Goal: Task Accomplishment & Management: Use online tool/utility

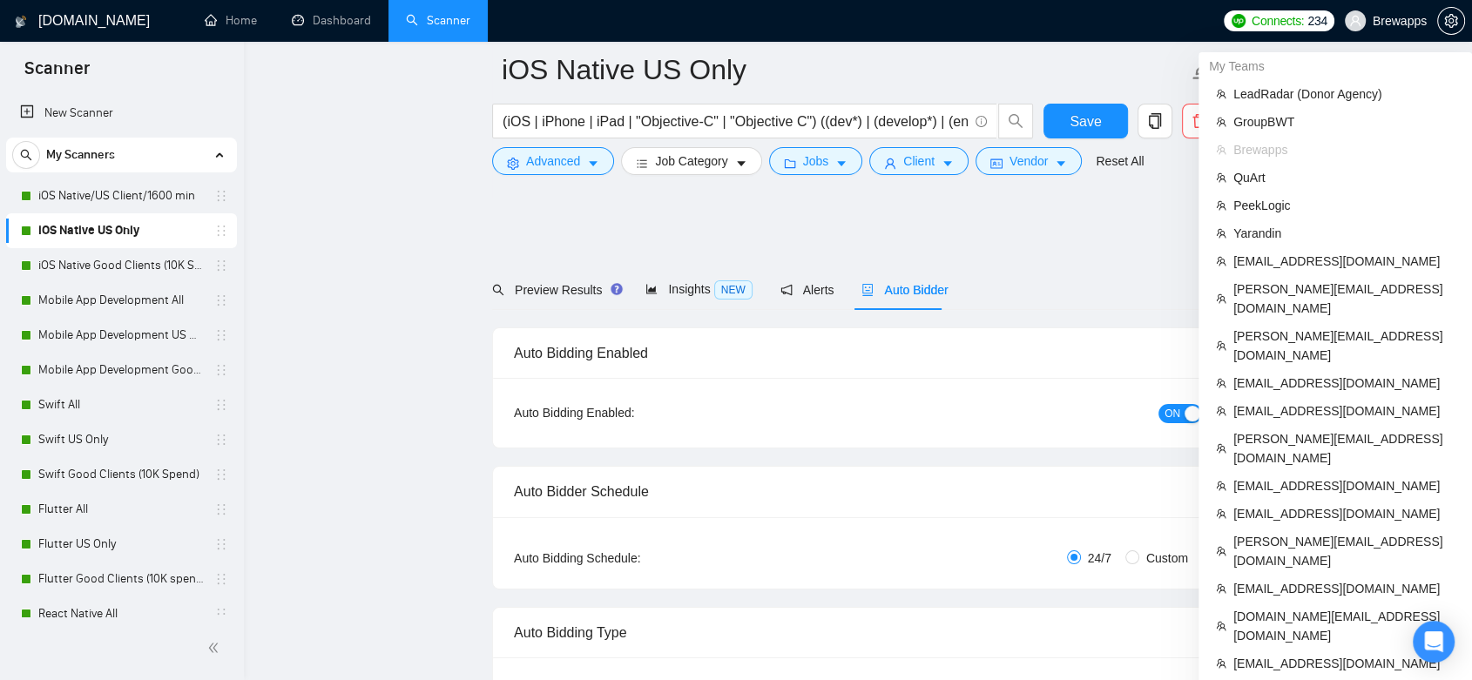
scroll to position [290, 0]
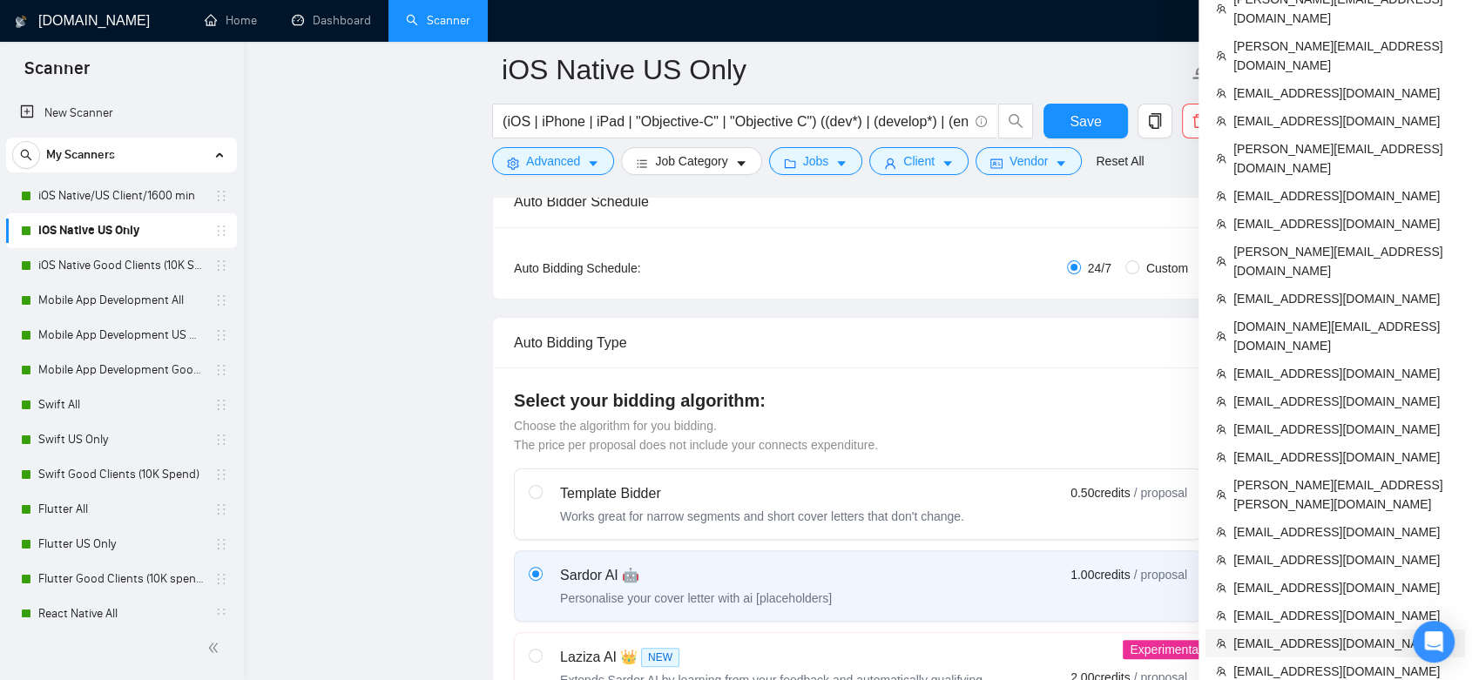
click at [1082, 634] on span "[EMAIL_ADDRESS][DOMAIN_NAME]" at bounding box center [1343, 643] width 221 height 19
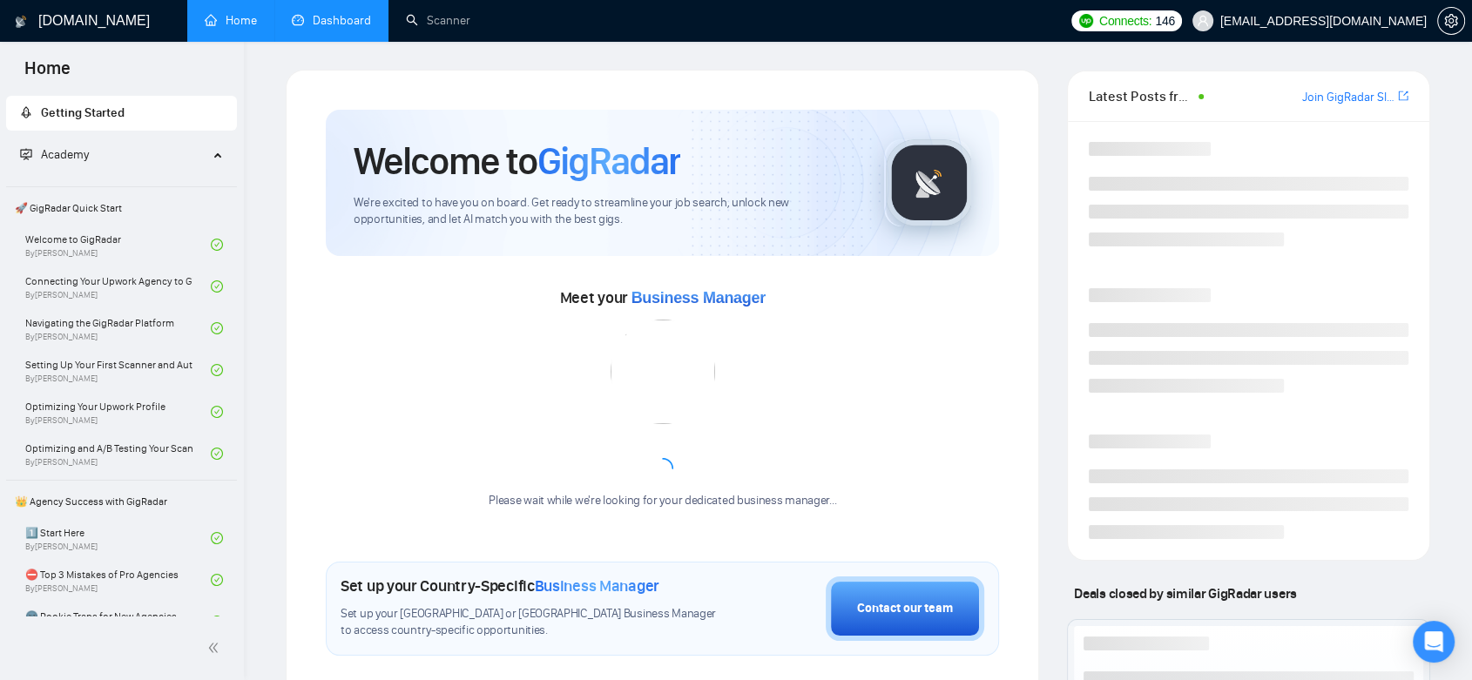
click at [346, 24] on link "Dashboard" at bounding box center [331, 20] width 79 height 15
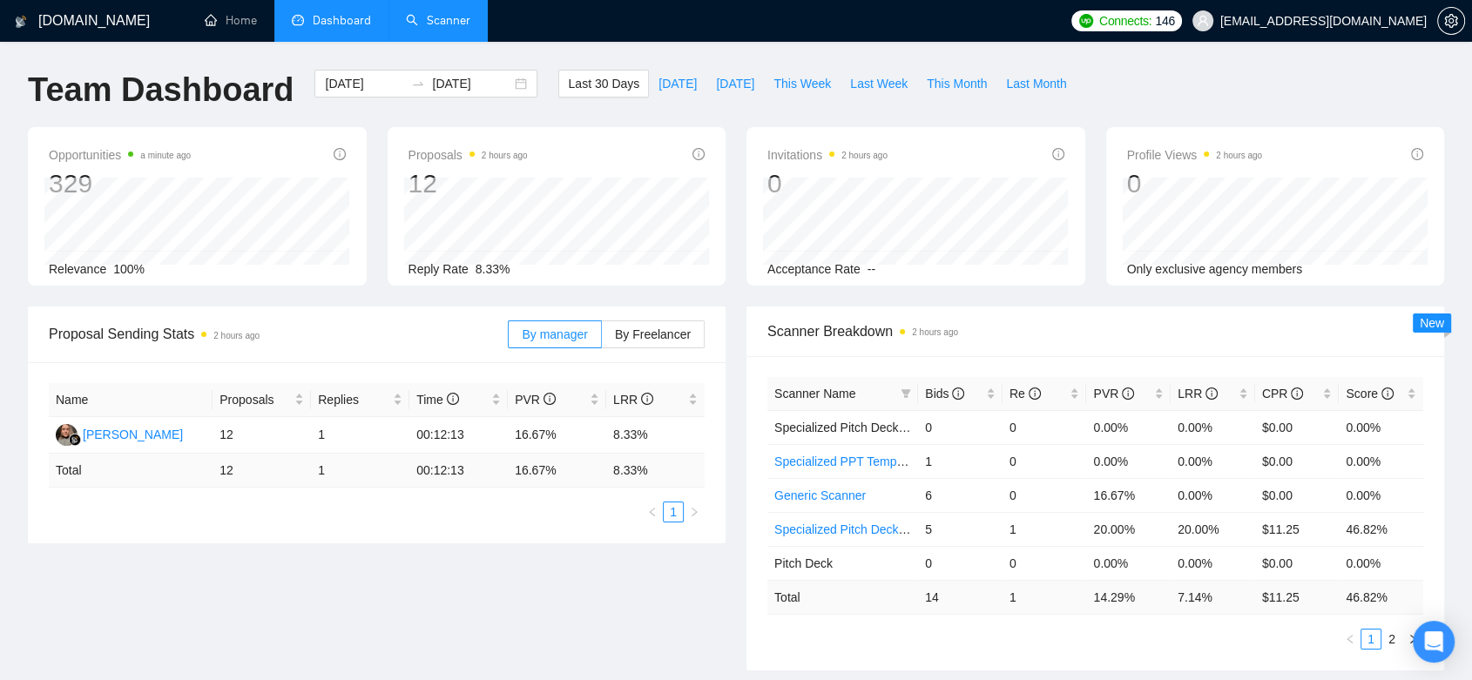
click at [441, 22] on link "Scanner" at bounding box center [438, 20] width 64 height 15
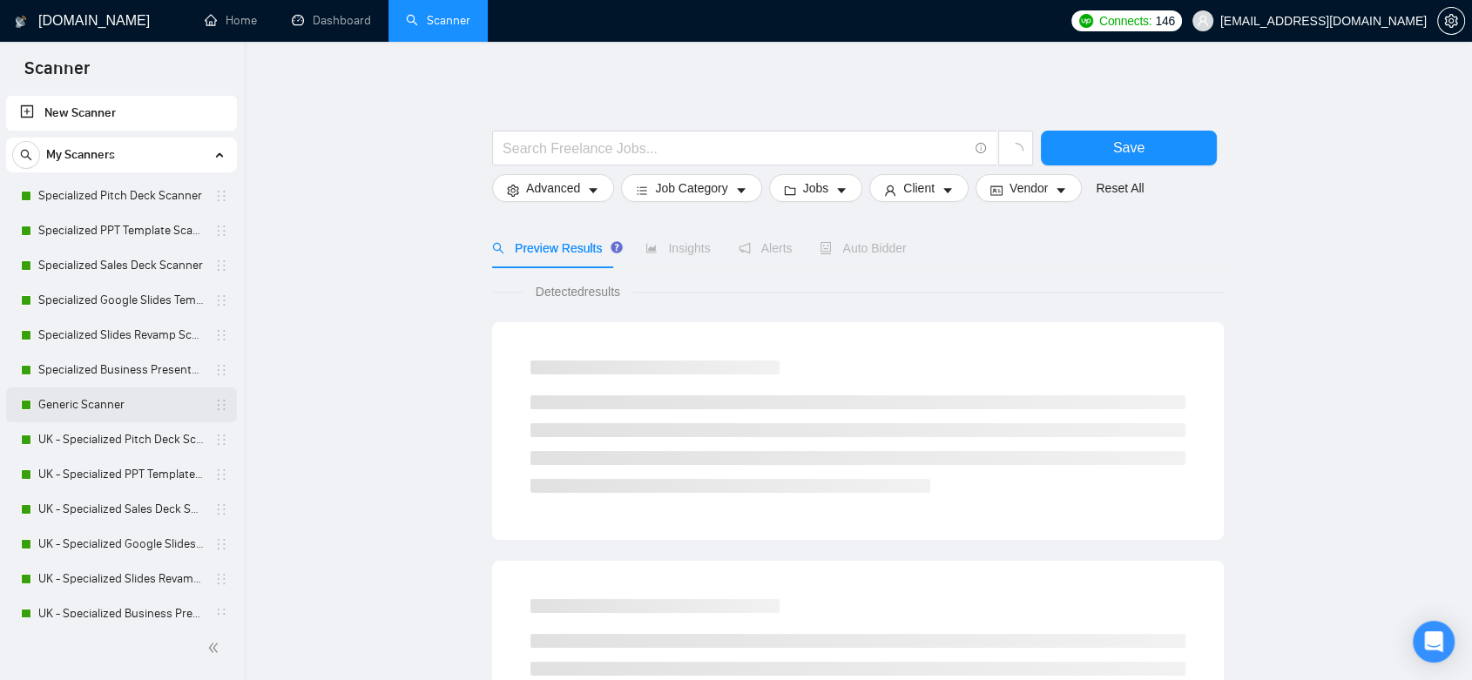
click at [138, 414] on link "Generic Scanner" at bounding box center [120, 404] width 165 height 35
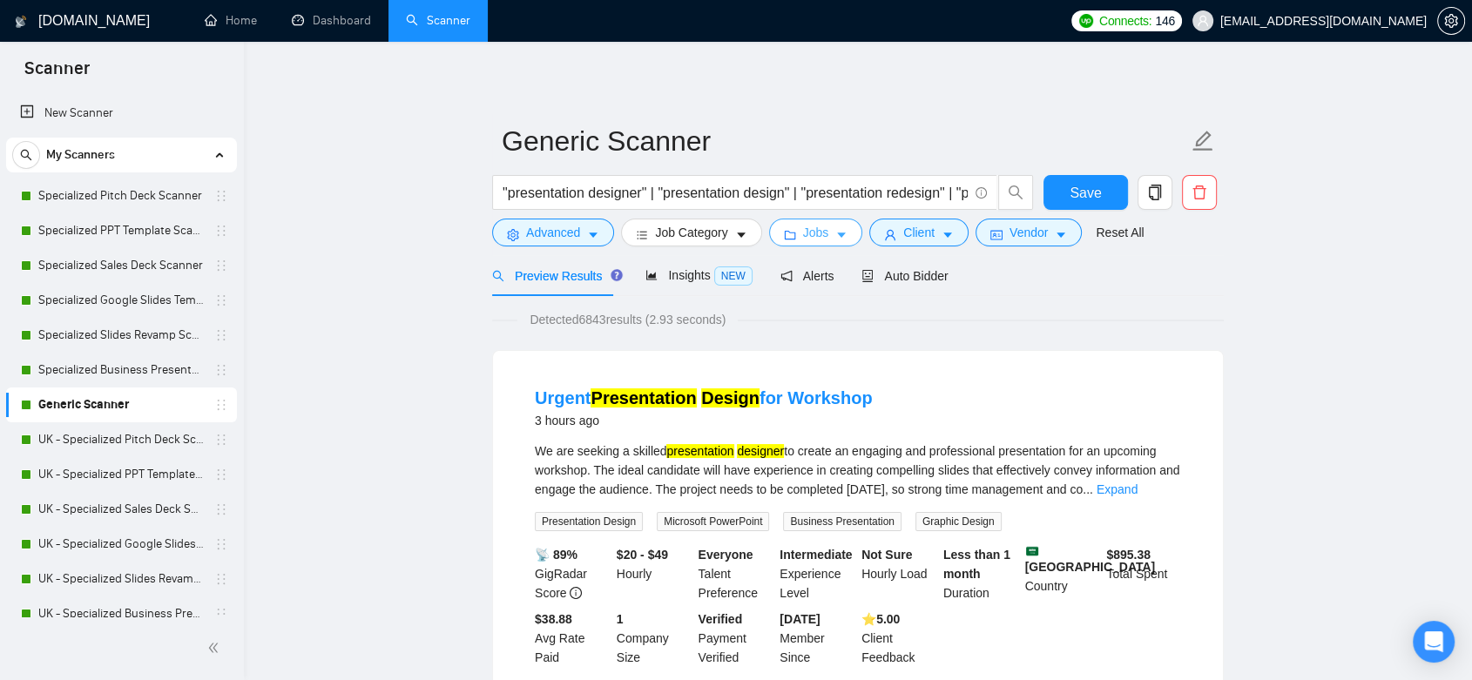
click at [837, 233] on icon "caret-down" at bounding box center [841, 235] width 9 height 5
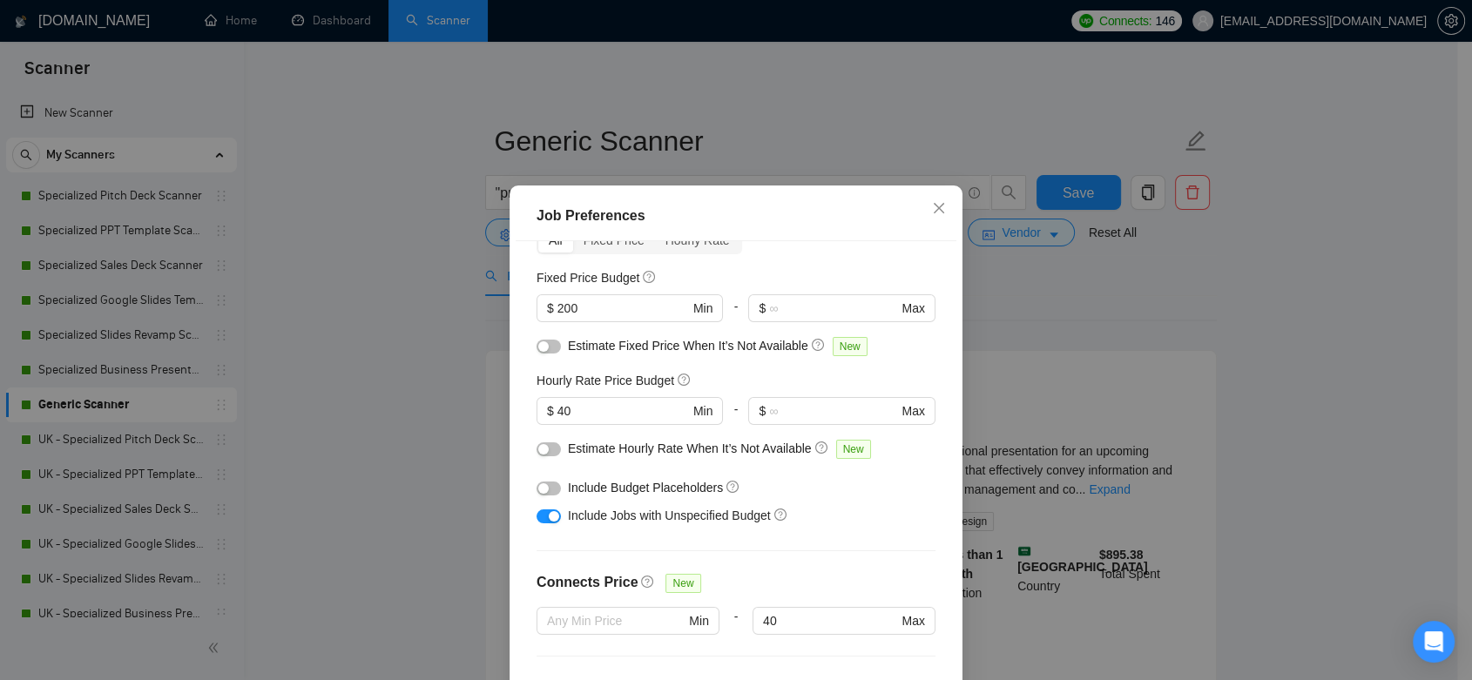
scroll to position [290, 0]
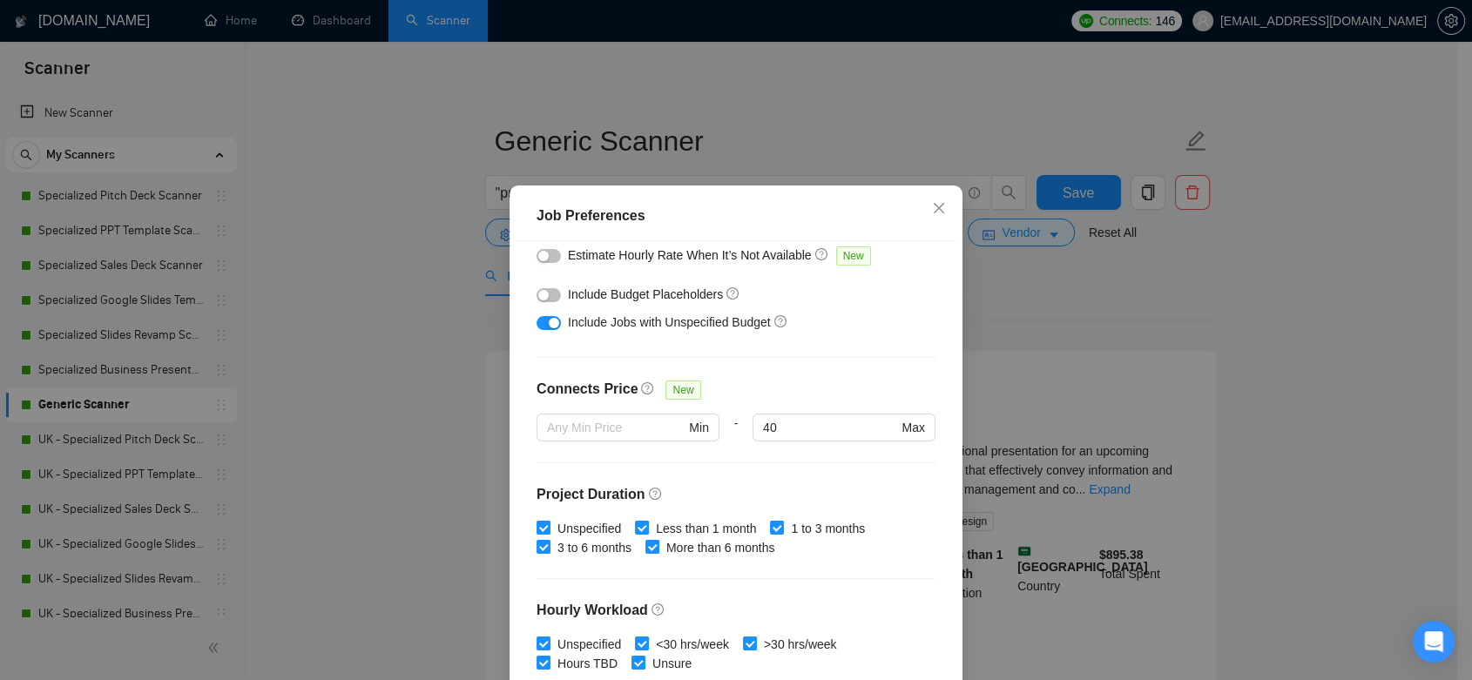
click at [1072, 374] on div "Job Preferences Budget Project Type All Fixed Price Hourly Rate Fixed Price Bud…" at bounding box center [736, 340] width 1472 height 680
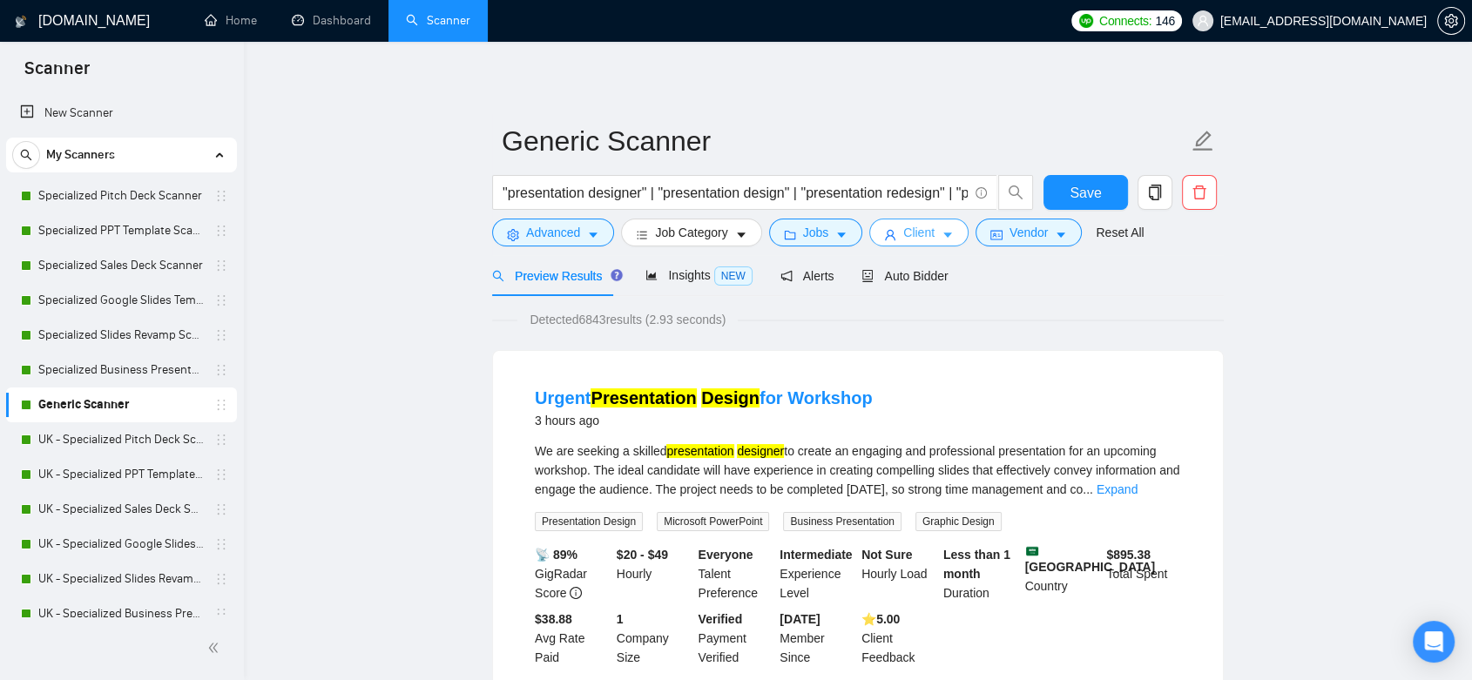
click at [926, 236] on span "Client" at bounding box center [918, 232] width 31 height 19
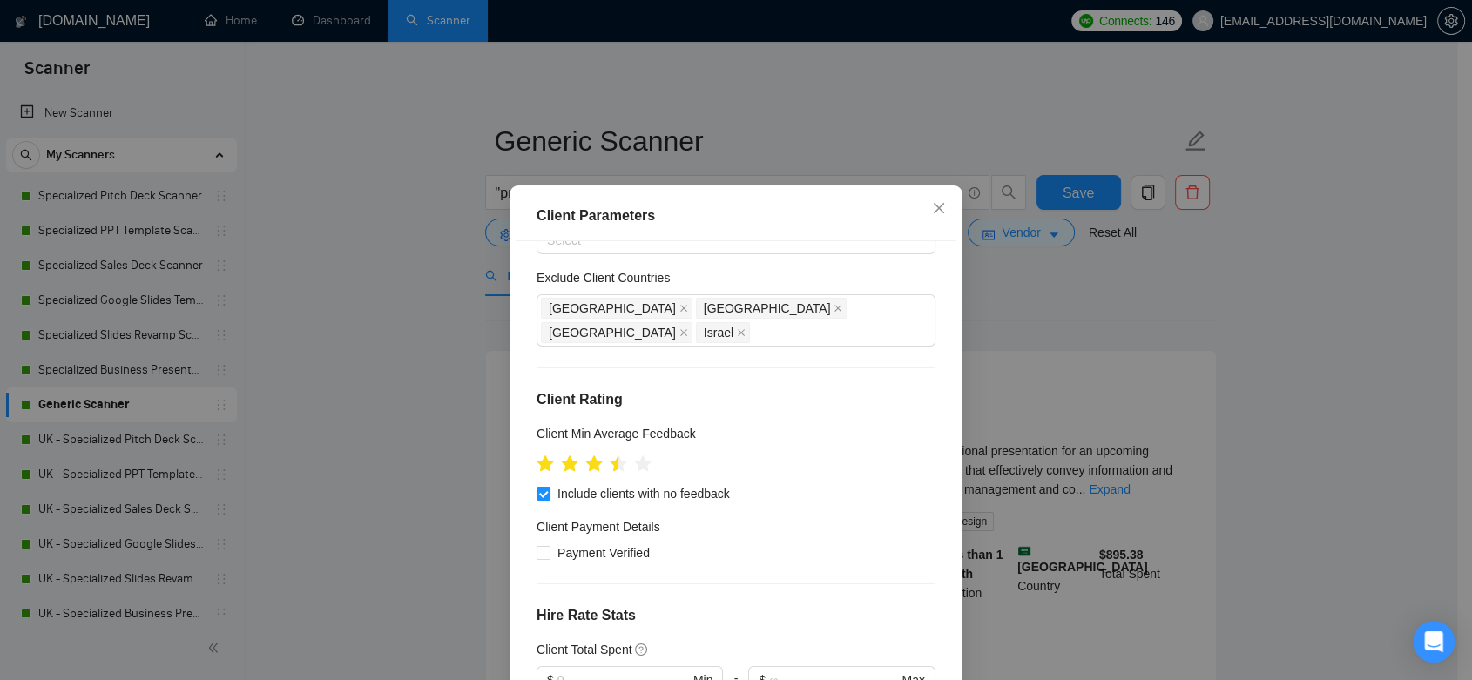
scroll to position [193, 0]
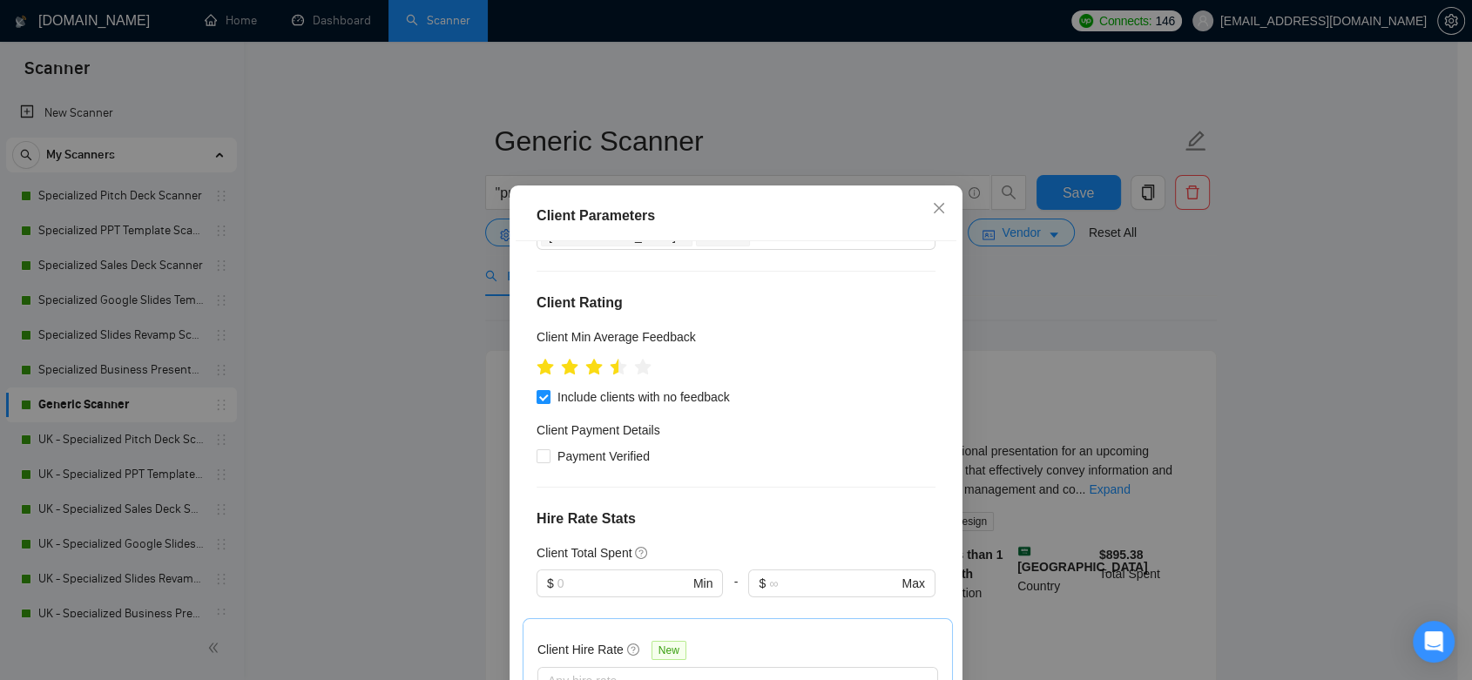
click at [1082, 297] on div "Client Parameters Client Location Include Client Countries Select Exclude Clien…" at bounding box center [736, 340] width 1472 height 680
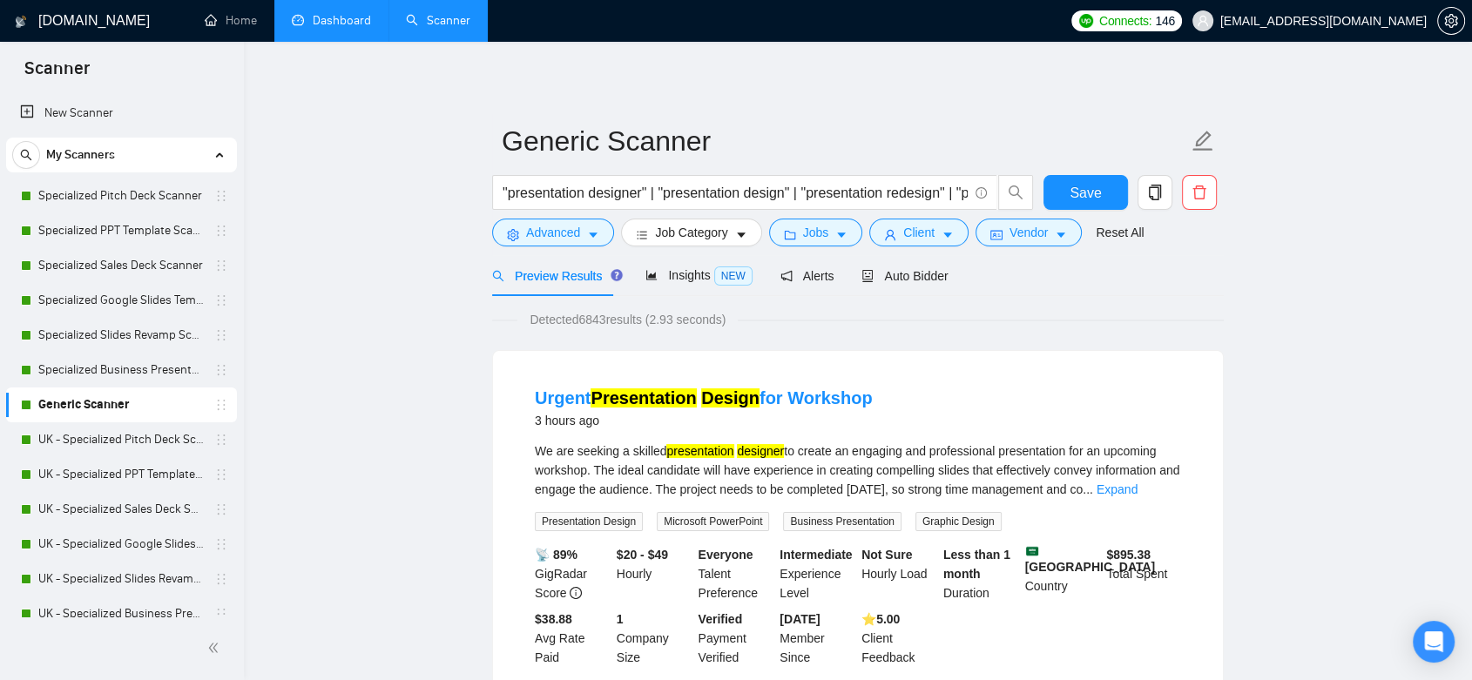
click at [345, 24] on link "Dashboard" at bounding box center [331, 20] width 79 height 15
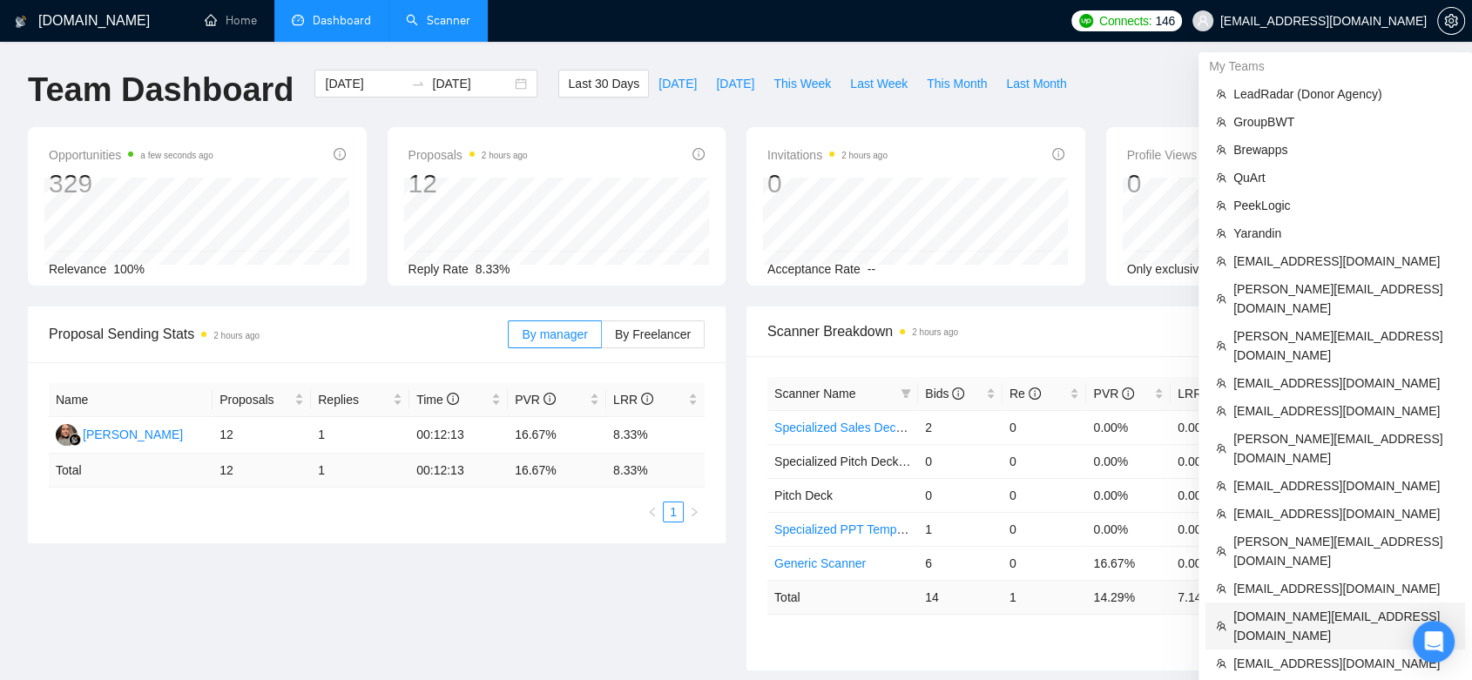
scroll to position [97, 0]
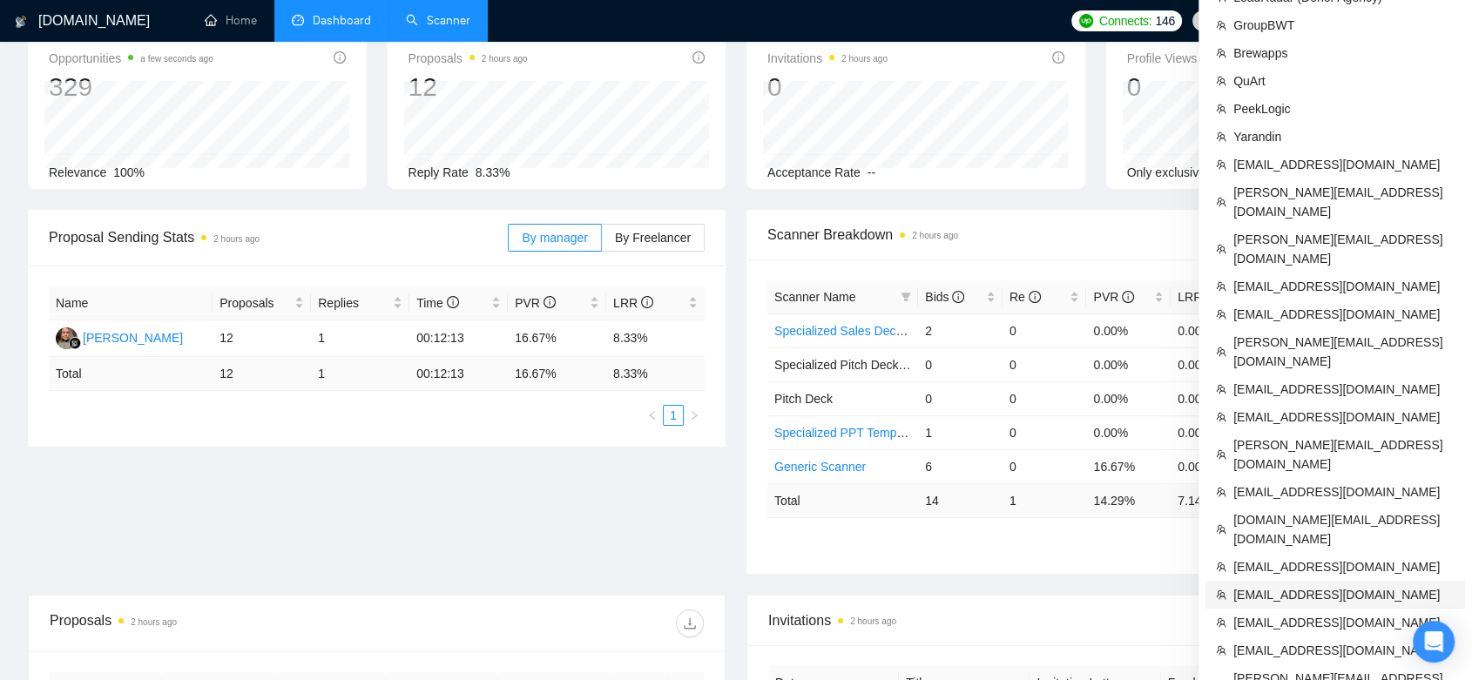
click at [1082, 585] on span "[EMAIL_ADDRESS][DOMAIN_NAME]" at bounding box center [1343, 594] width 221 height 19
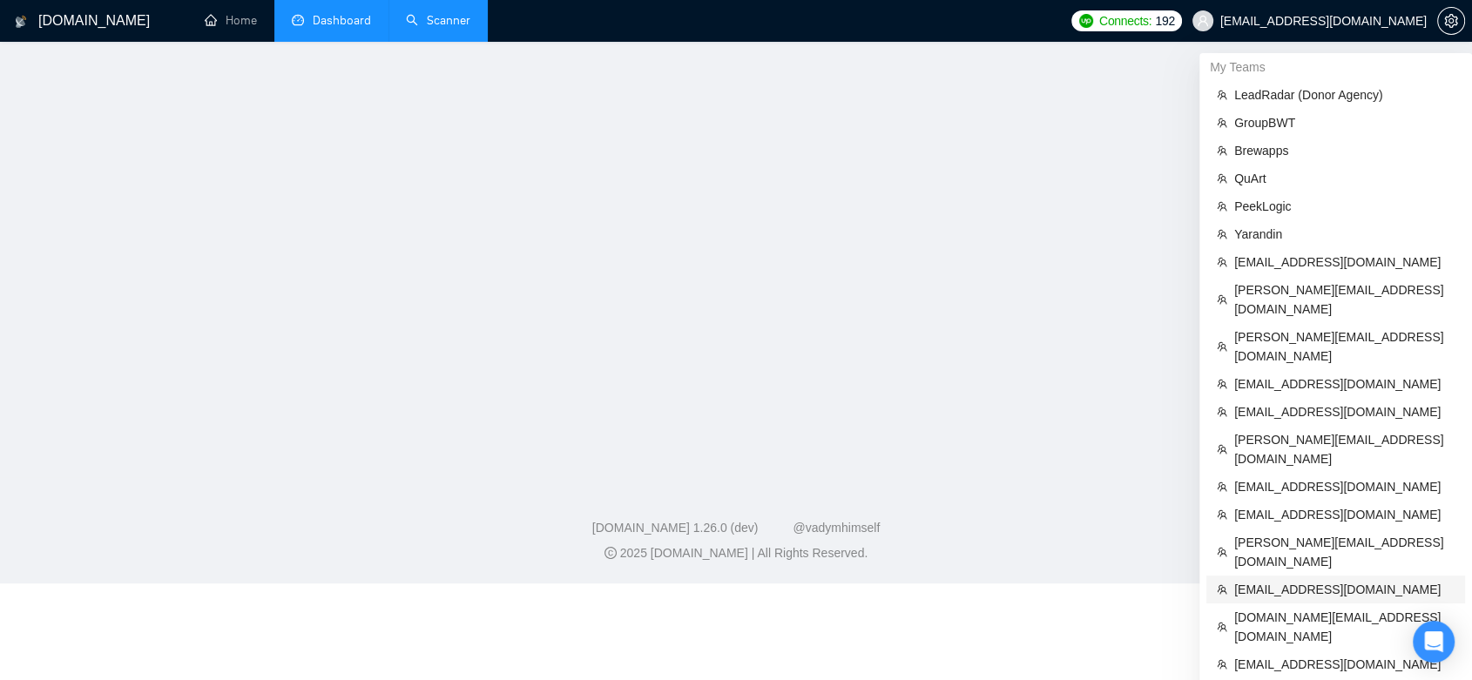
scroll to position [340, 0]
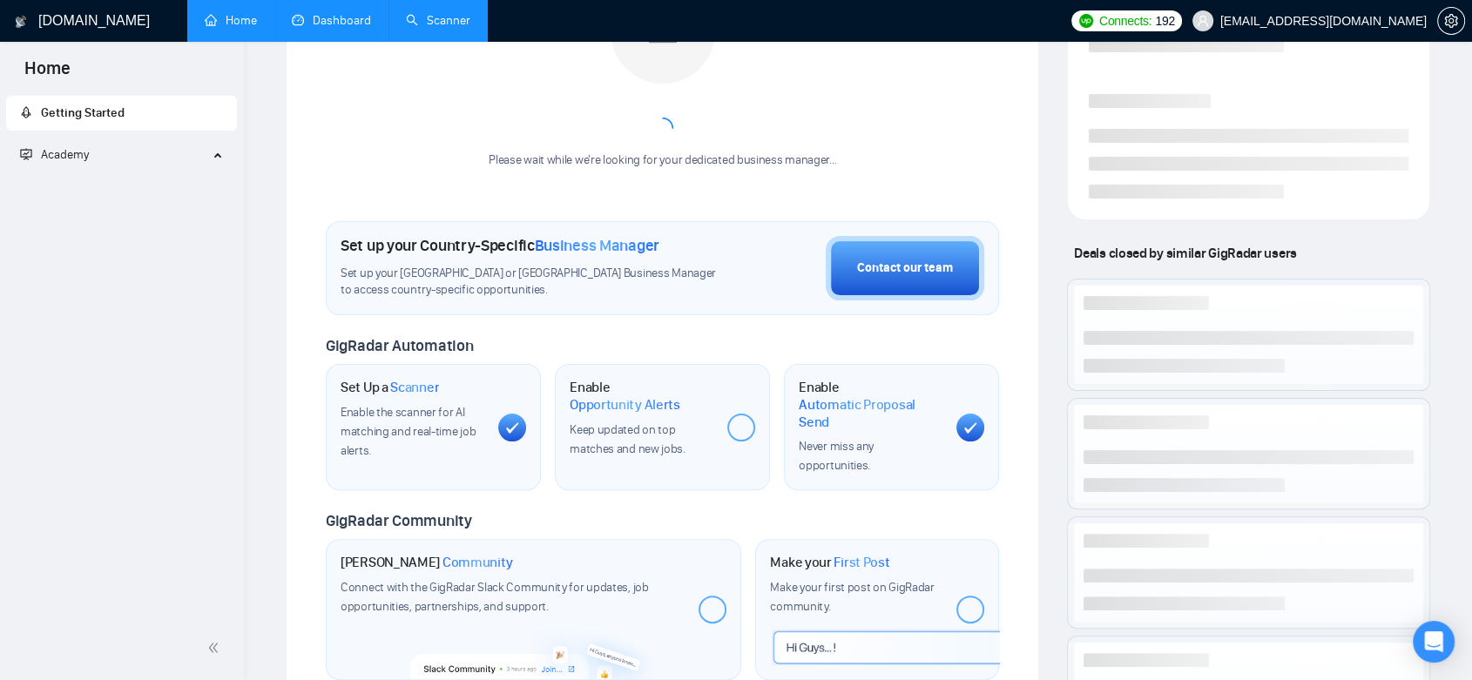
click at [310, 28] on link "Dashboard" at bounding box center [331, 20] width 79 height 15
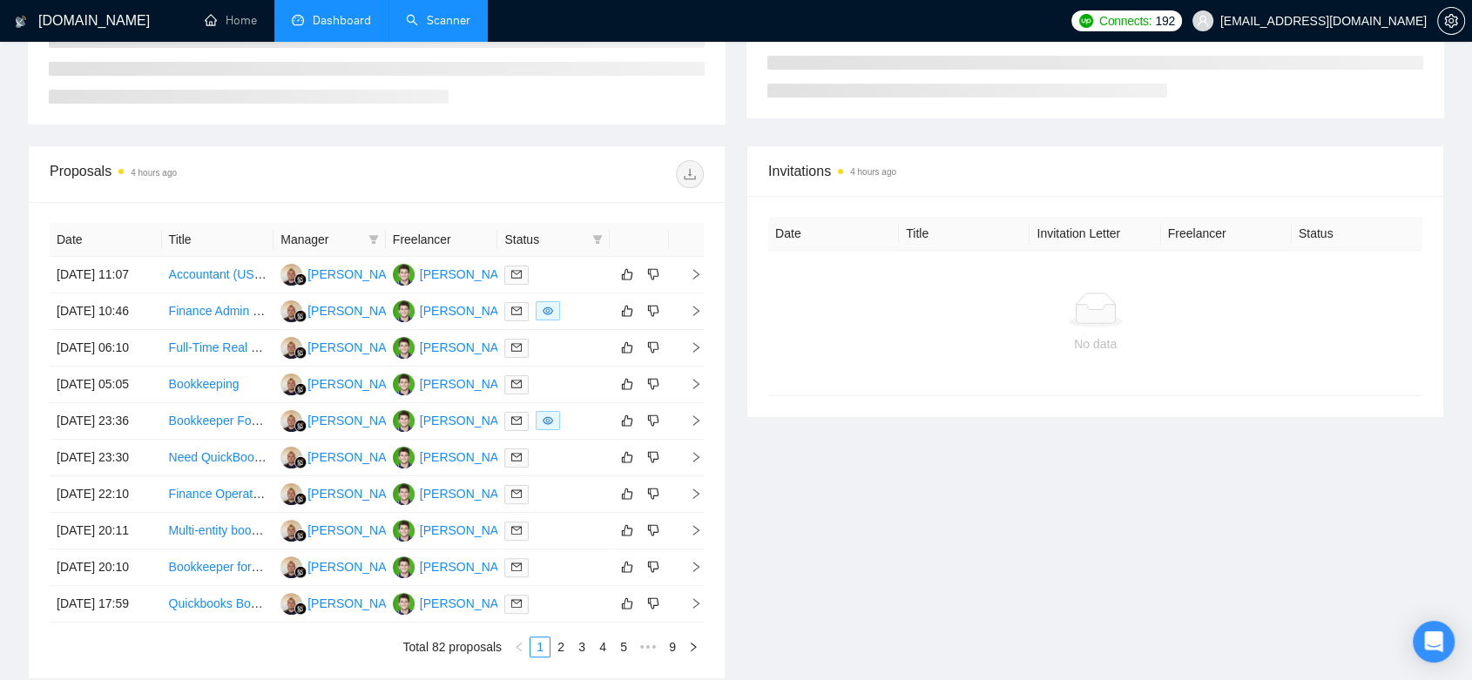
type input "[DATE]"
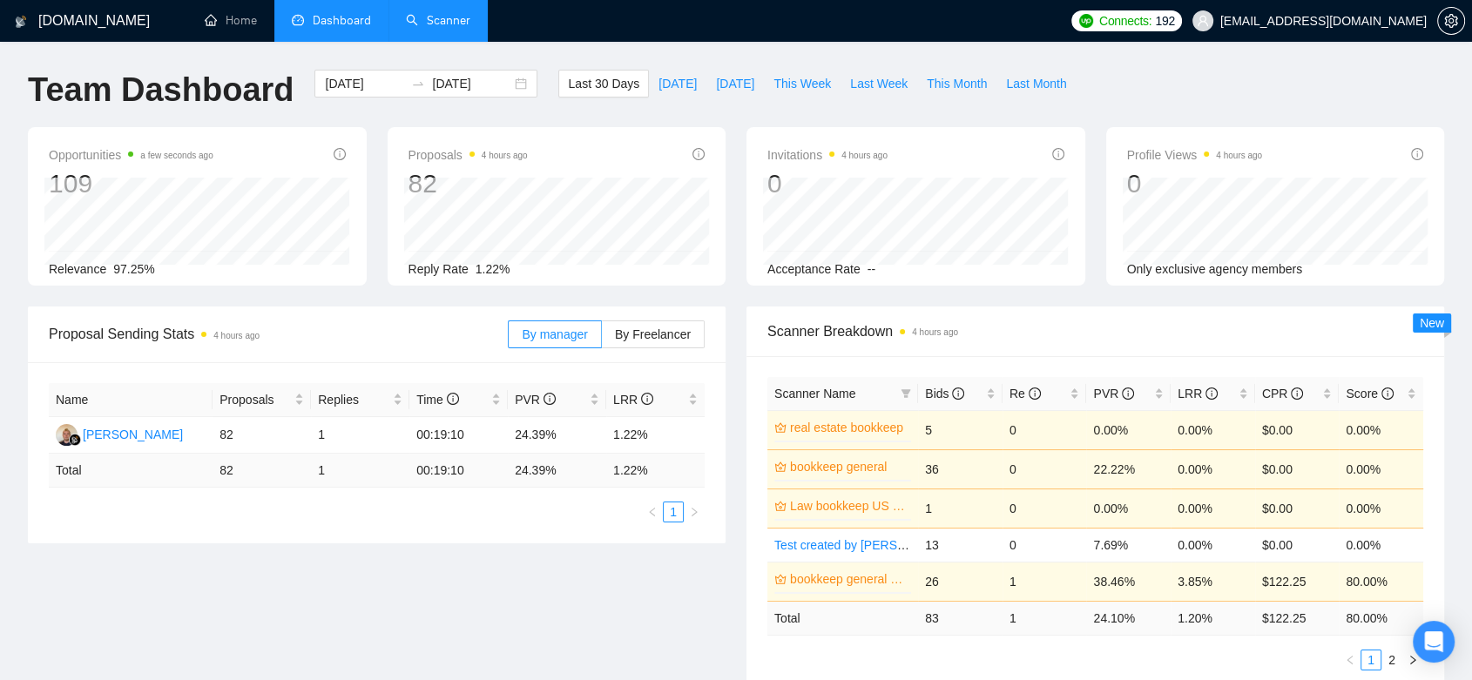
click at [442, 13] on link "Scanner" at bounding box center [438, 20] width 64 height 15
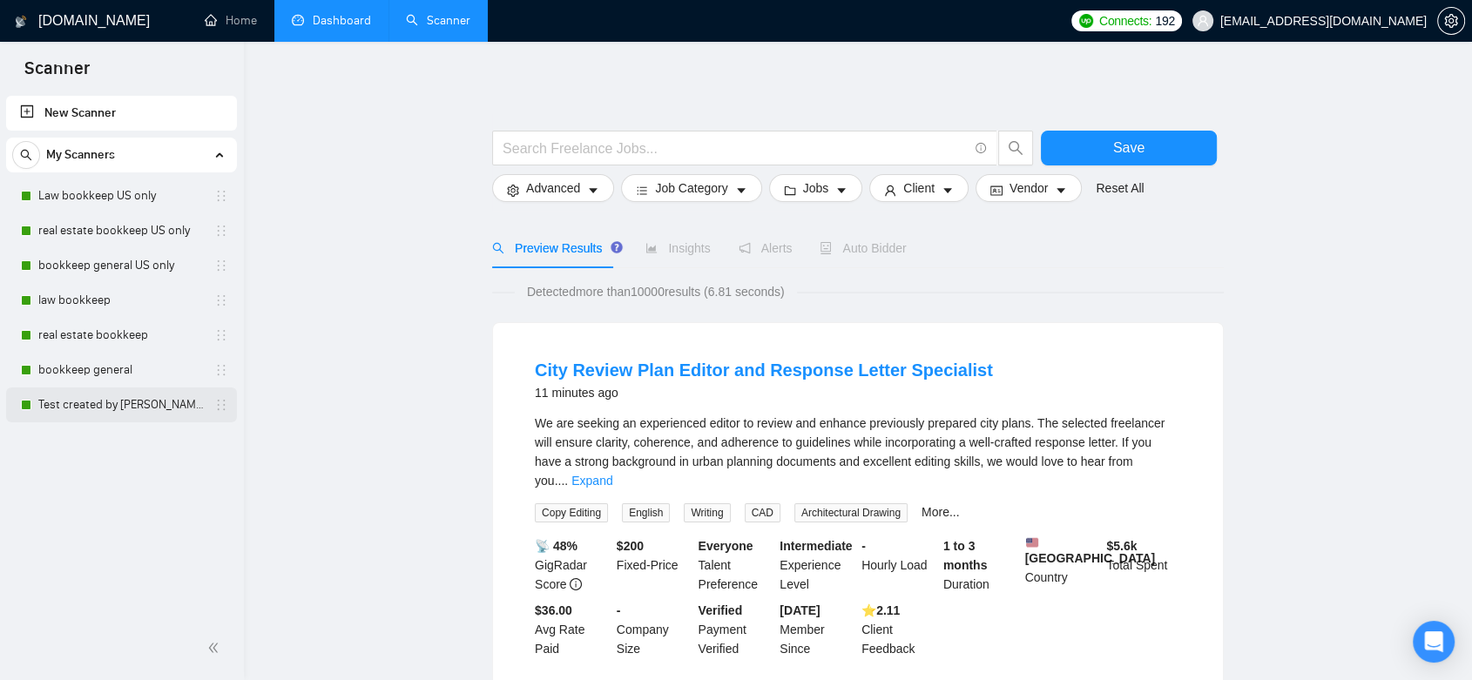
click at [132, 409] on link "Test created by [PERSON_NAME]" at bounding box center [120, 404] width 165 height 35
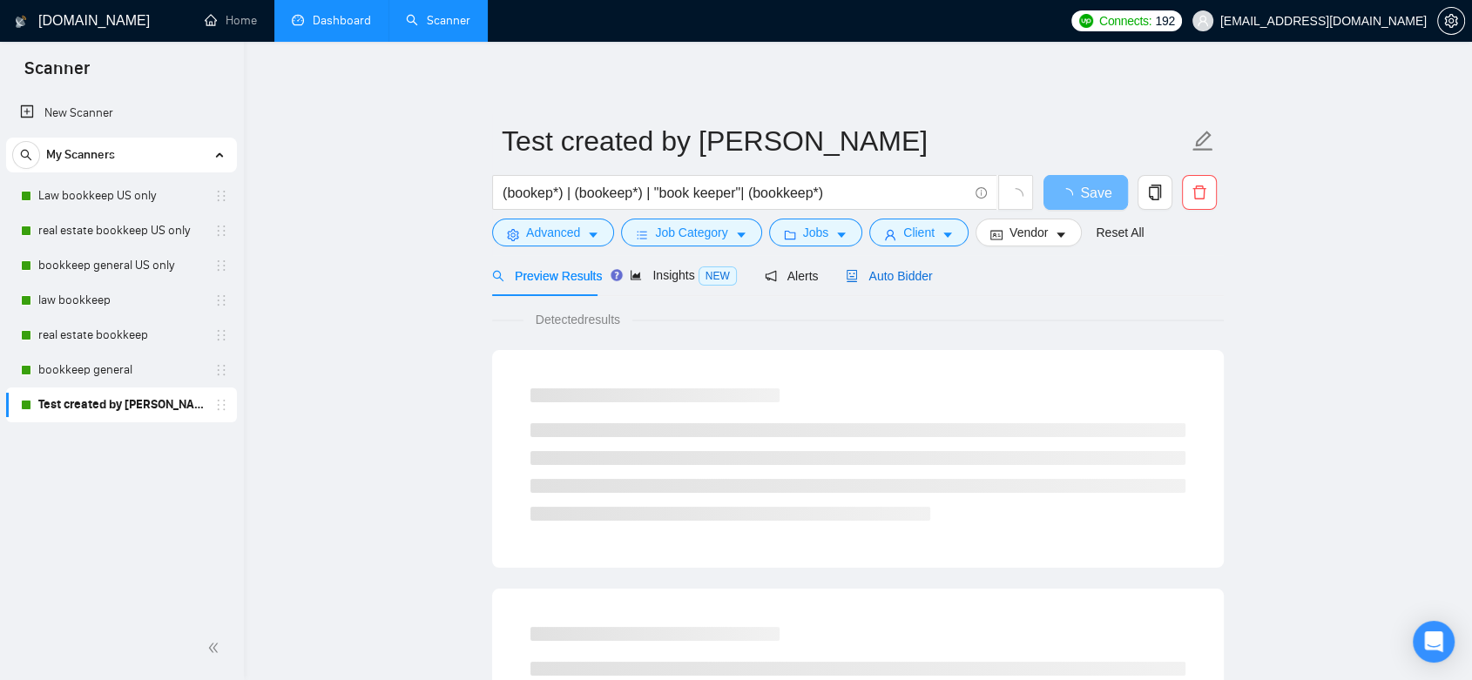
click at [886, 277] on span "Auto Bidder" at bounding box center [889, 276] width 86 height 14
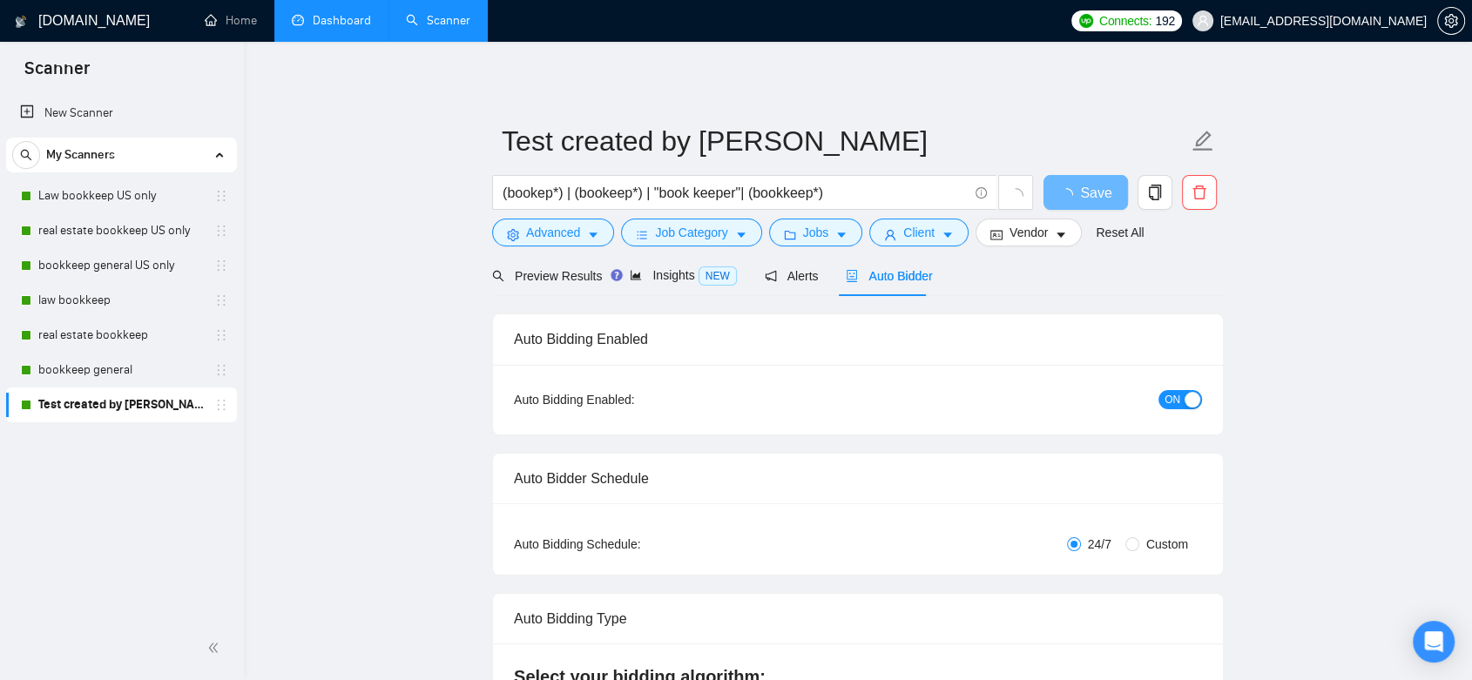
checkbox input "true"
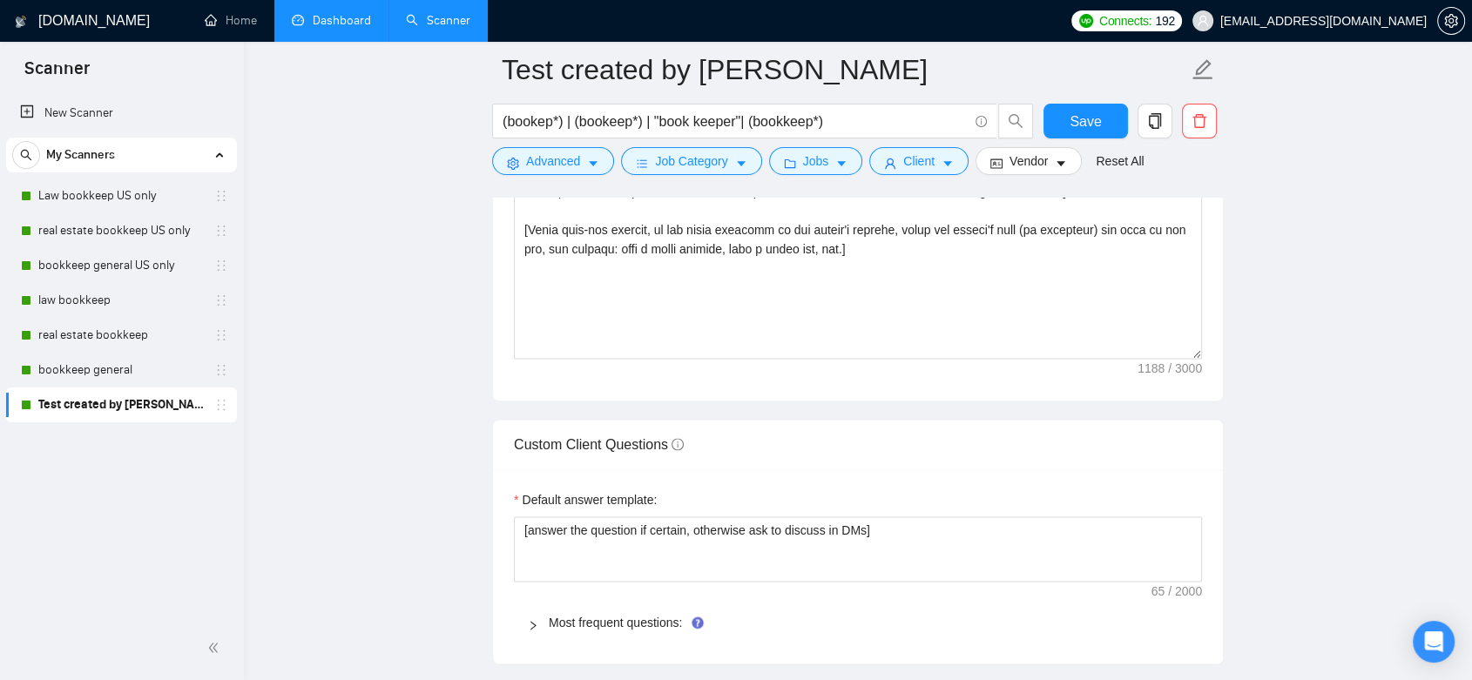
scroll to position [2322, 0]
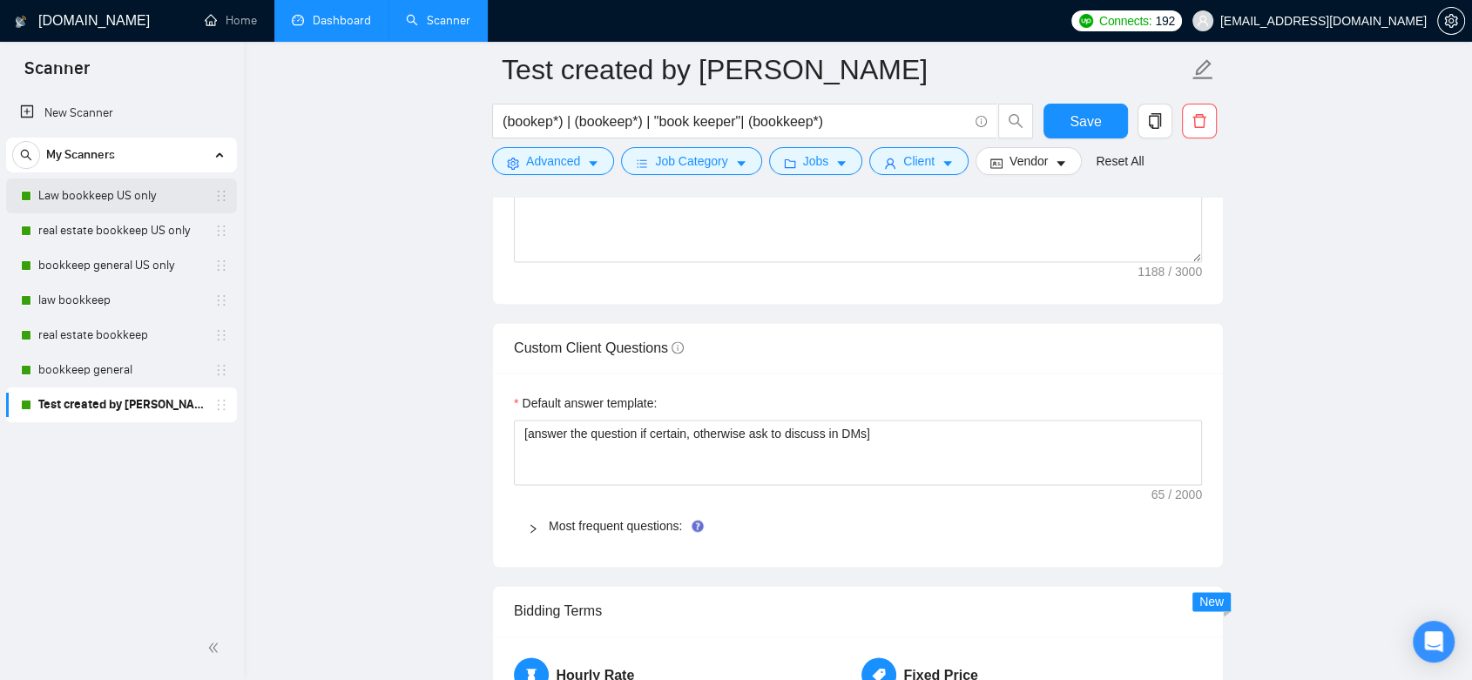
click at [132, 204] on link "Law bookkeep US only" at bounding box center [120, 196] width 165 height 35
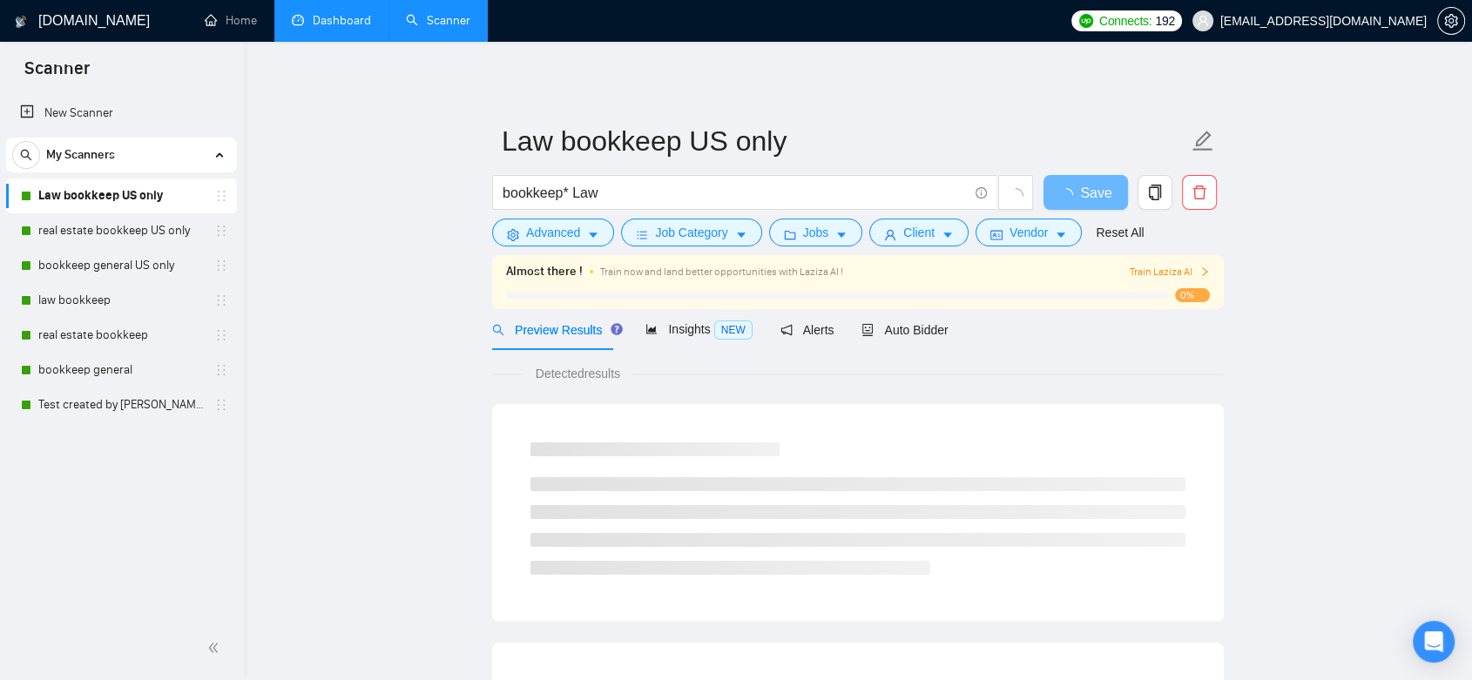
click at [335, 28] on link "Dashboard" at bounding box center [331, 20] width 79 height 15
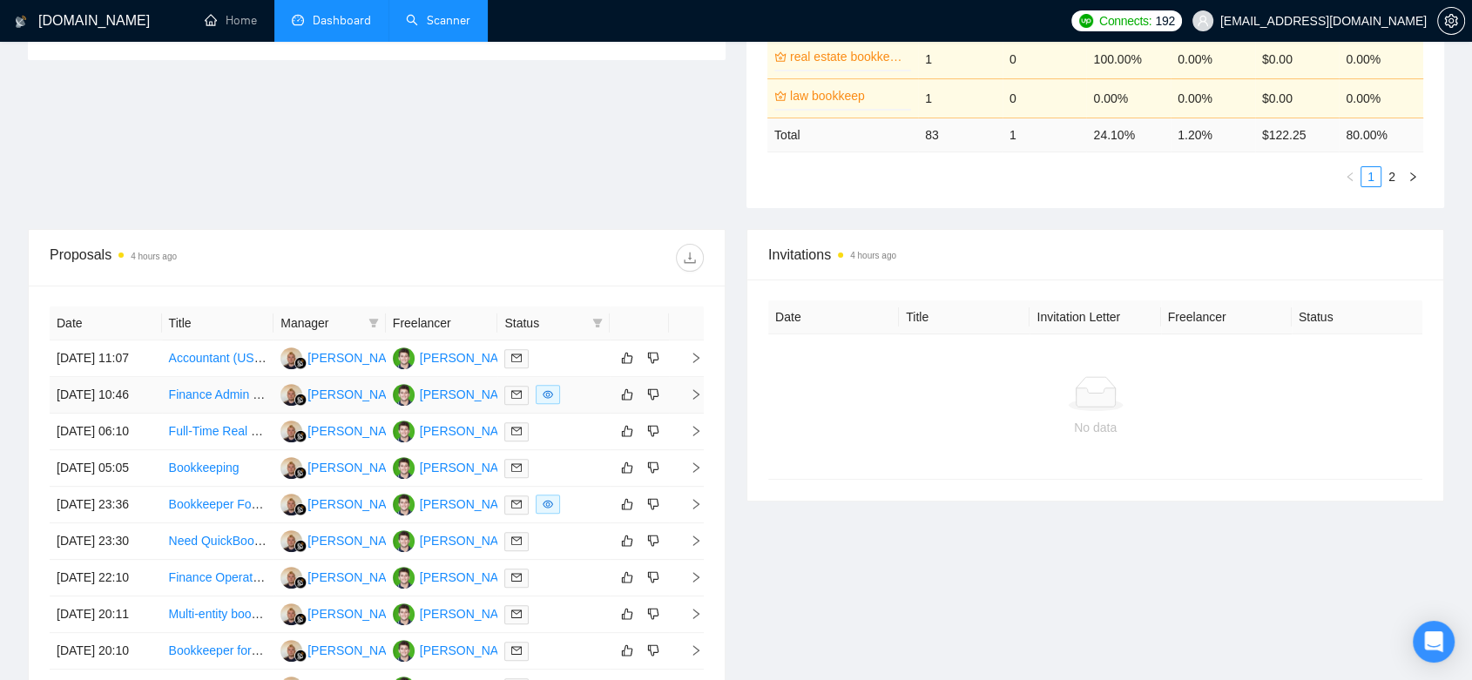
scroll to position [521, 0]
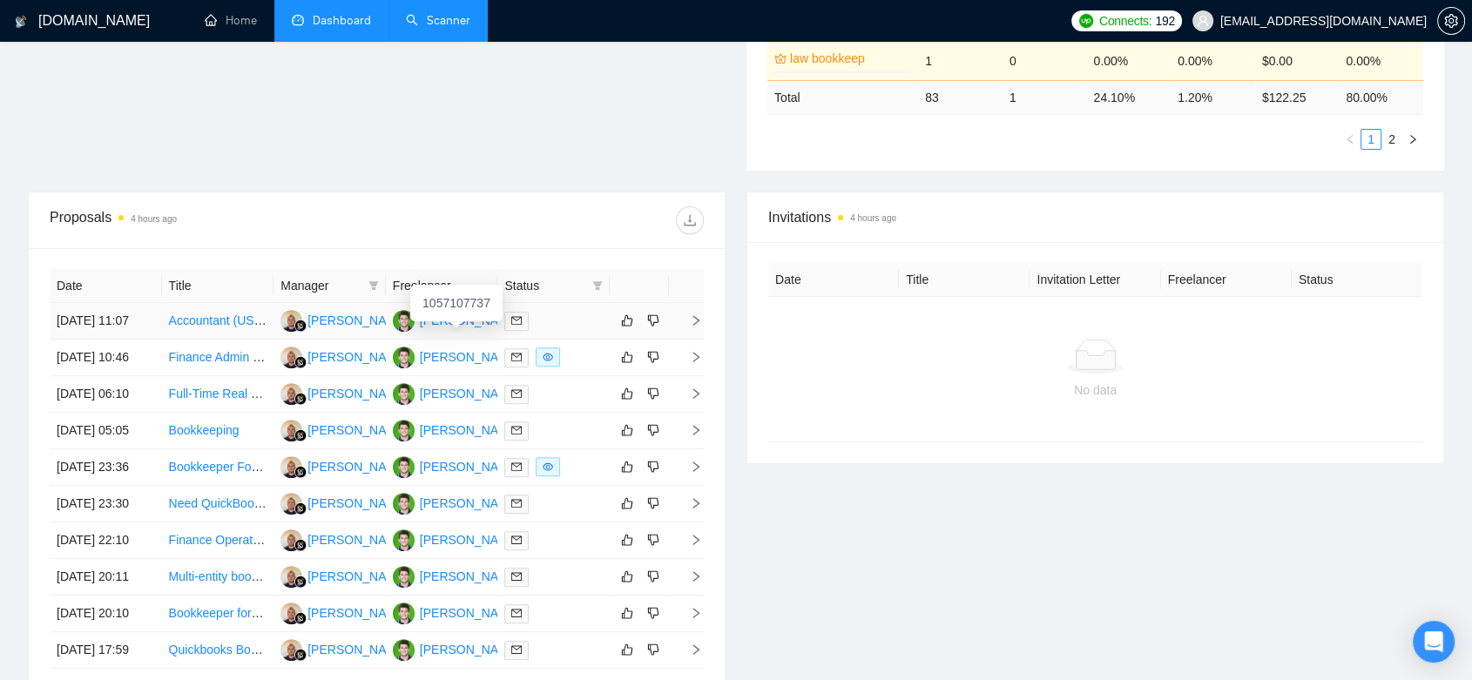
click at [447, 340] on td "[PERSON_NAME]" at bounding box center [442, 321] width 112 height 37
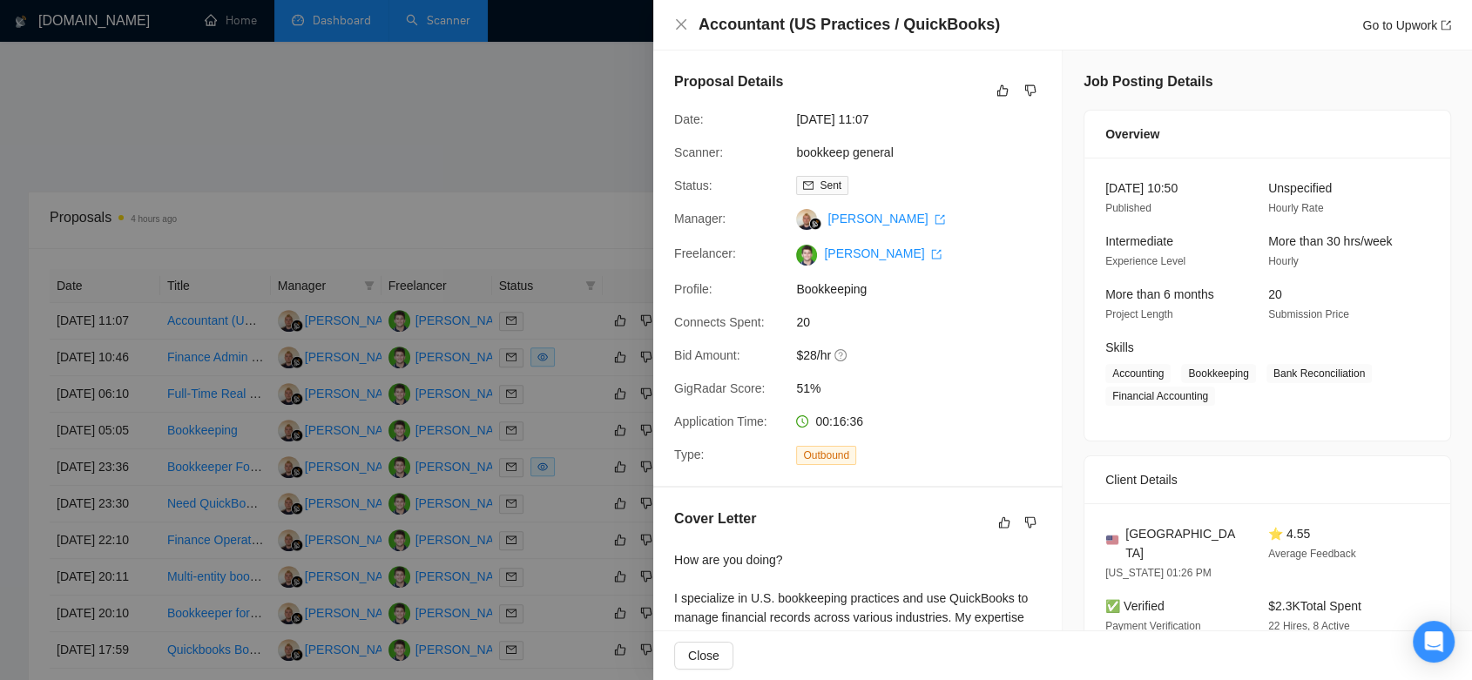
scroll to position [193, 0]
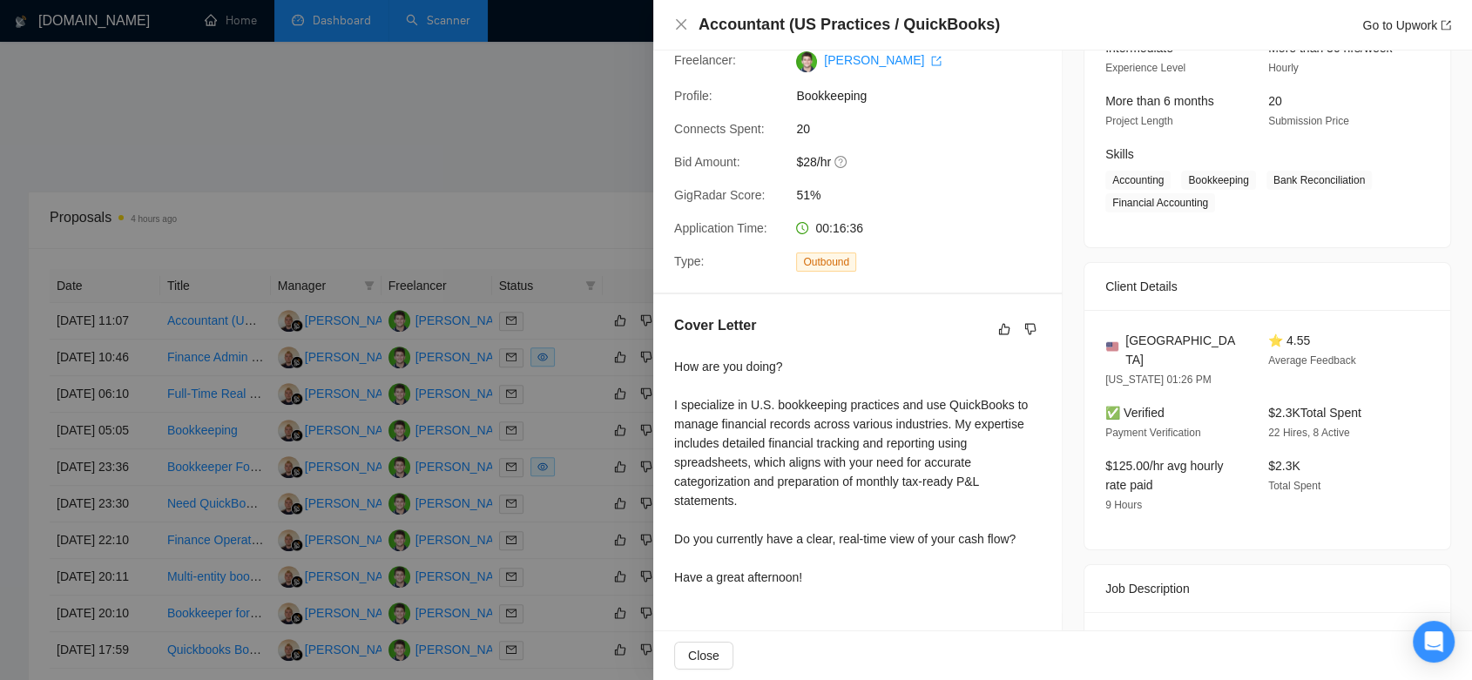
click at [558, 179] on div at bounding box center [736, 340] width 1472 height 680
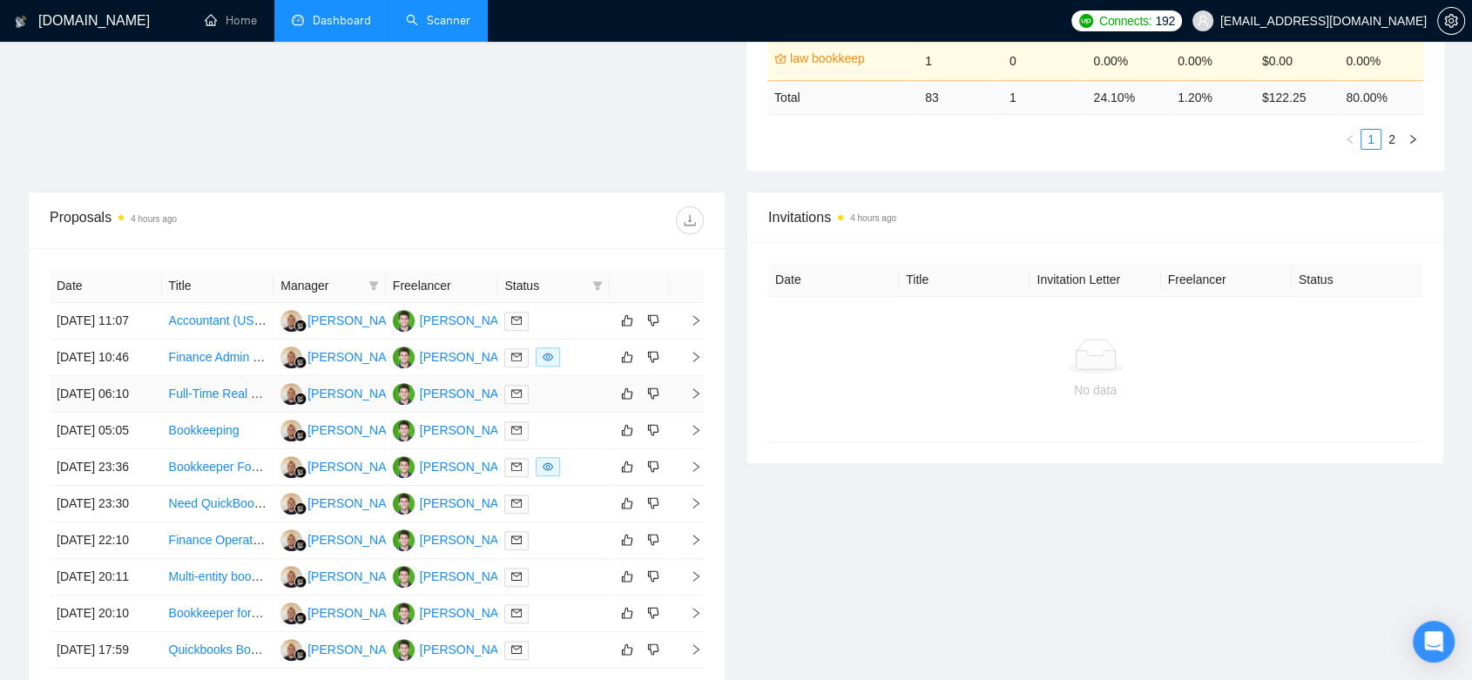
click at [558, 413] on td at bounding box center [553, 394] width 112 height 37
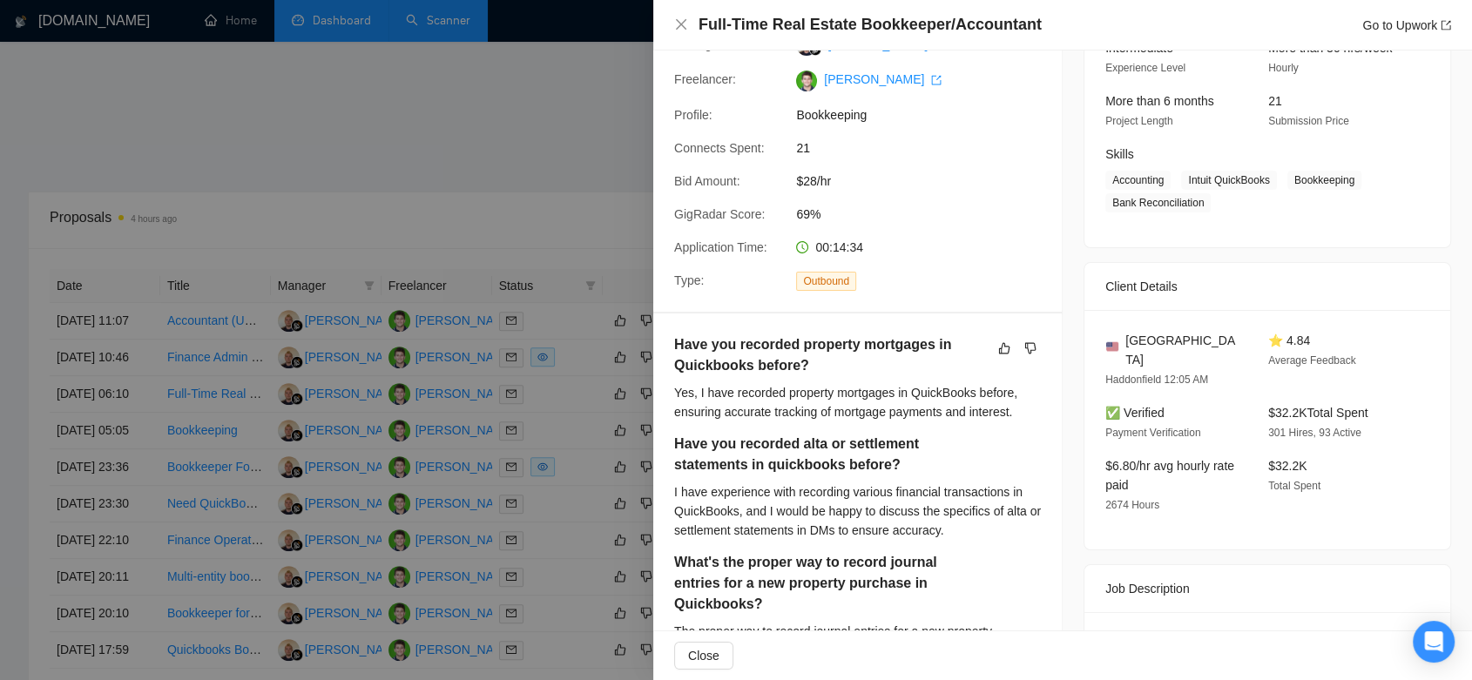
scroll to position [97, 0]
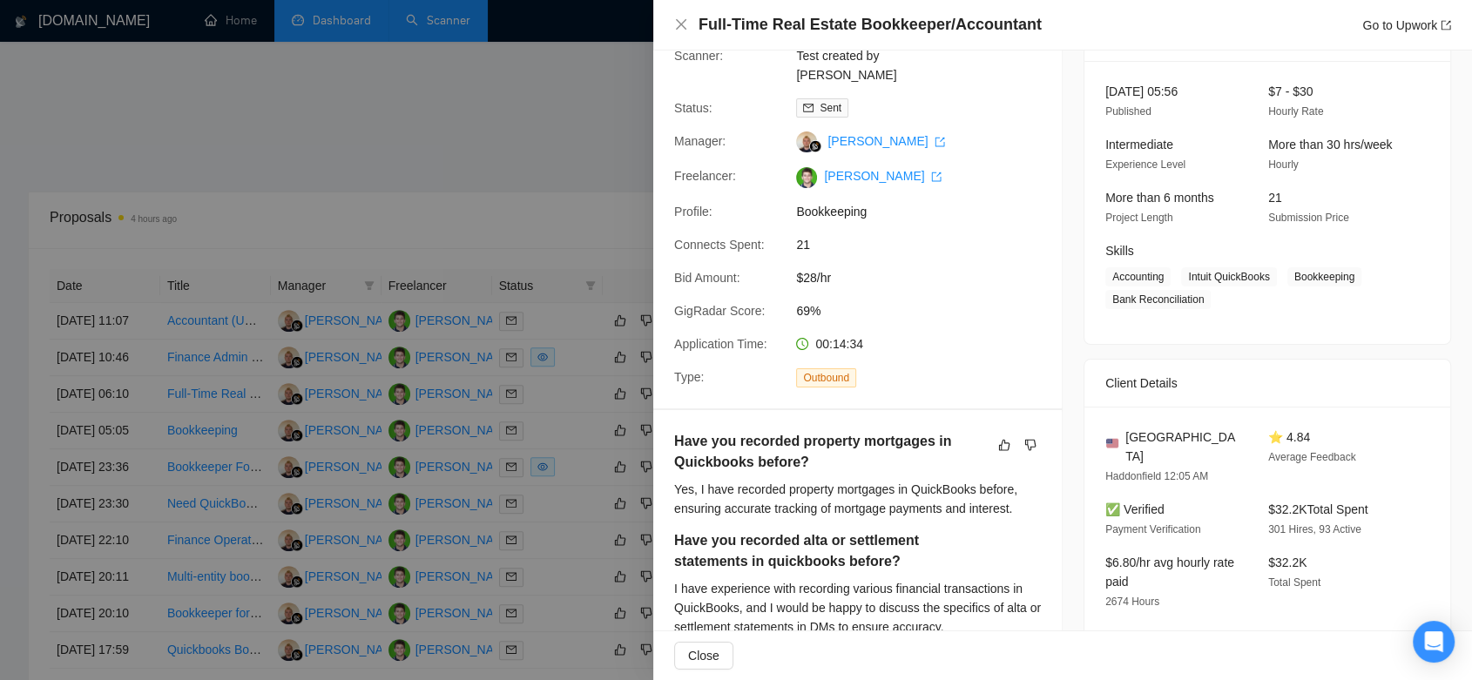
click at [502, 185] on div at bounding box center [736, 340] width 1472 height 680
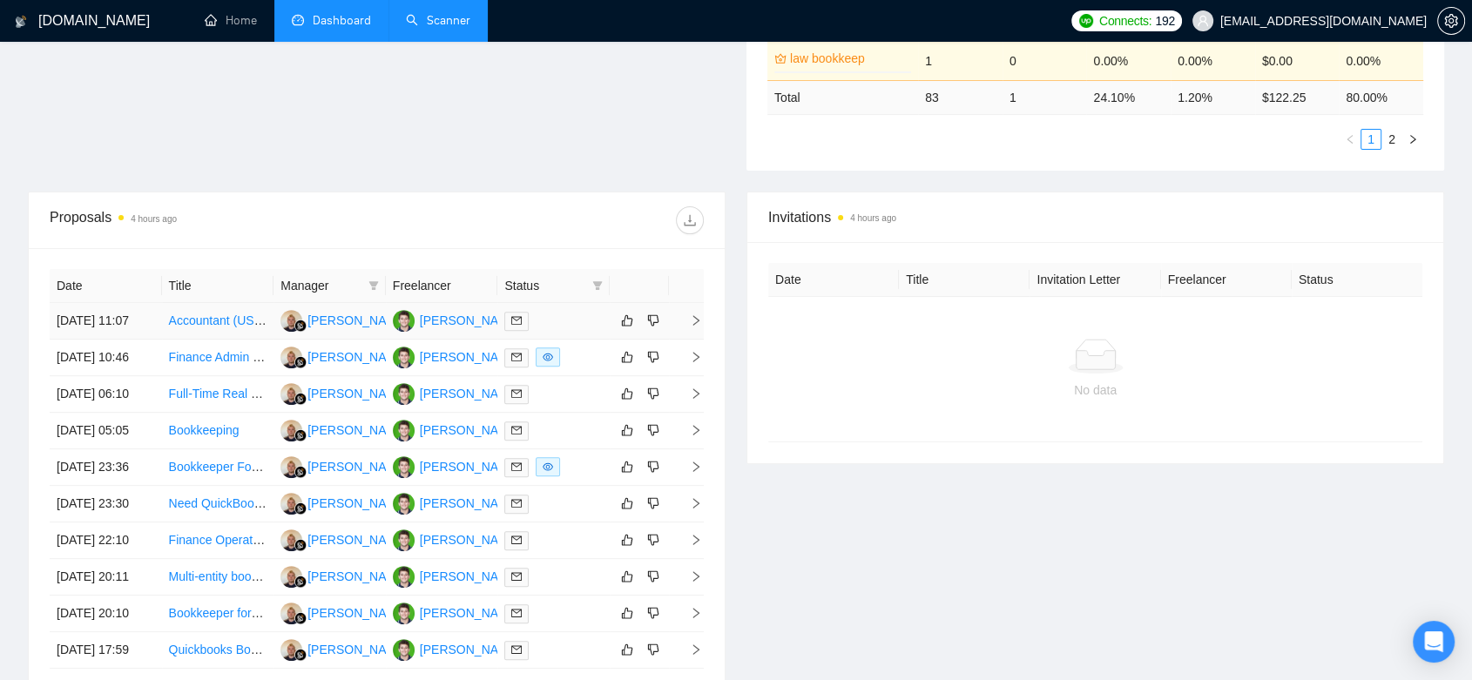
click at [561, 331] on div at bounding box center [553, 321] width 98 height 20
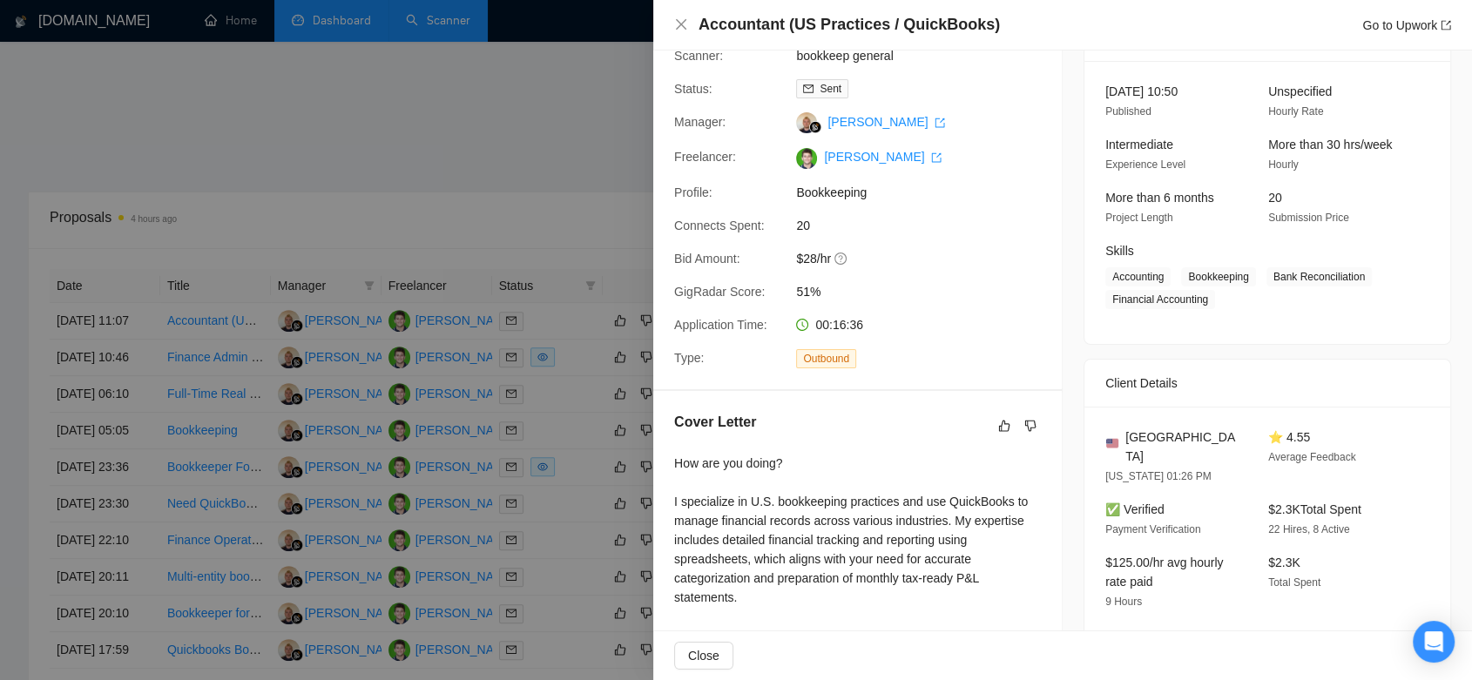
click at [549, 186] on div at bounding box center [736, 340] width 1472 height 680
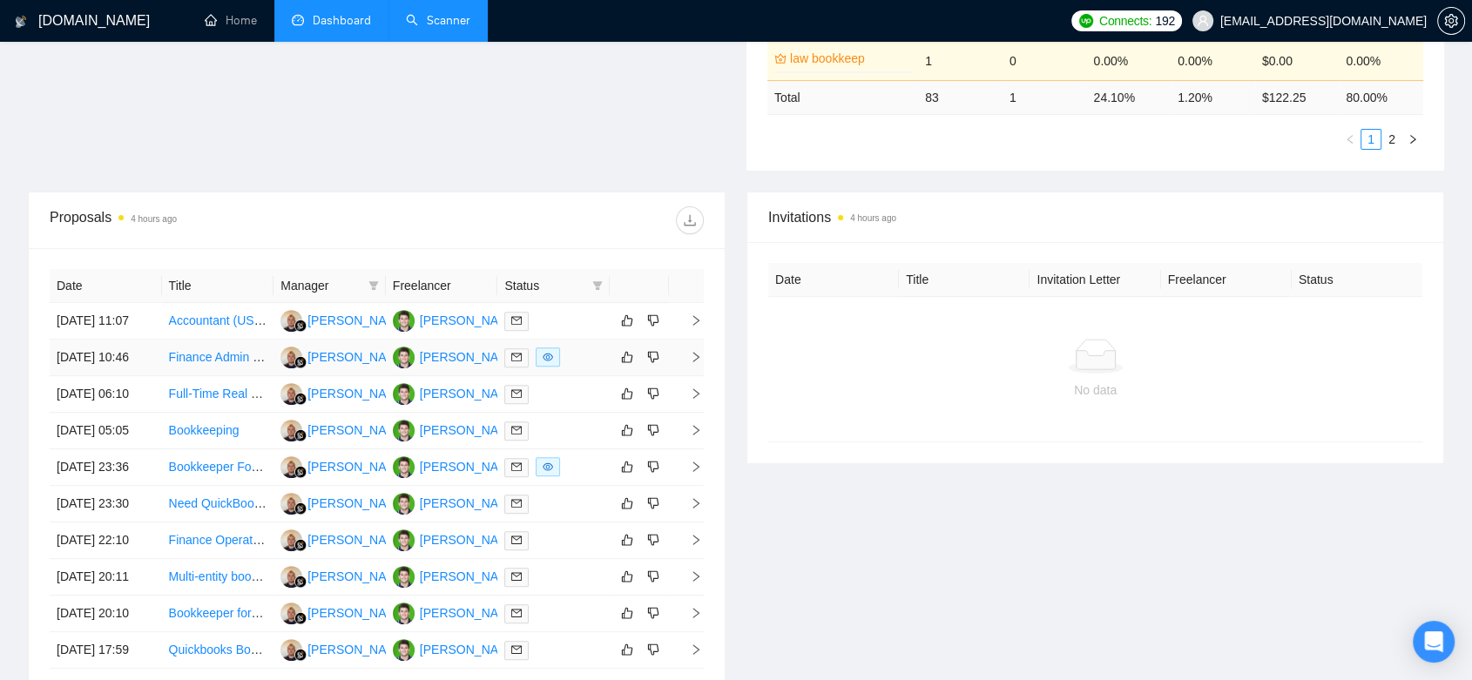
click at [577, 367] on div at bounding box center [553, 357] width 98 height 20
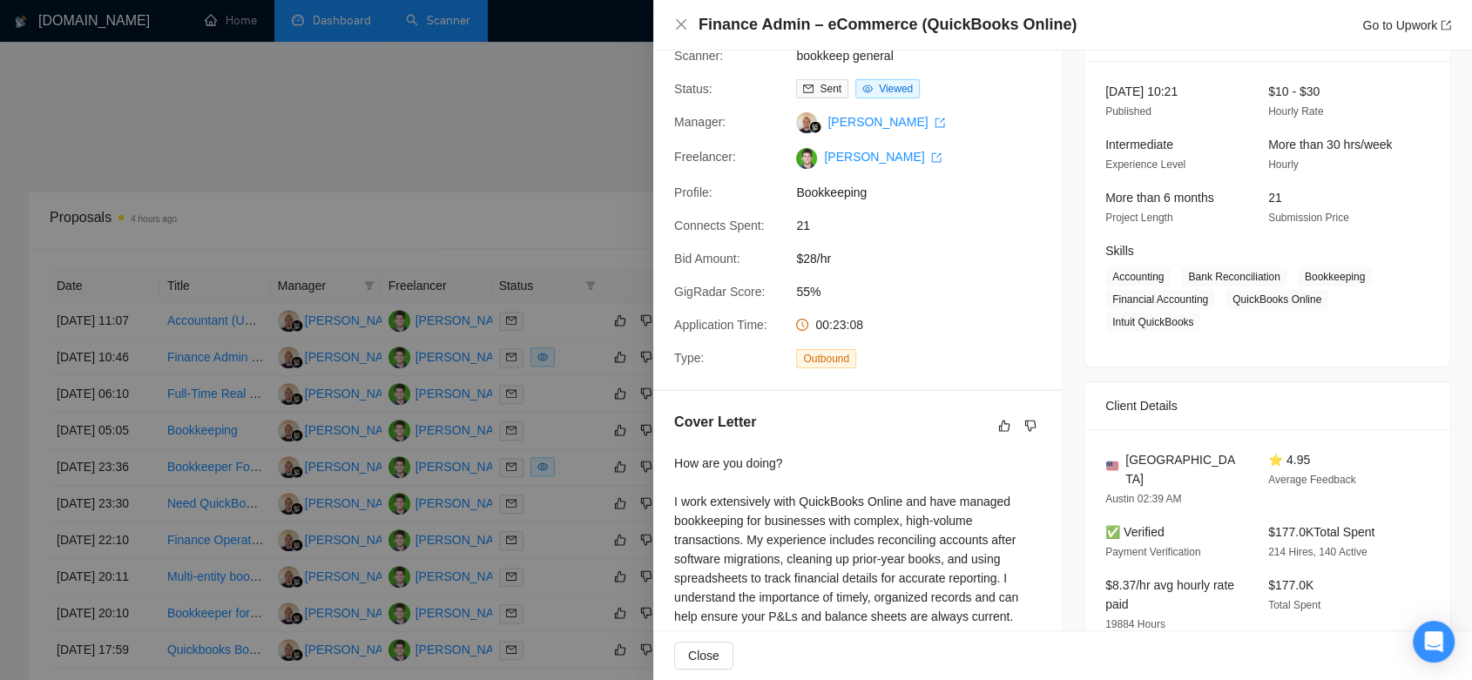
click at [529, 191] on div at bounding box center [736, 340] width 1472 height 680
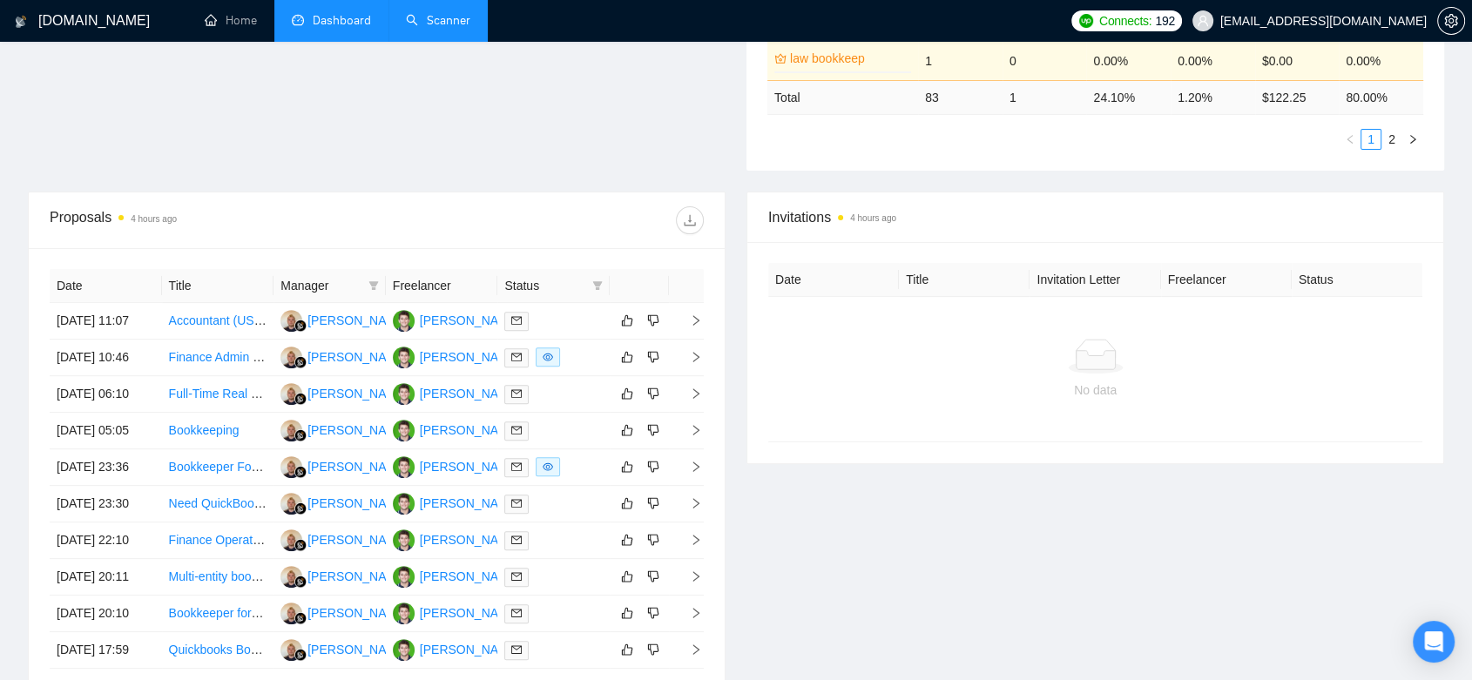
scroll to position [0, 0]
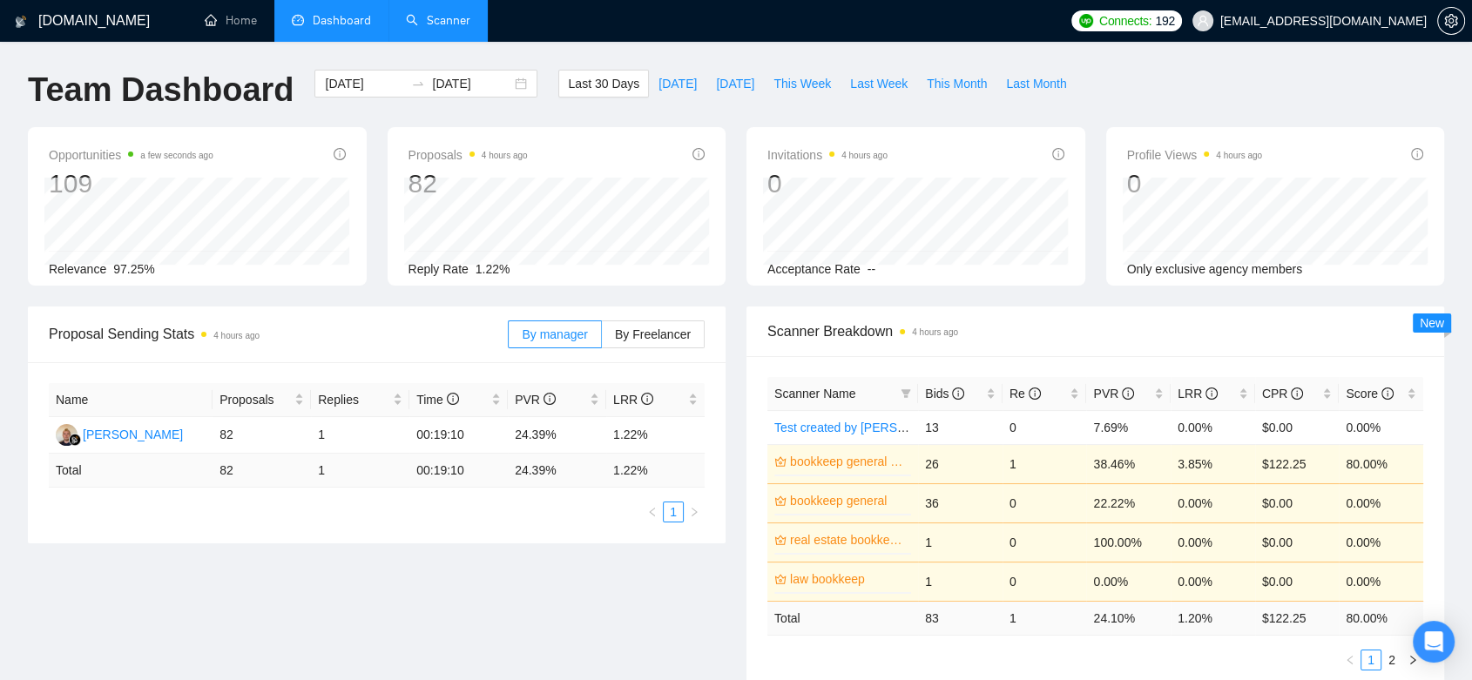
click at [447, 17] on link "Scanner" at bounding box center [438, 20] width 64 height 15
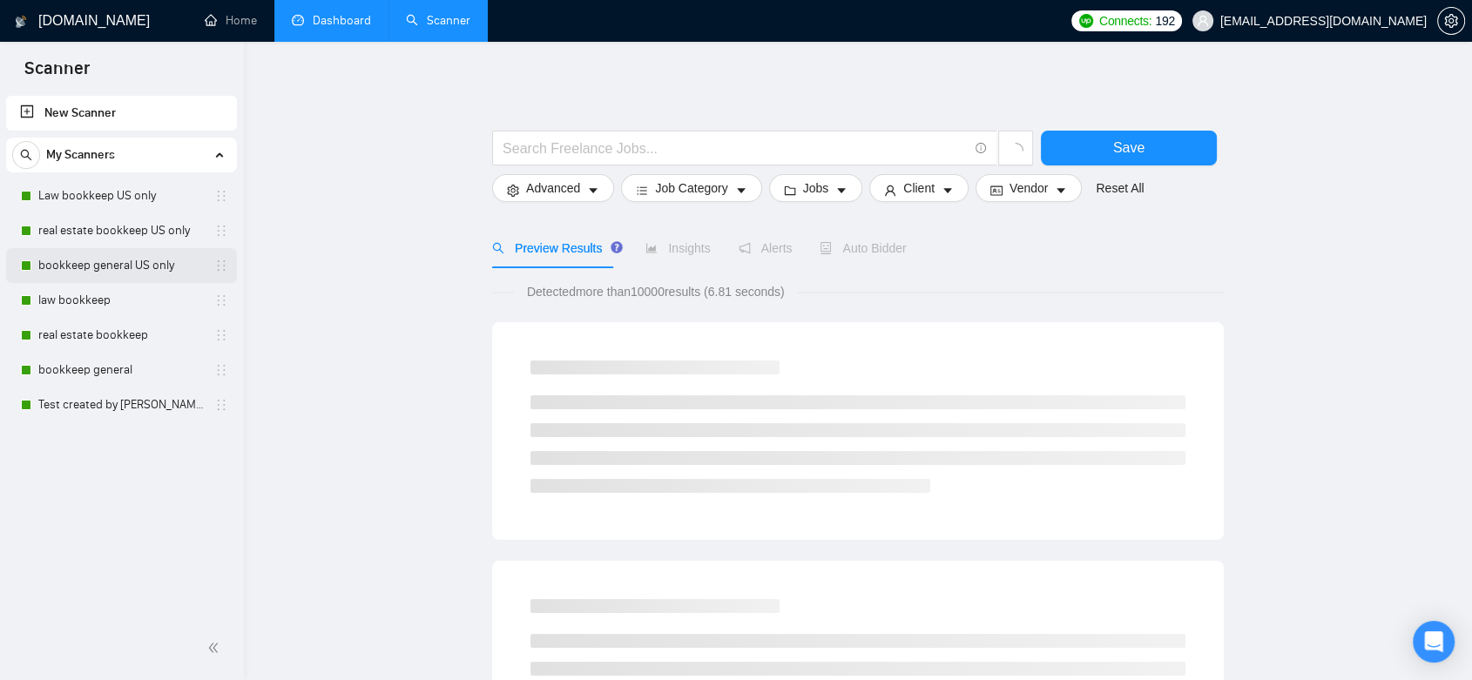
click at [181, 266] on link "bookkeep general US only" at bounding box center [120, 265] width 165 height 35
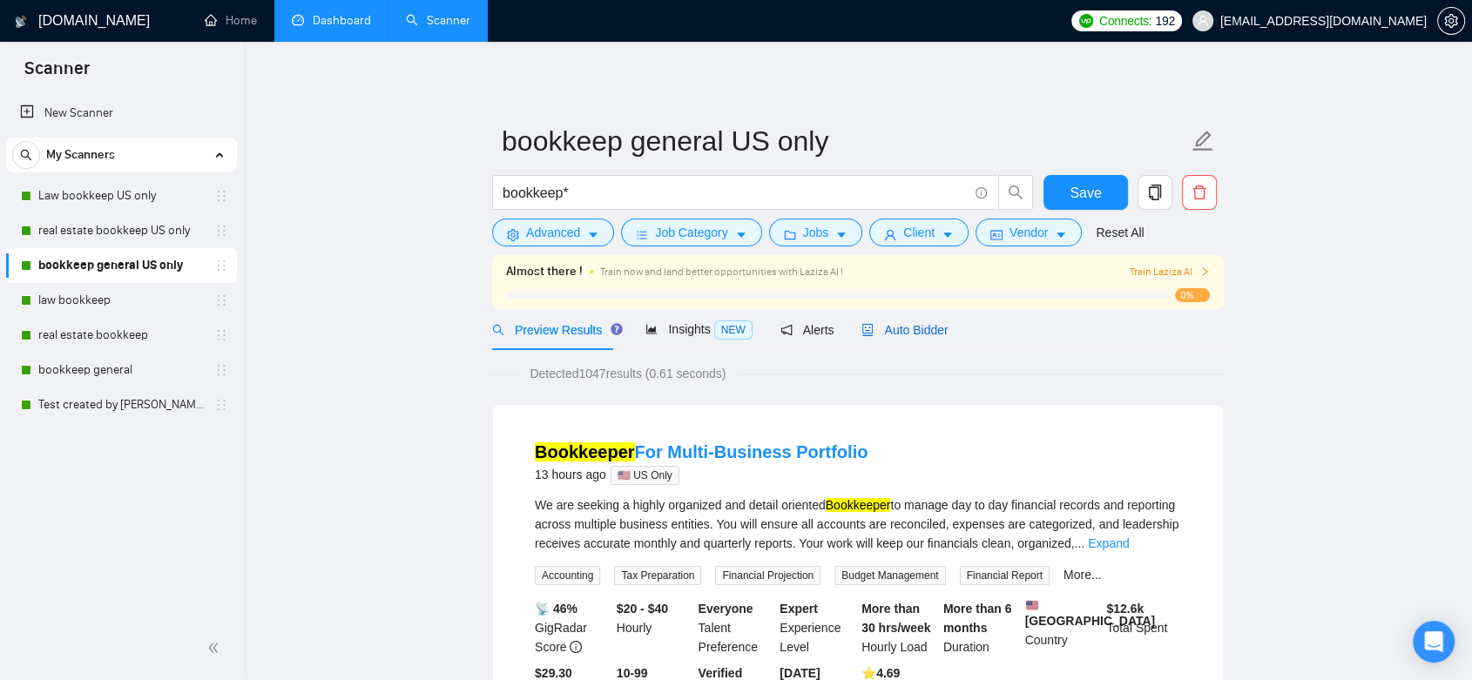
click at [892, 333] on span "Auto Bidder" at bounding box center [904, 330] width 86 height 14
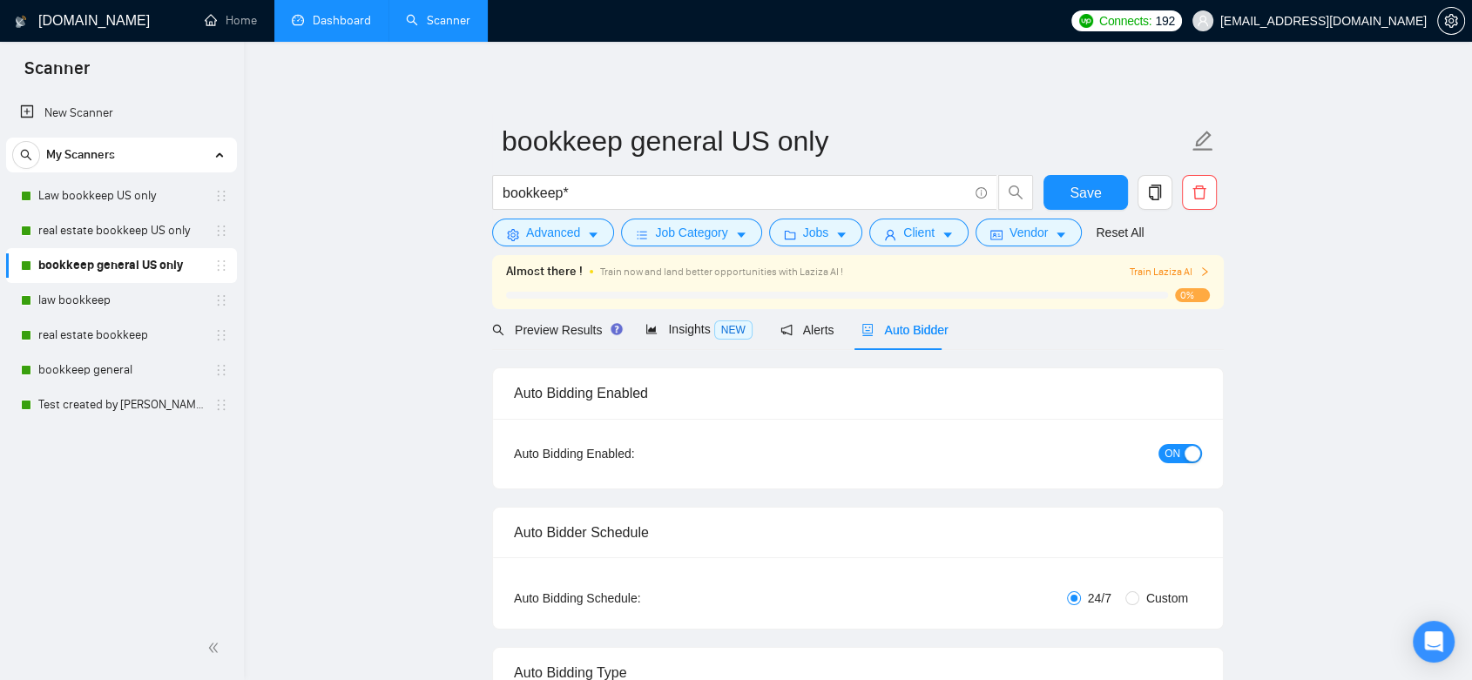
checkbox input "true"
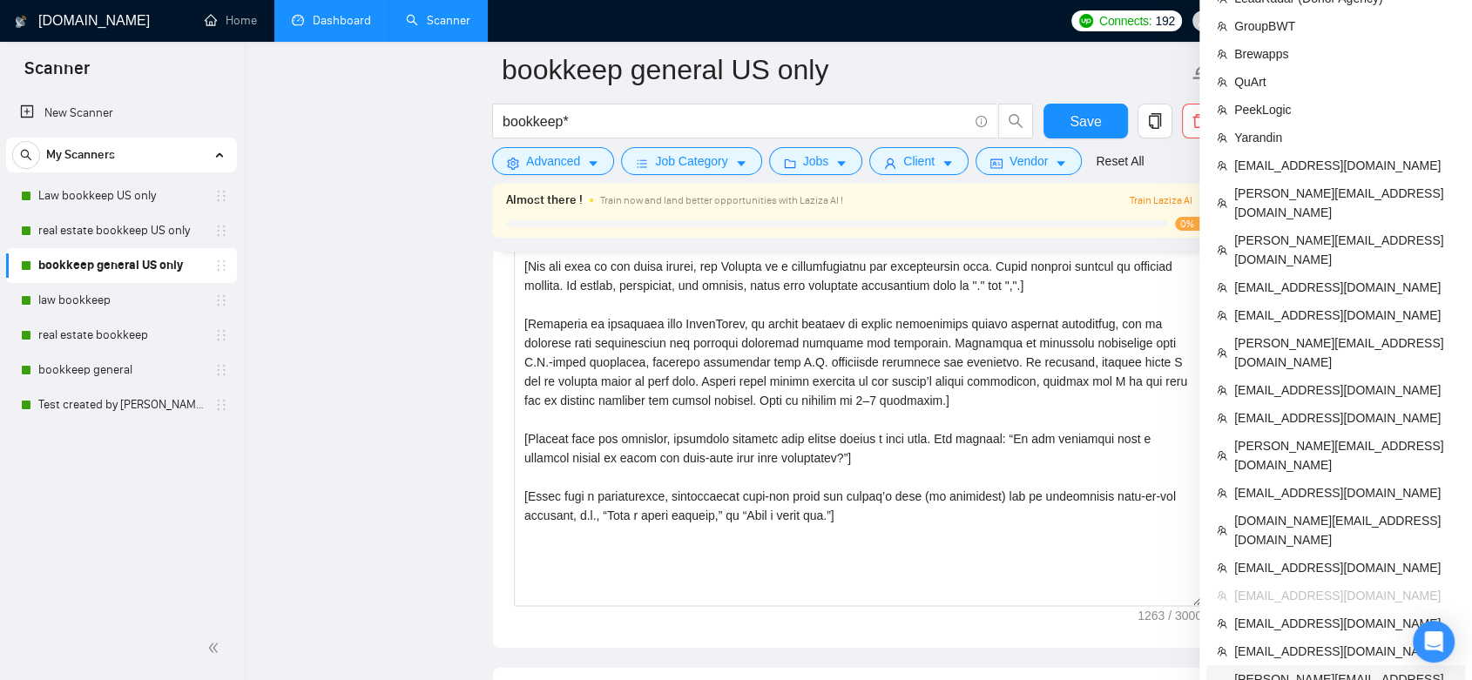
scroll to position [2128, 0]
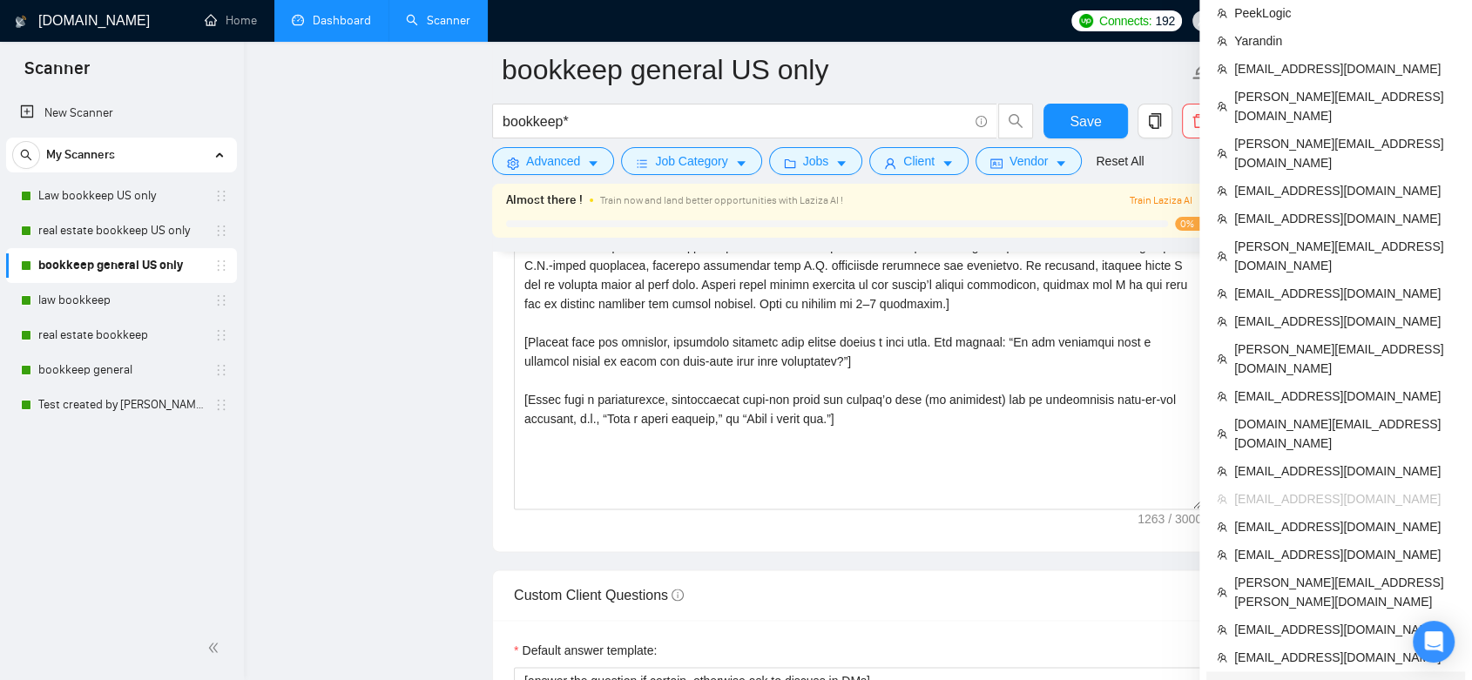
click at [1082, 674] on span "[EMAIL_ADDRESS][DOMAIN_NAME]" at bounding box center [1344, 685] width 220 height 19
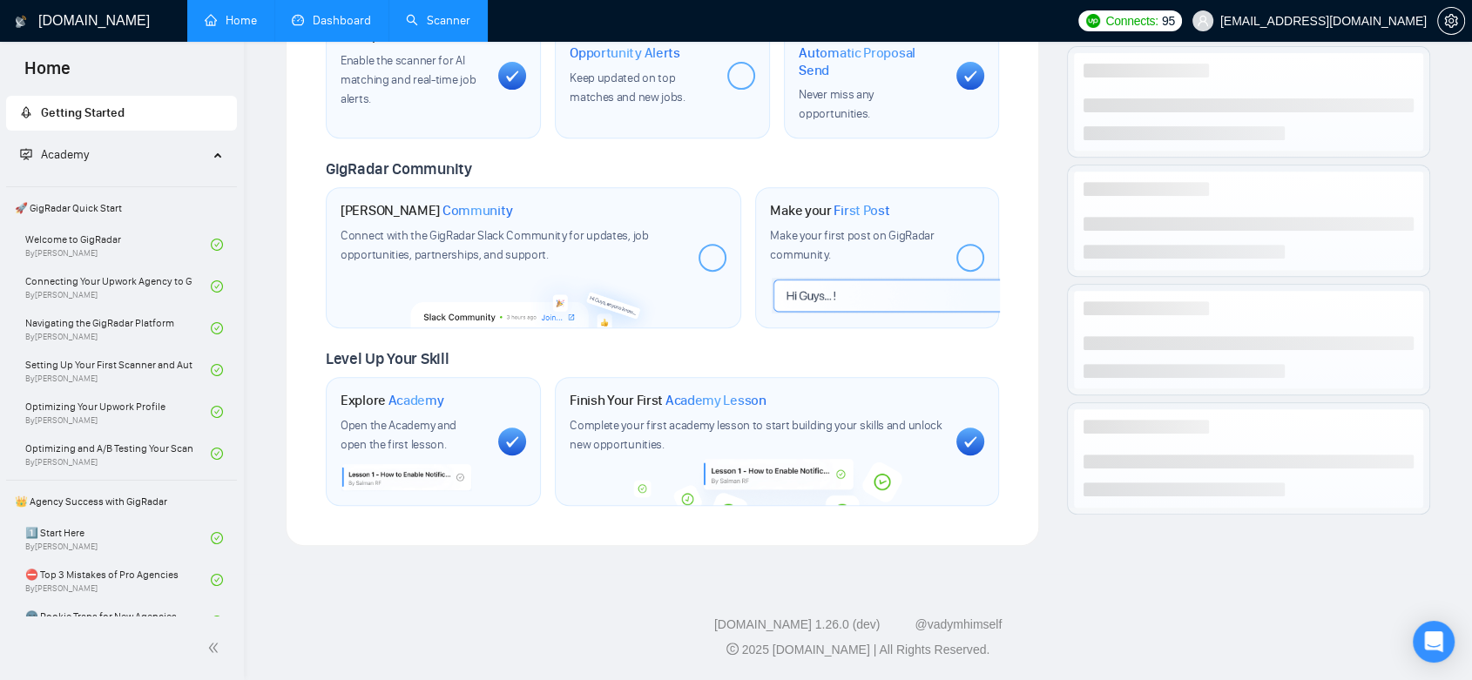
click at [340, 23] on link "Dashboard" at bounding box center [331, 20] width 79 height 15
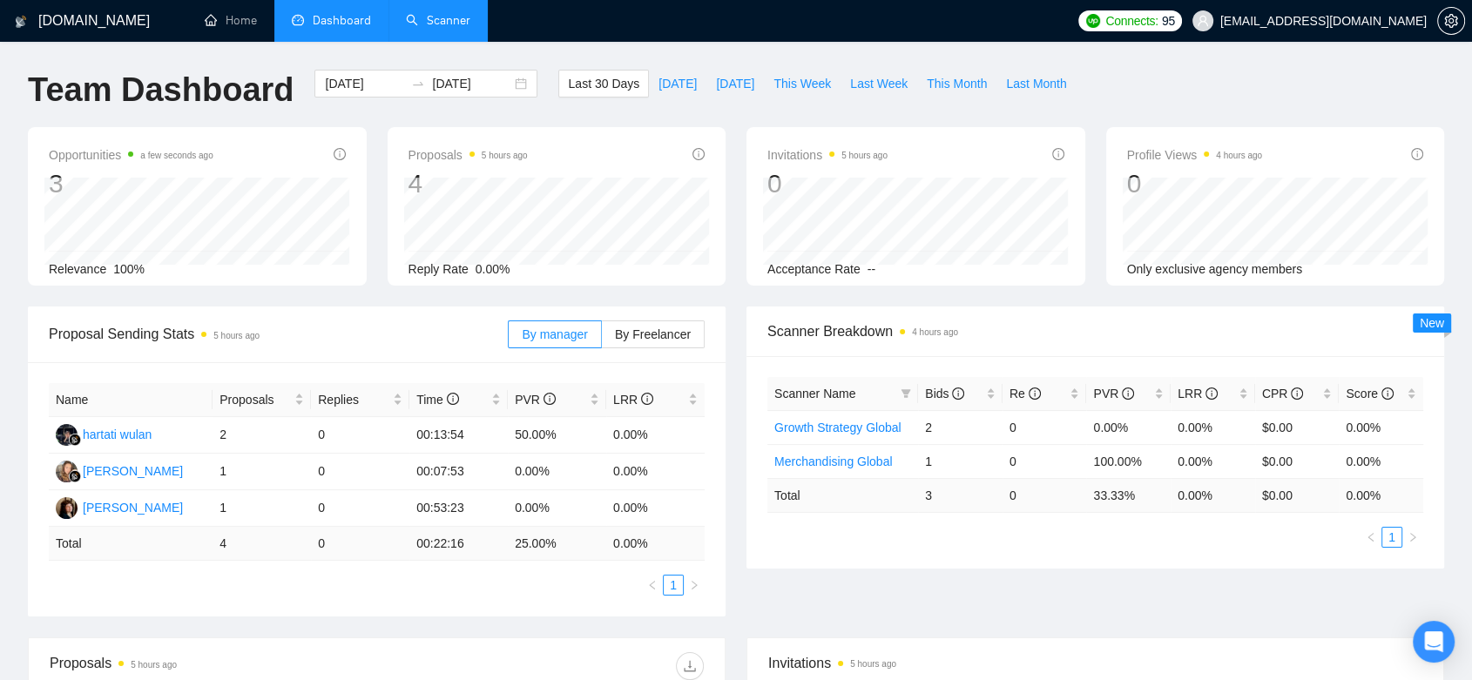
scroll to position [490, 0]
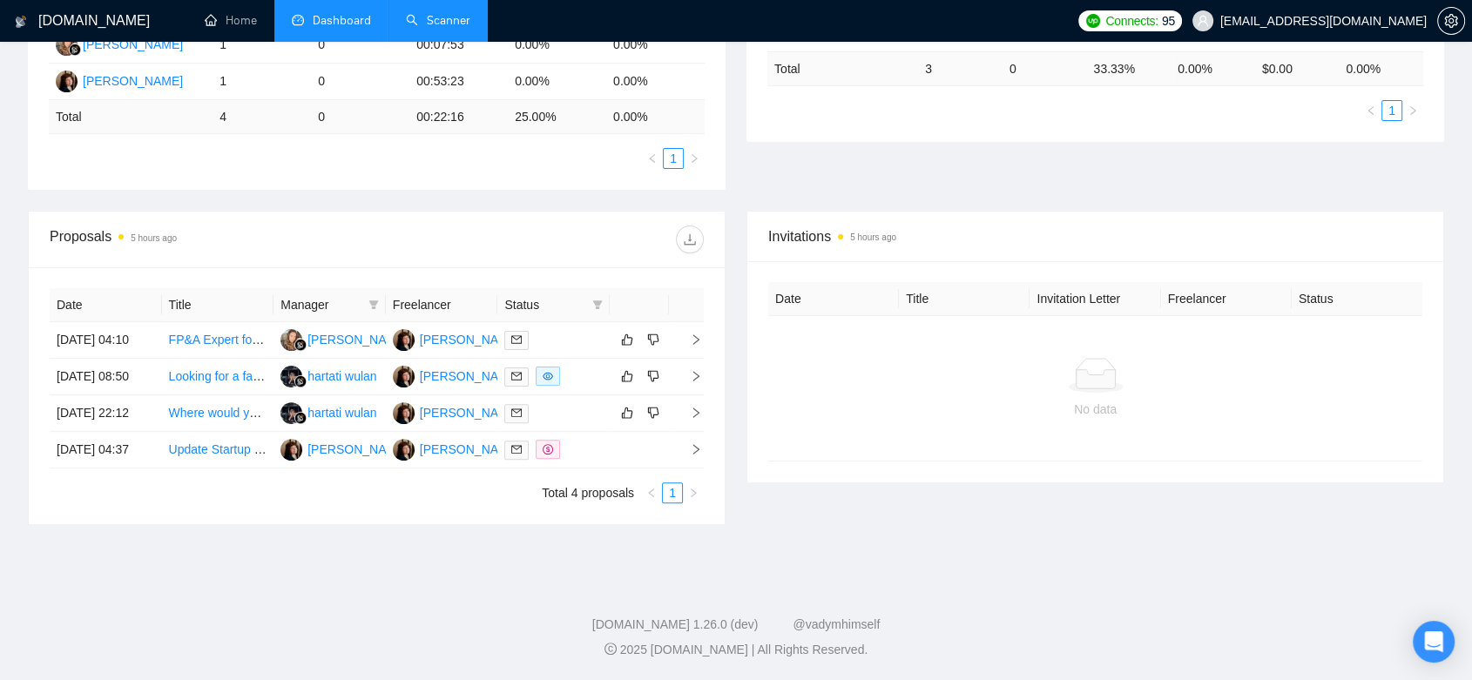
click at [446, 23] on link "Scanner" at bounding box center [438, 20] width 64 height 15
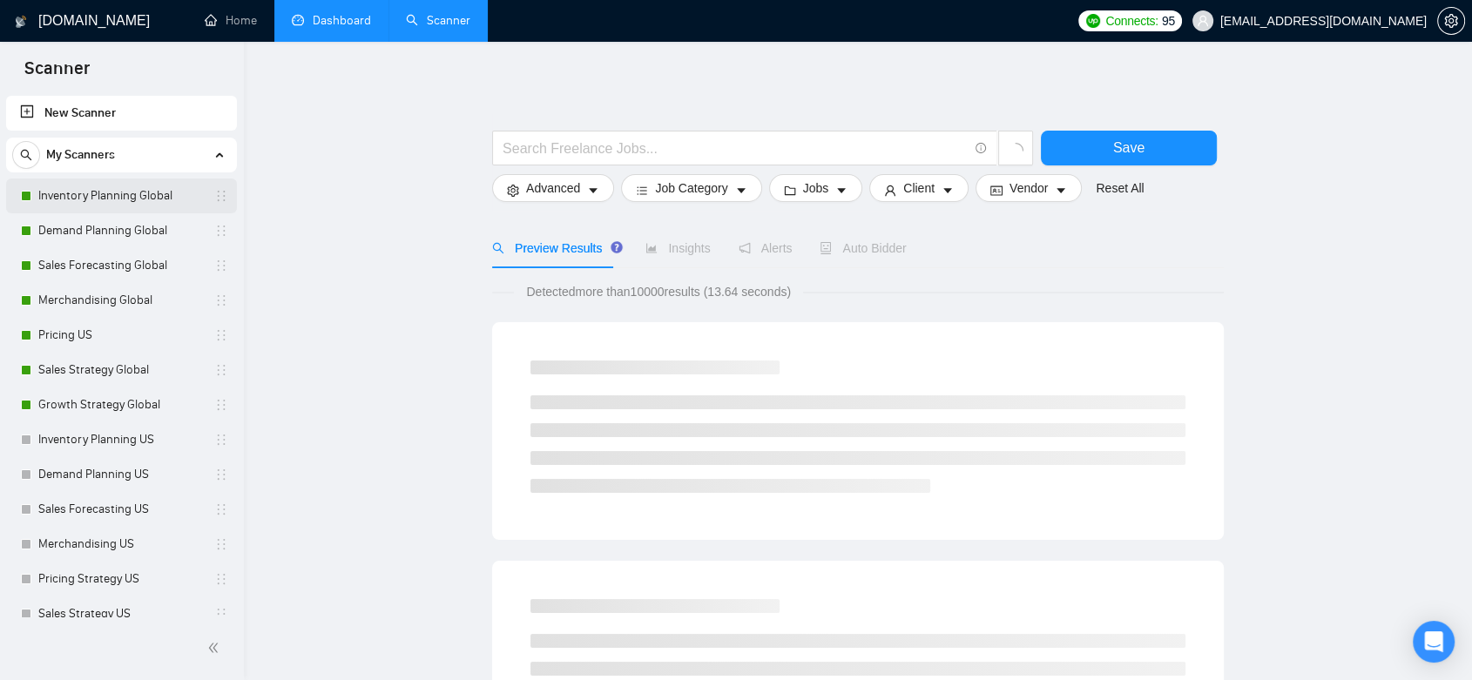
click at [161, 202] on link "Inventory Planning Global" at bounding box center [120, 196] width 165 height 35
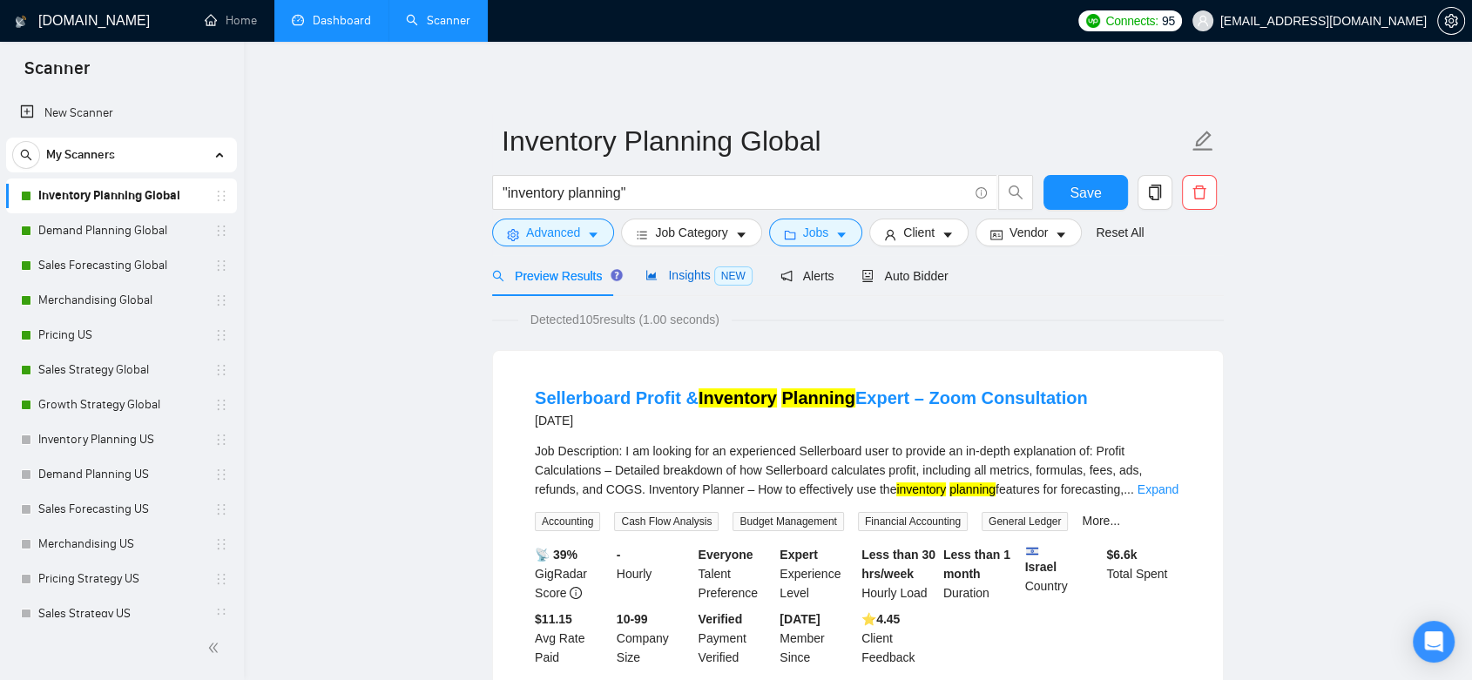
click at [697, 280] on span "Insights NEW" at bounding box center [698, 275] width 106 height 14
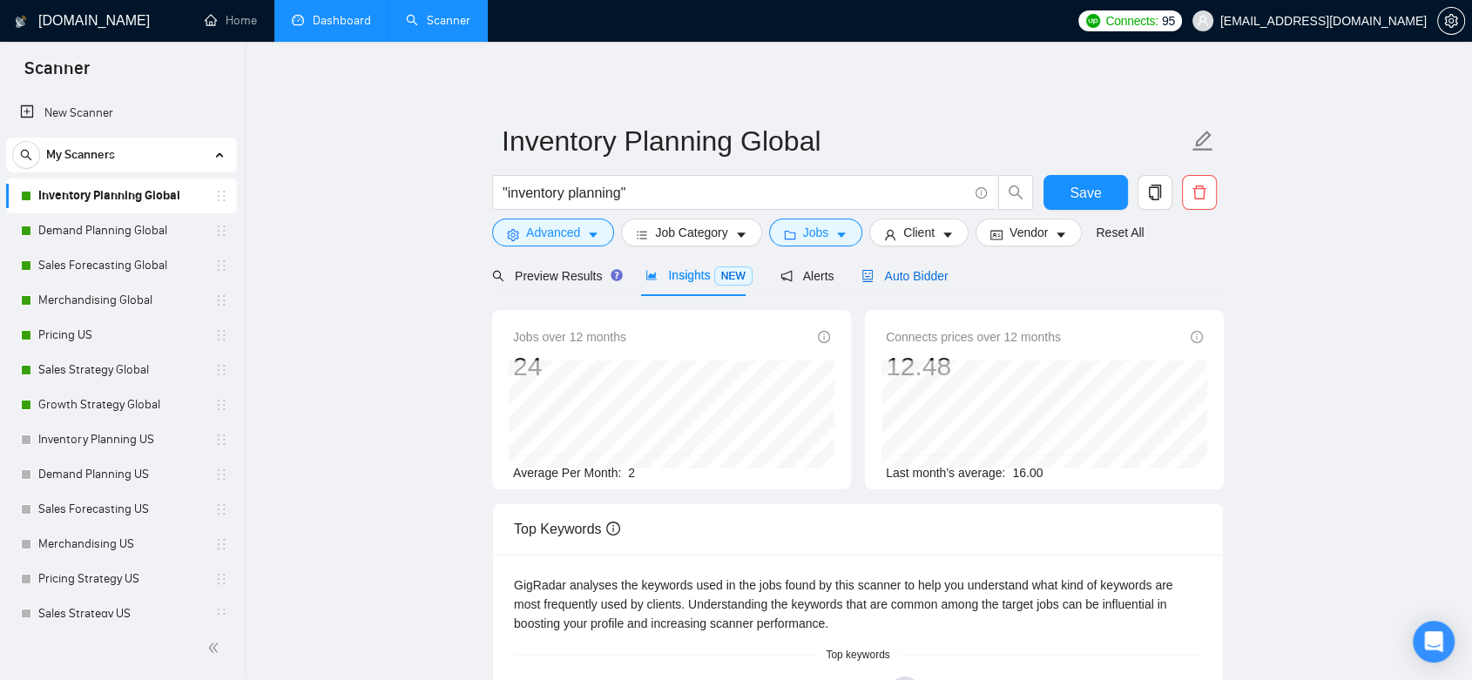
click at [898, 280] on span "Auto Bidder" at bounding box center [904, 276] width 86 height 14
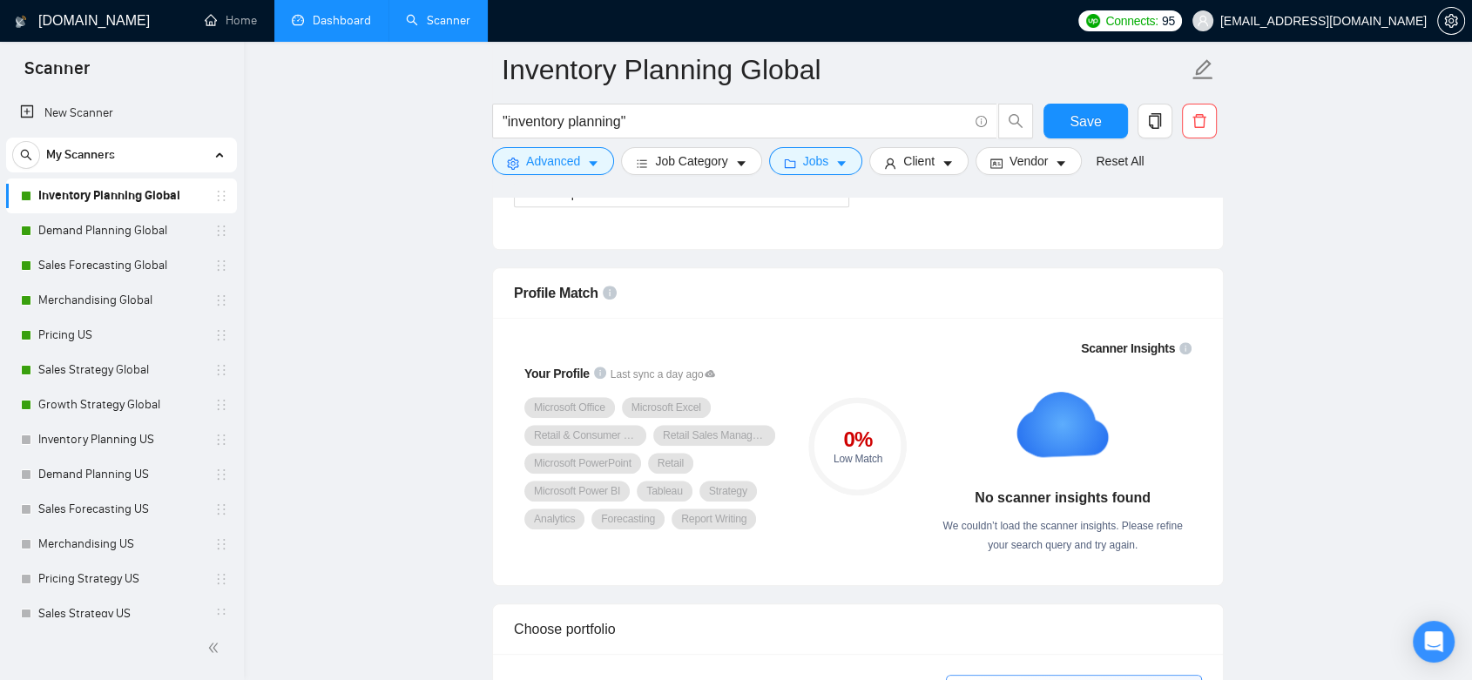
scroll to position [871, 0]
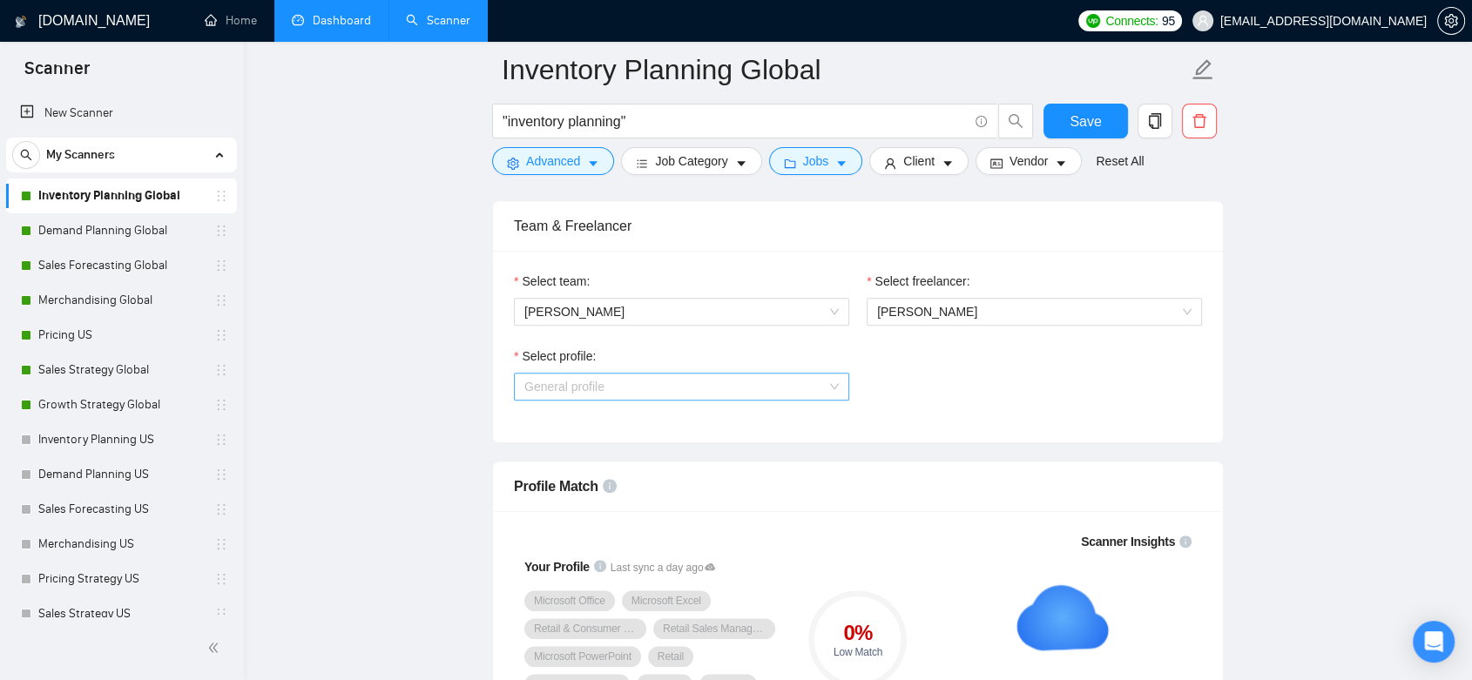
click at [786, 390] on span "General profile" at bounding box center [681, 387] width 314 height 26
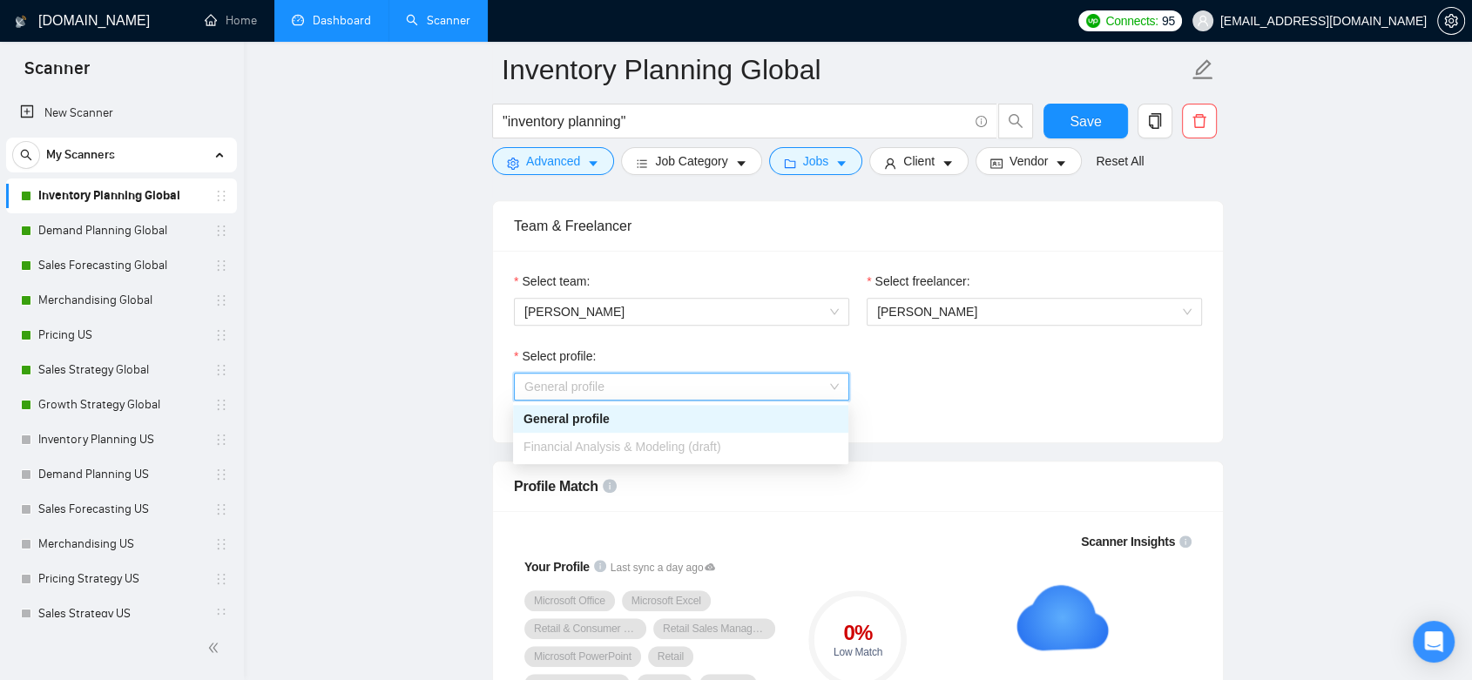
drag, startPoint x: 787, startPoint y: 419, endPoint x: 829, endPoint y: 412, distance: 42.4
click at [787, 420] on div "General profile" at bounding box center [680, 418] width 314 height 19
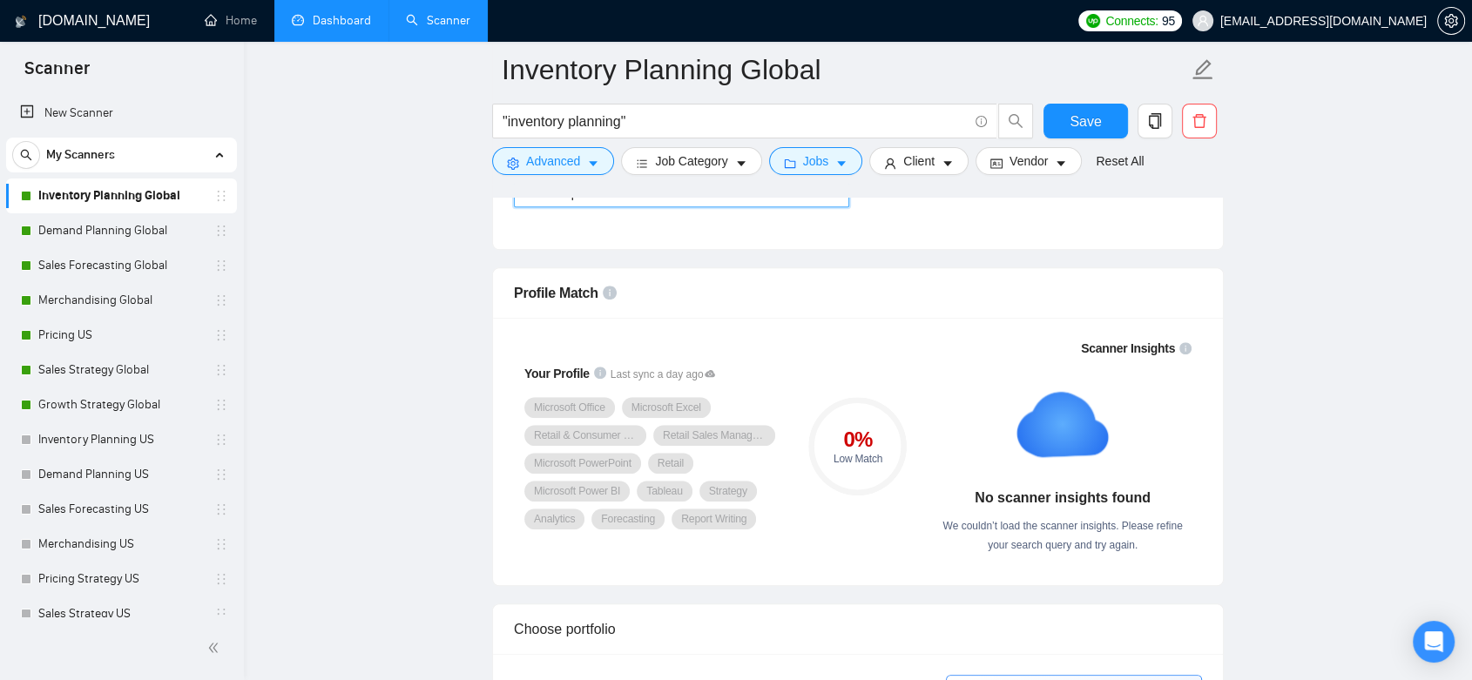
scroll to position [1161, 0]
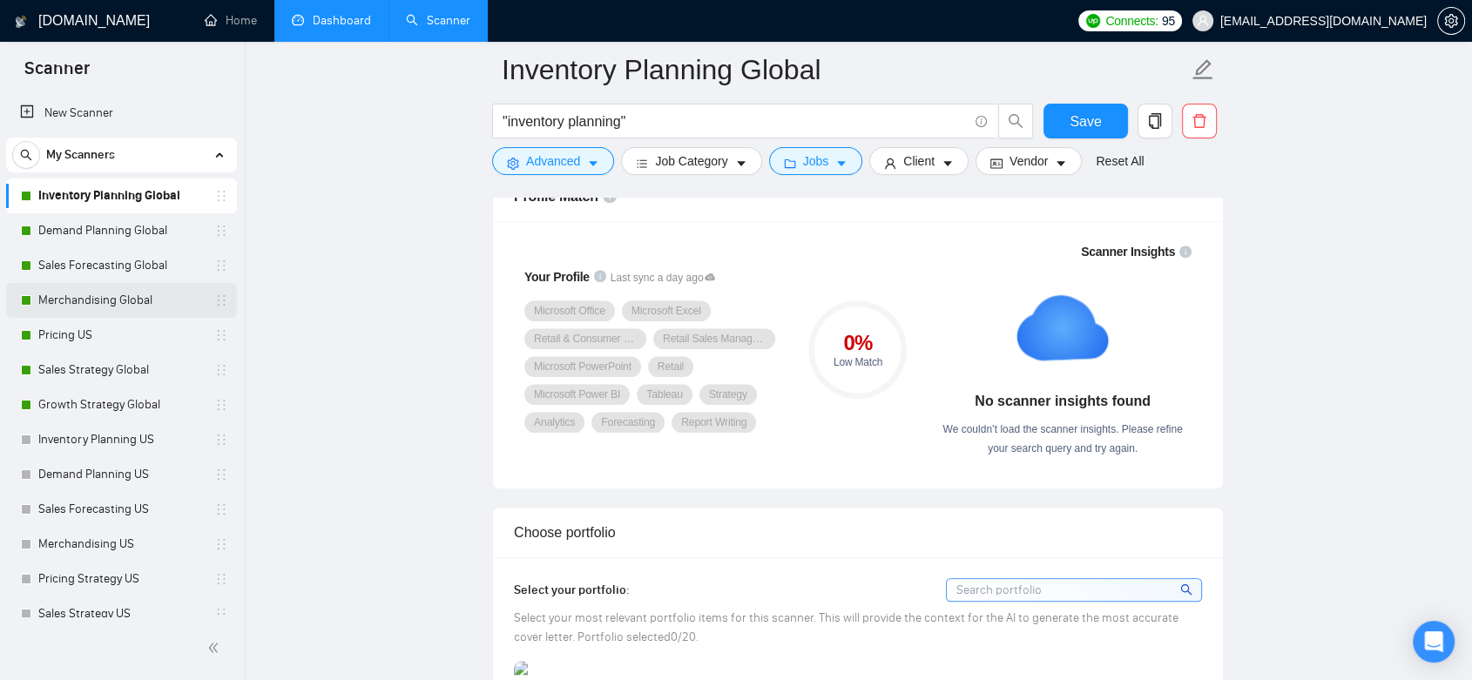
click at [142, 300] on link "Merchandising Global" at bounding box center [120, 300] width 165 height 35
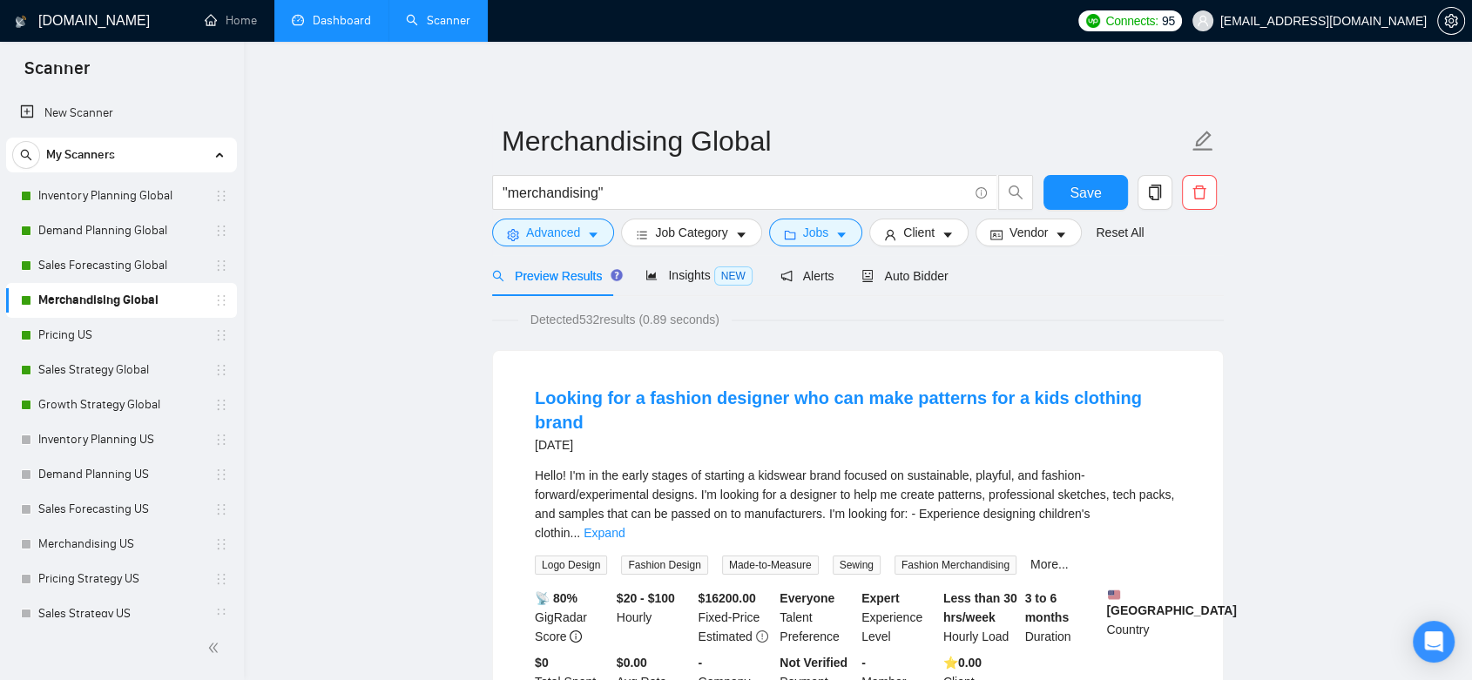
click at [343, 18] on link "Dashboard" at bounding box center [331, 20] width 79 height 15
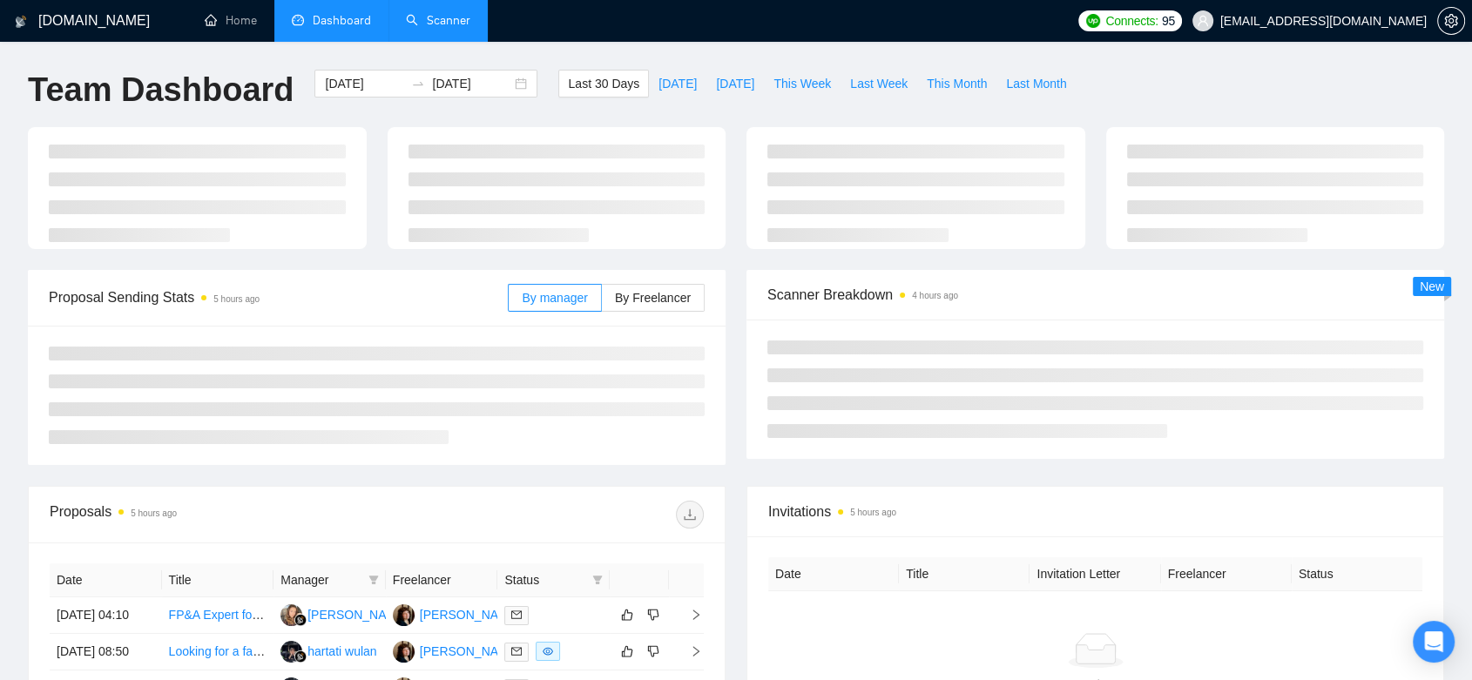
type input "[DATE]"
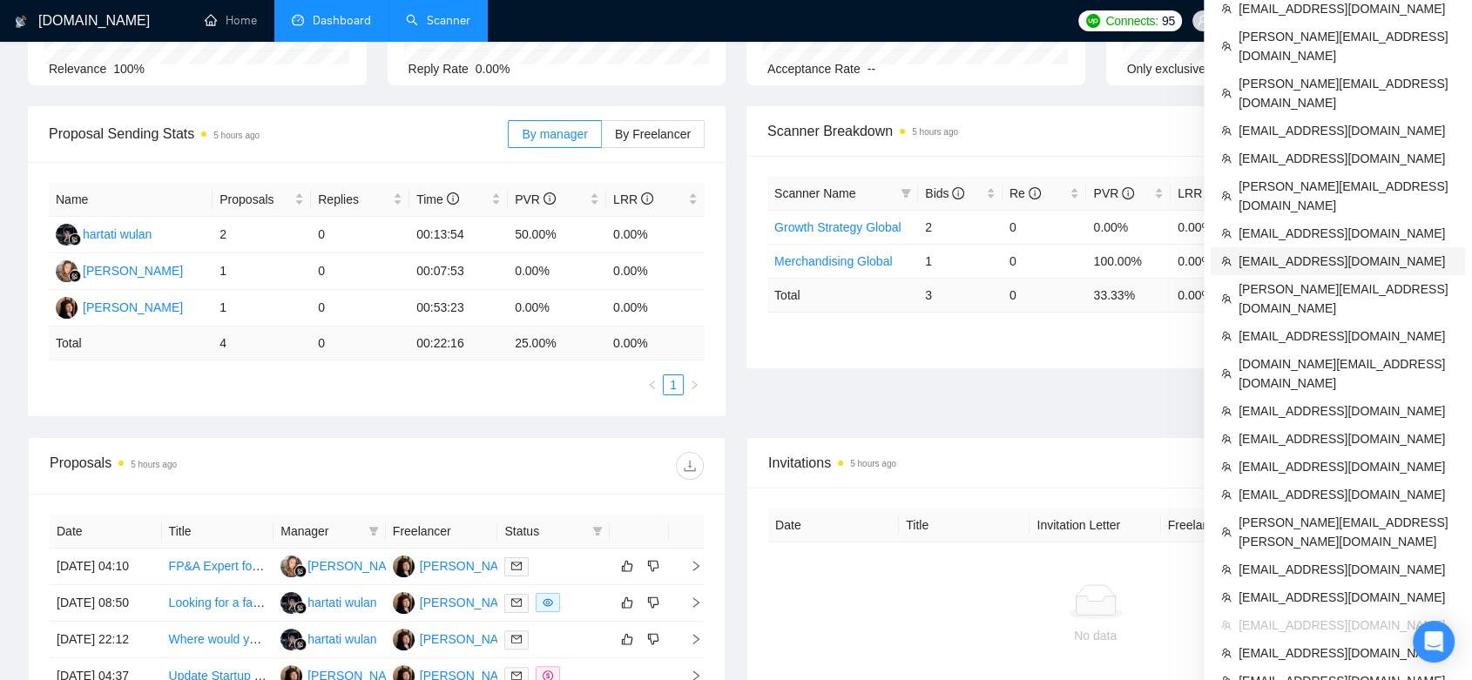
scroll to position [104, 0]
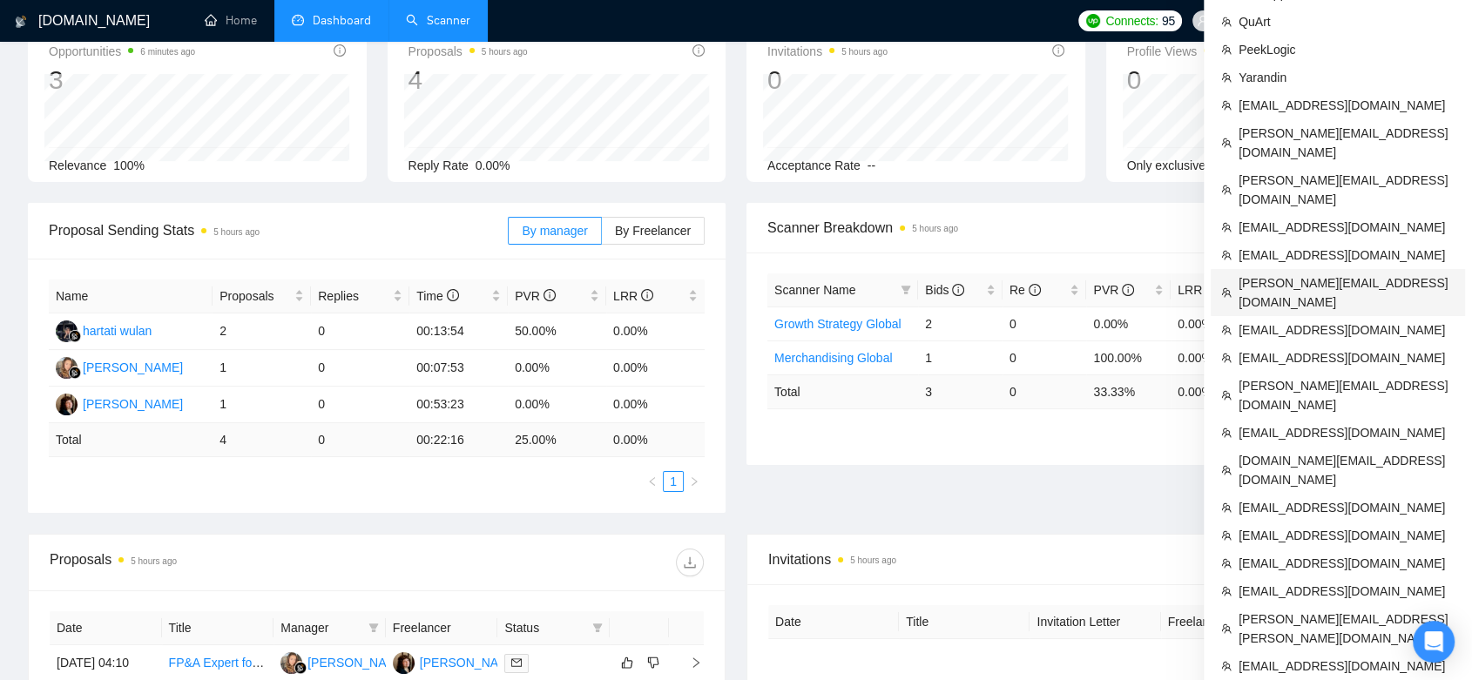
click at [1082, 273] on span "[PERSON_NAME][EMAIL_ADDRESS][DOMAIN_NAME]" at bounding box center [1346, 292] width 216 height 38
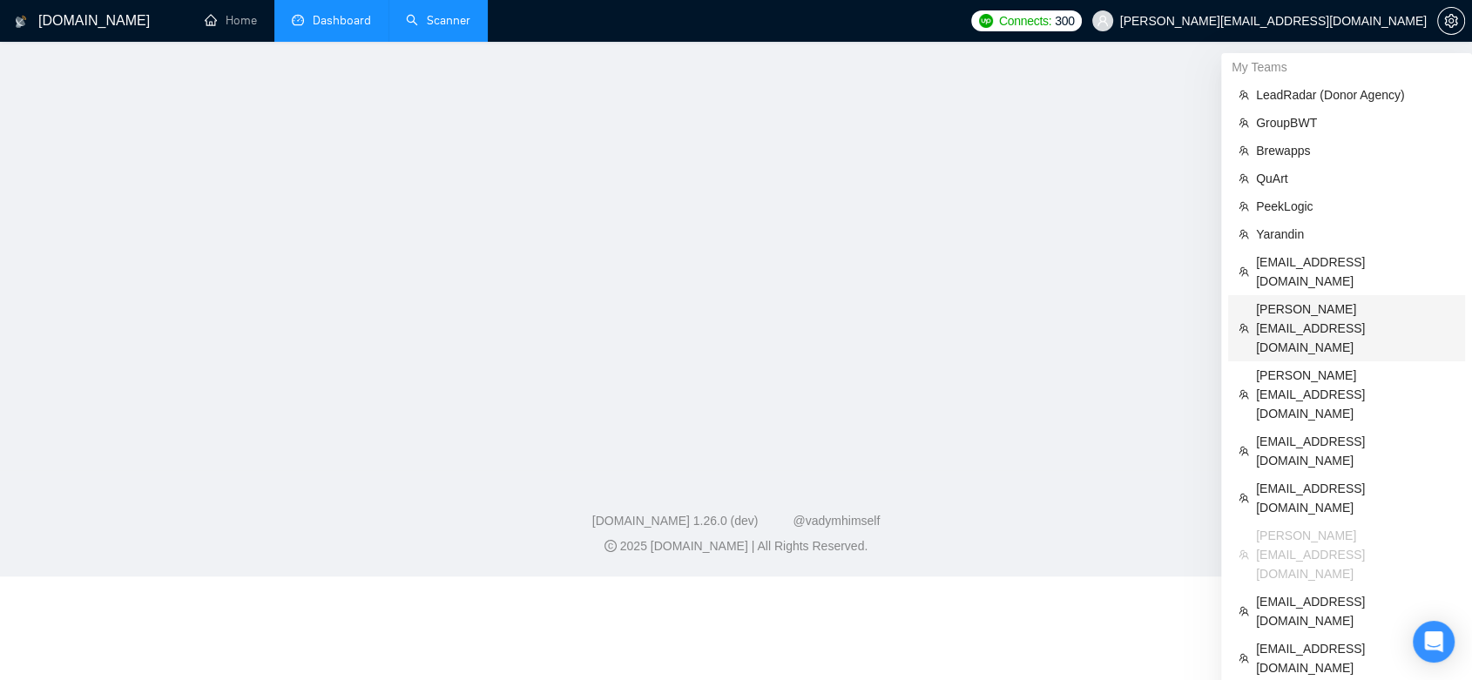
scroll to position [347, 0]
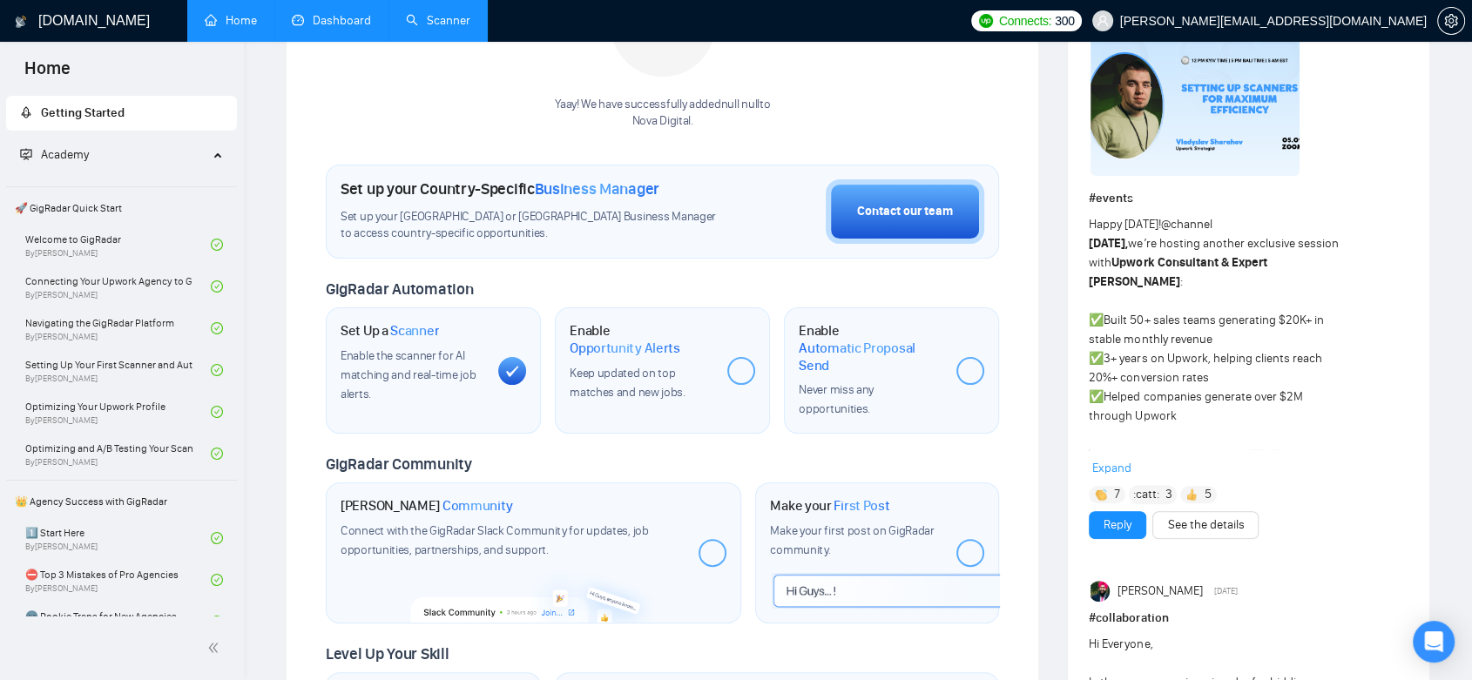
click at [344, 19] on link "Dashboard" at bounding box center [331, 20] width 79 height 15
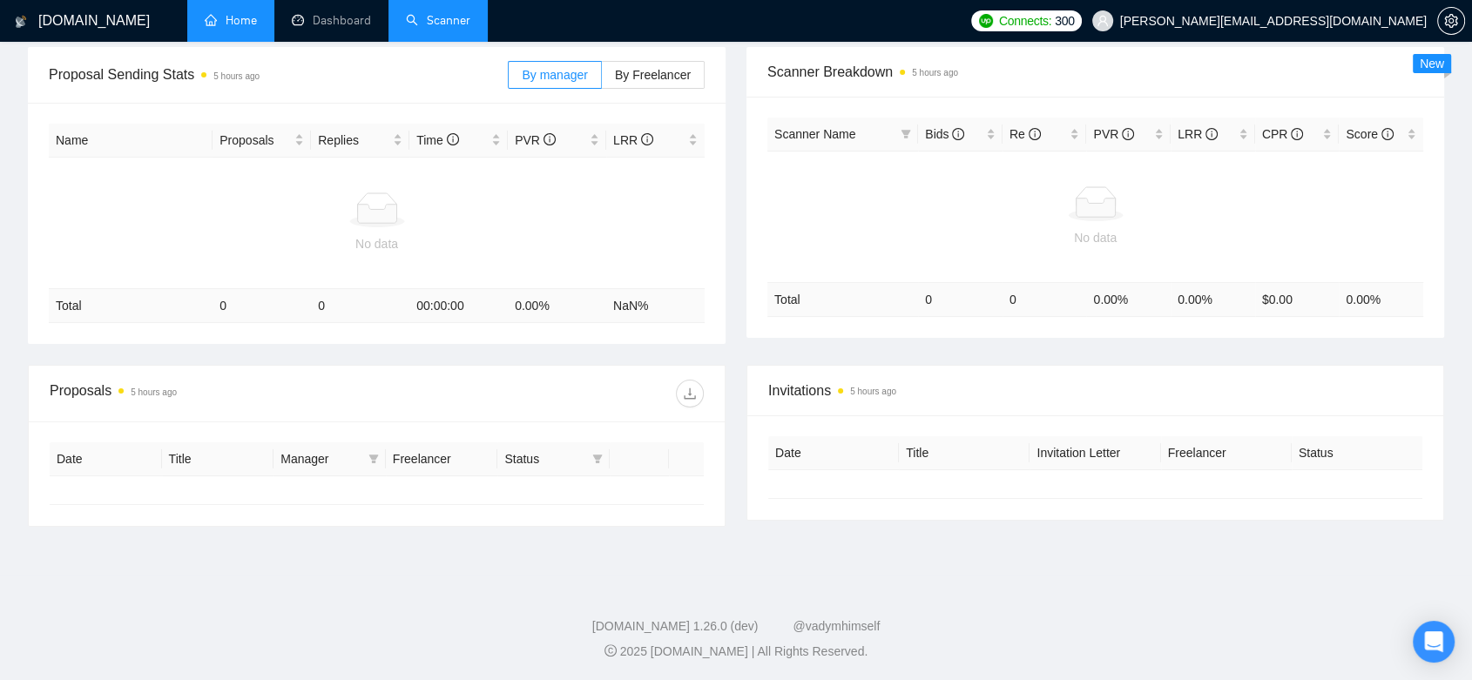
type input "[DATE]"
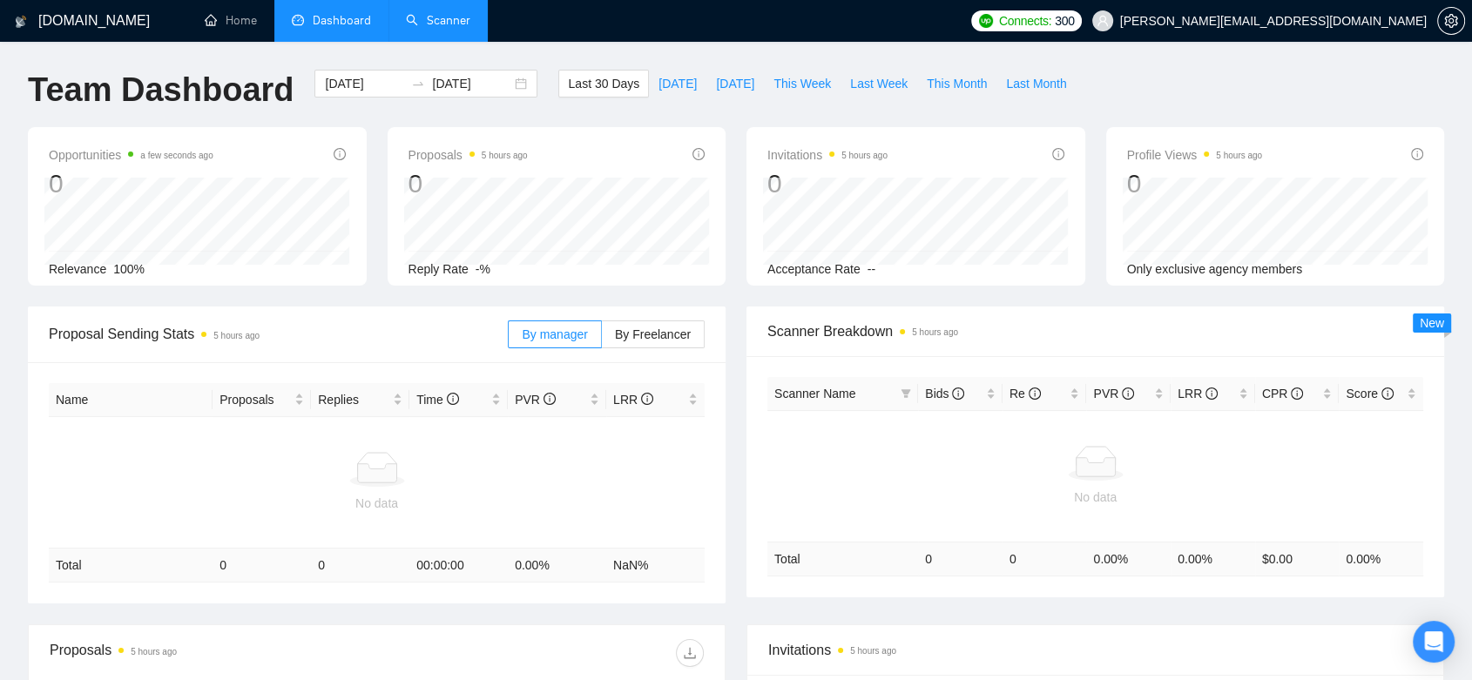
click at [444, 20] on link "Scanner" at bounding box center [438, 20] width 64 height 15
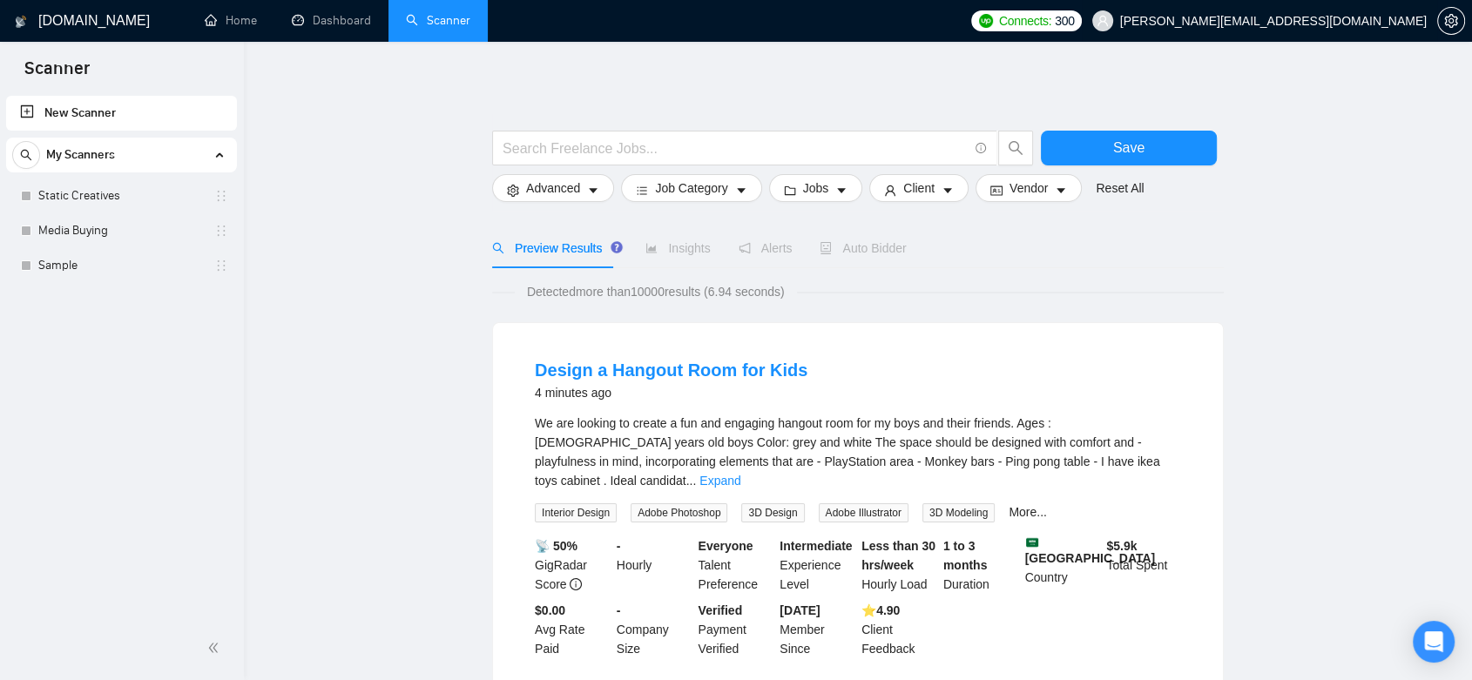
click at [1082, 21] on span "[PERSON_NAME][EMAIL_ADDRESS][DOMAIN_NAME]" at bounding box center [1273, 21] width 307 height 0
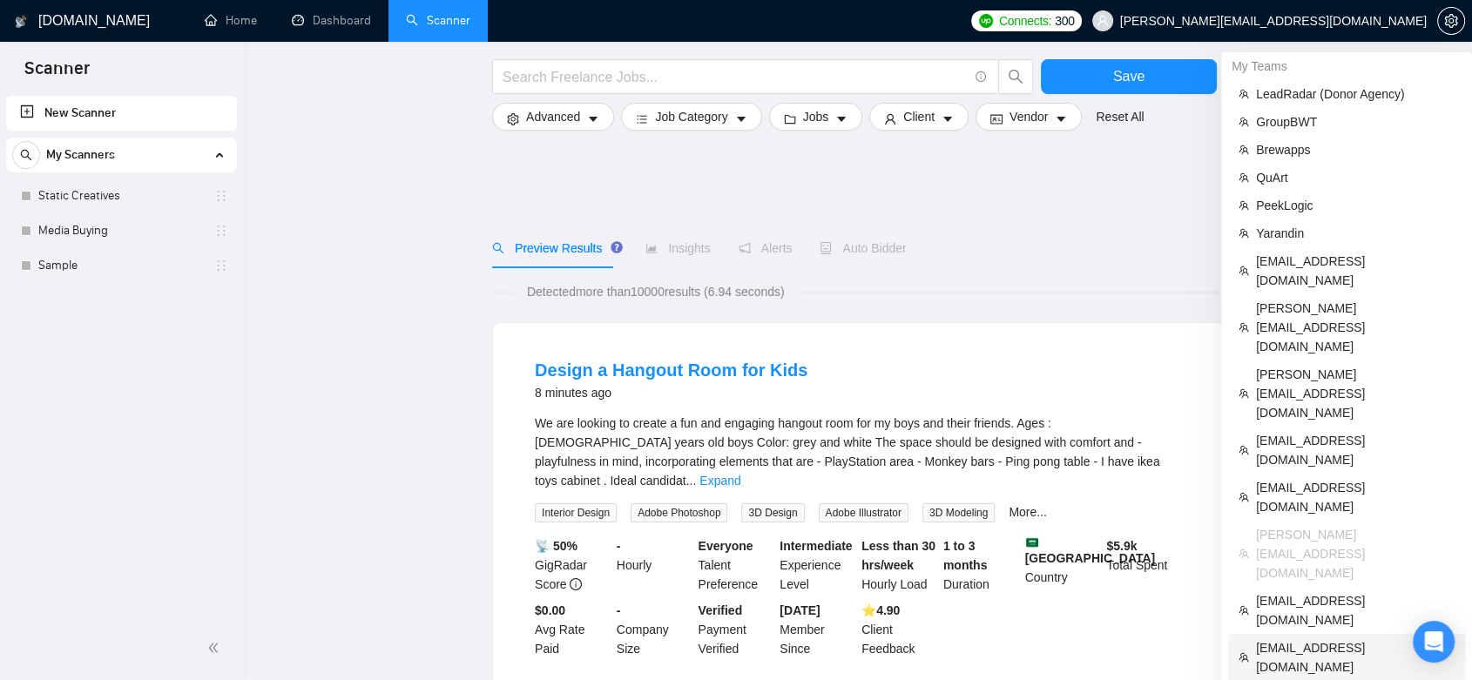
scroll to position [387, 0]
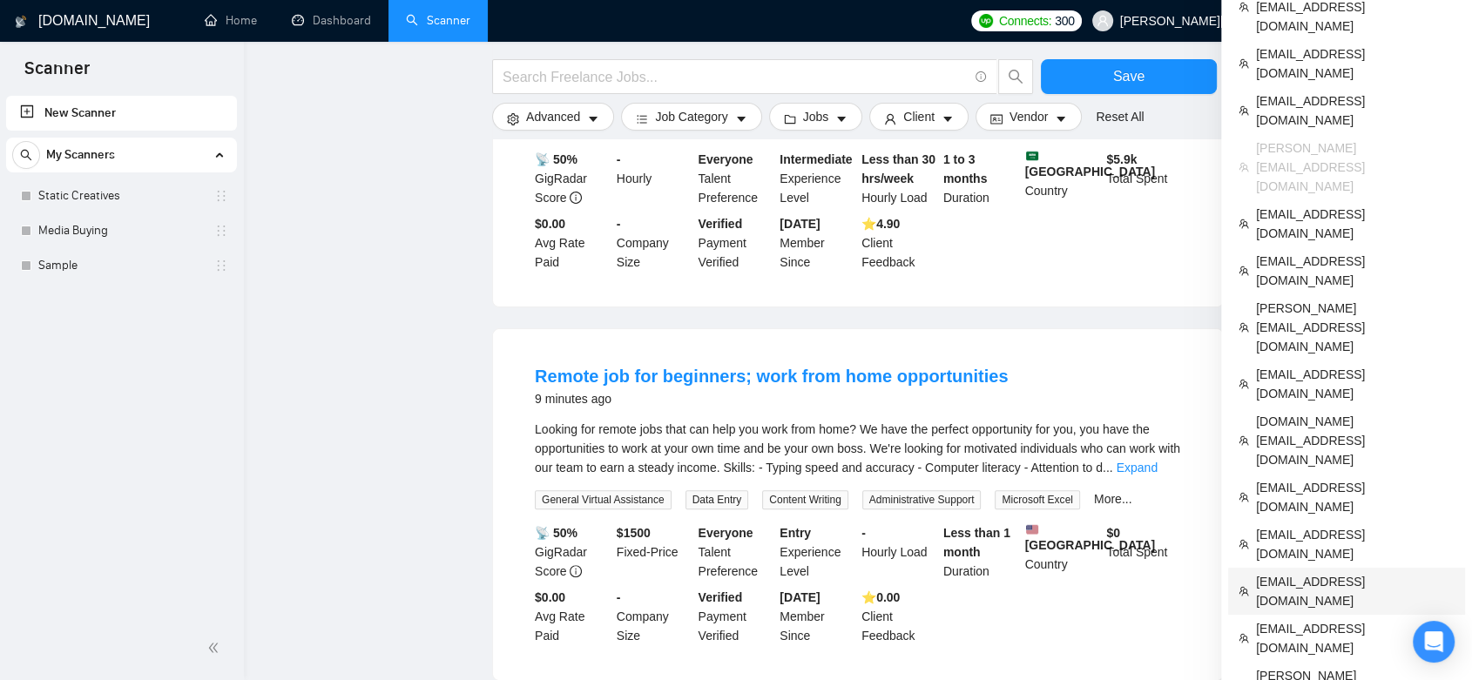
click at [1082, 572] on span "[EMAIL_ADDRESS][DOMAIN_NAME]" at bounding box center [1355, 591] width 199 height 38
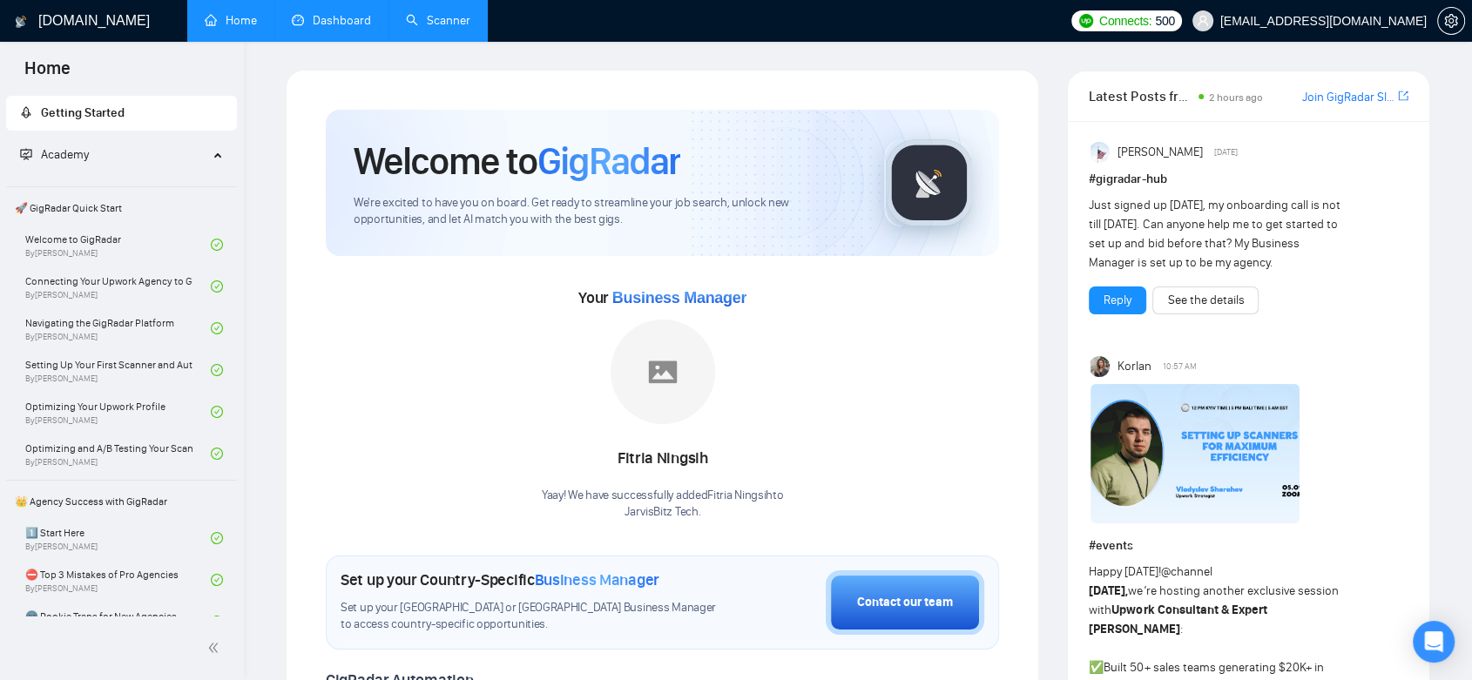
click at [371, 13] on link "Dashboard" at bounding box center [331, 20] width 79 height 15
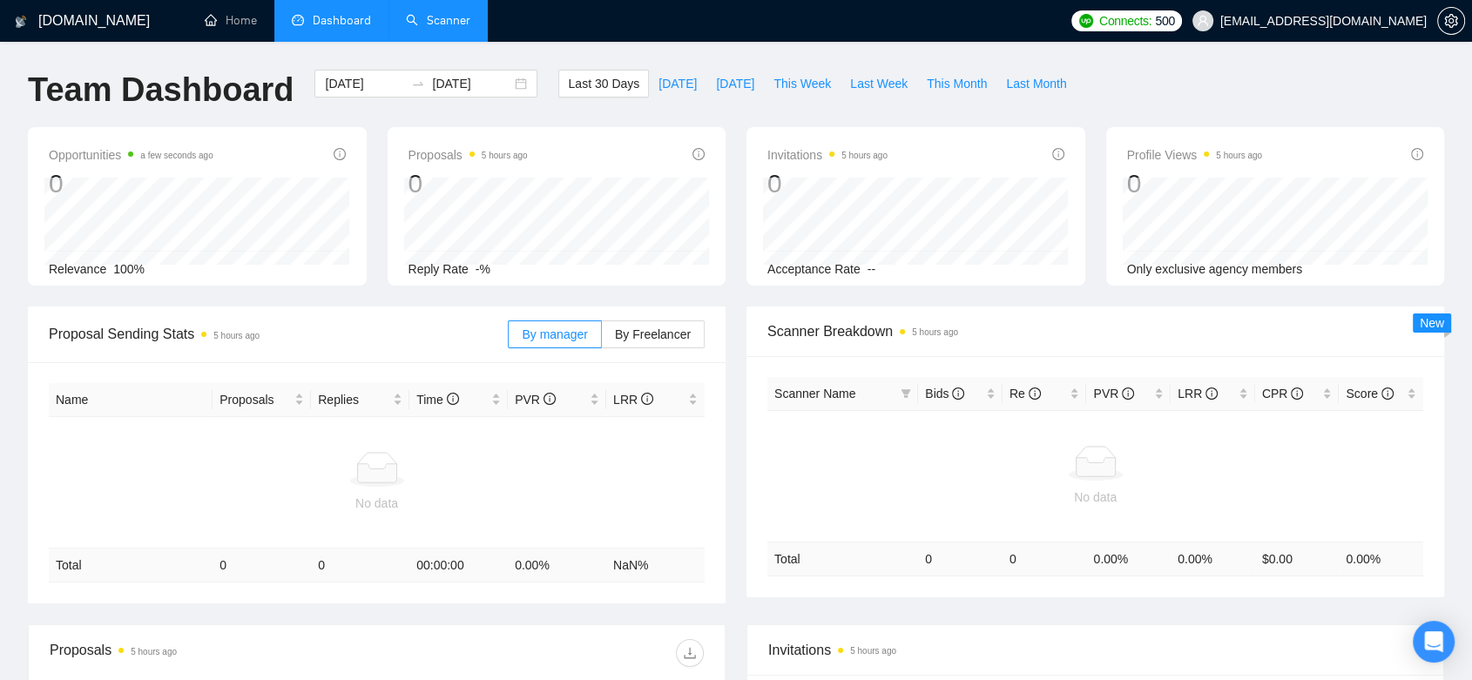
click at [460, 19] on link "Scanner" at bounding box center [438, 20] width 64 height 15
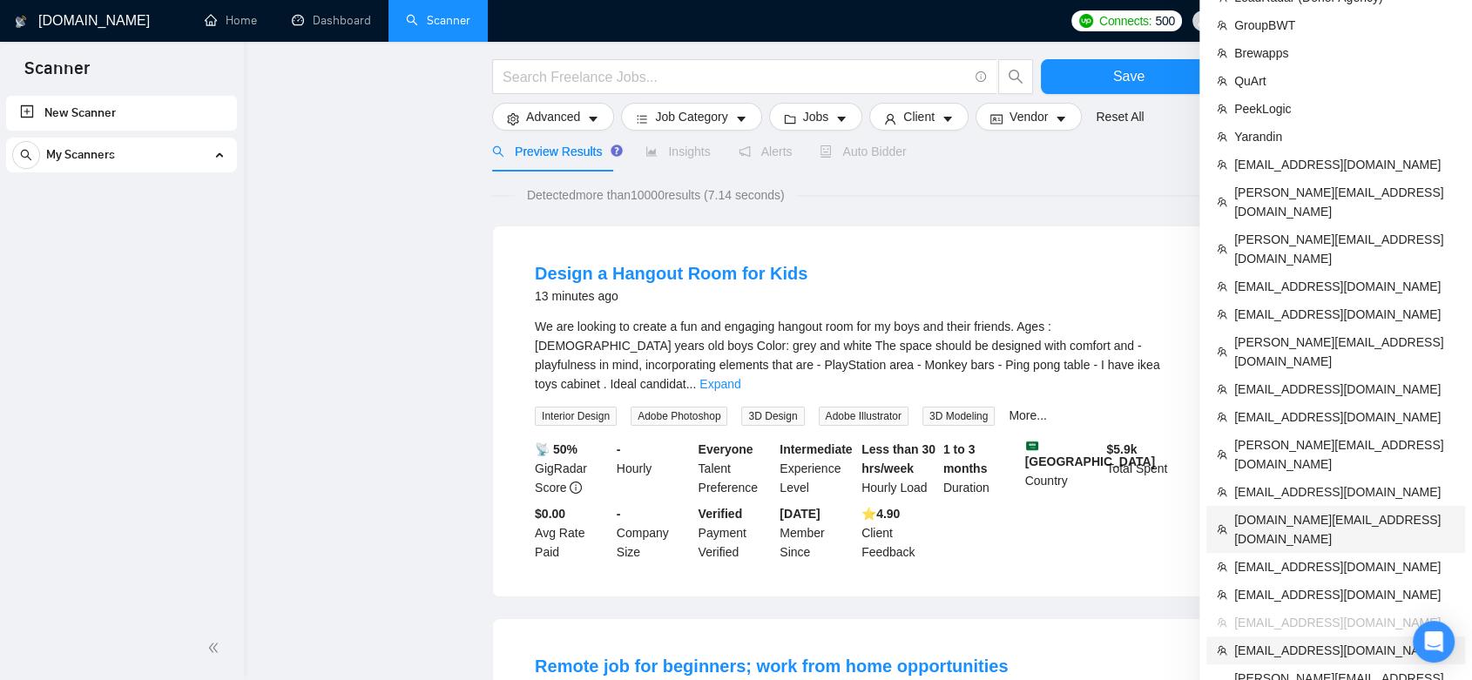
scroll to position [193, 0]
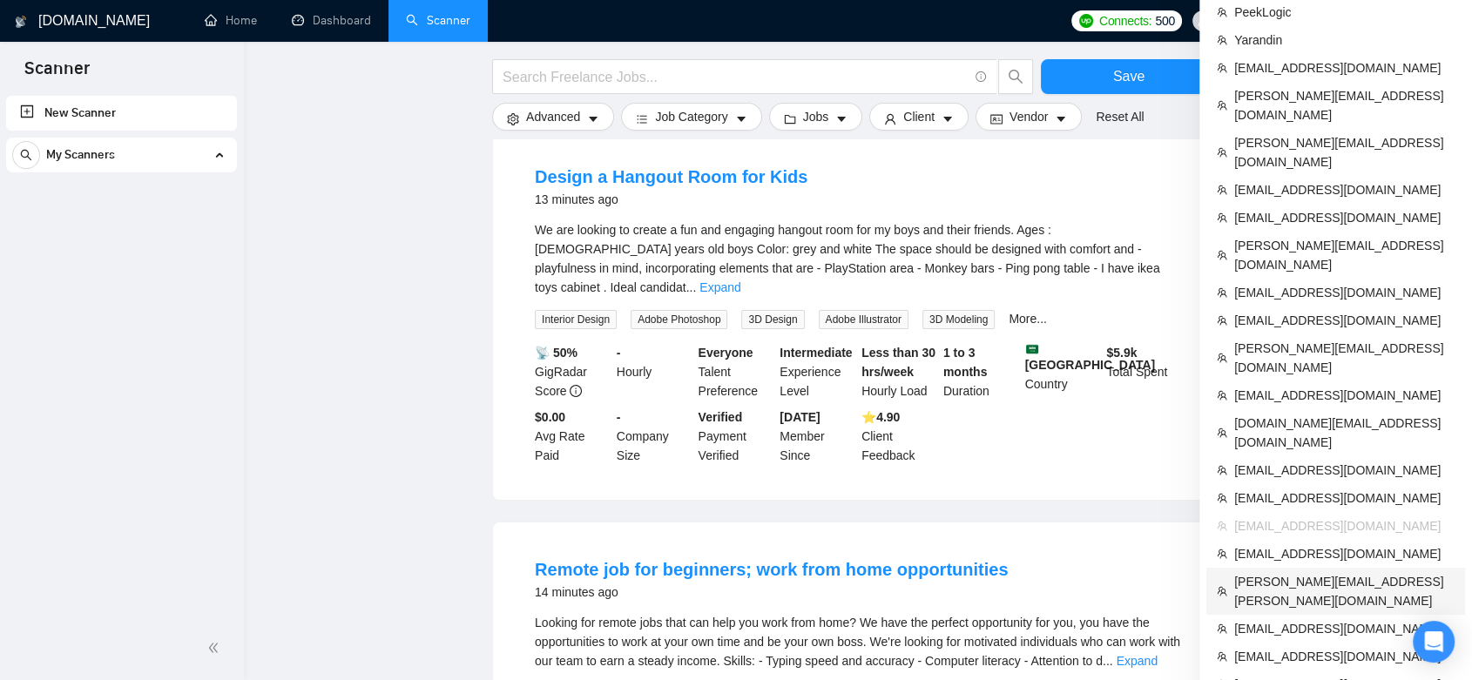
click at [1082, 572] on span "[PERSON_NAME][EMAIL_ADDRESS][PERSON_NAME][DOMAIN_NAME]" at bounding box center [1344, 591] width 220 height 38
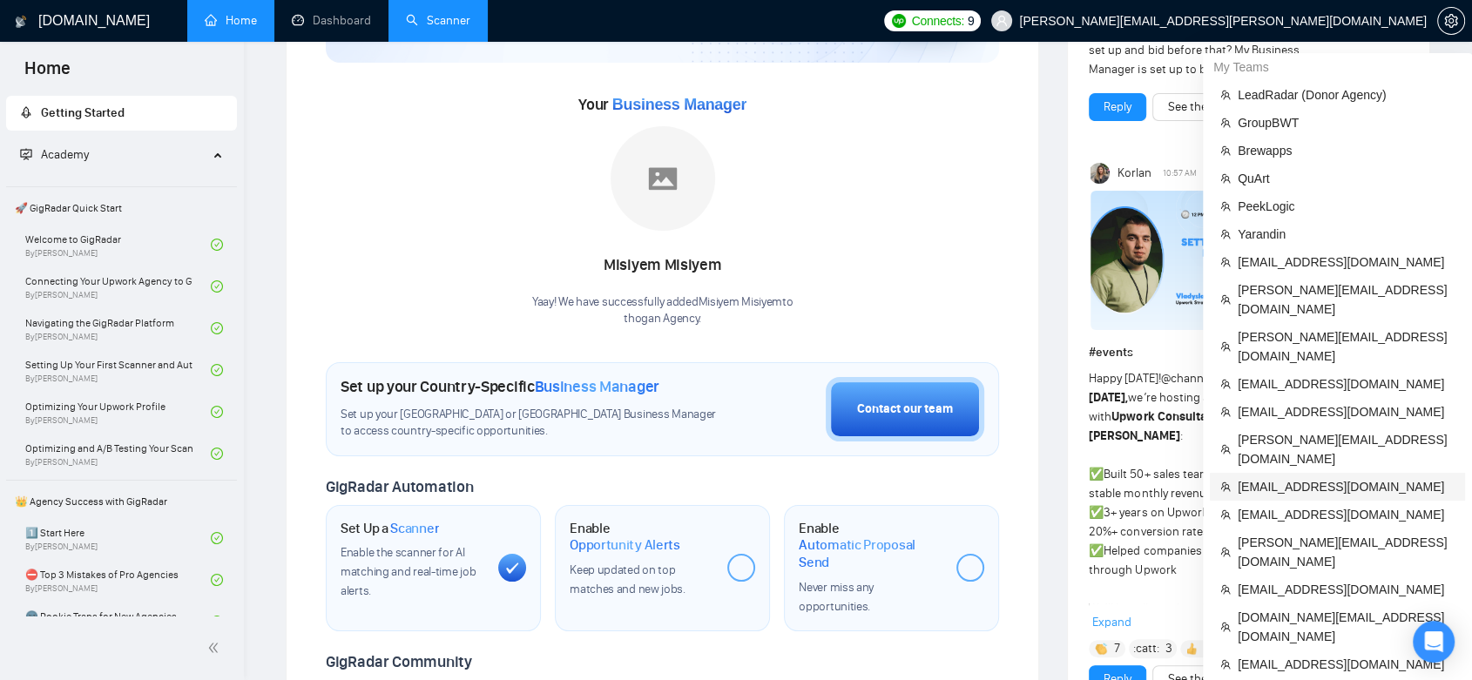
click at [1082, 477] on span "[EMAIL_ADDRESS][DOMAIN_NAME]" at bounding box center [1345, 486] width 217 height 19
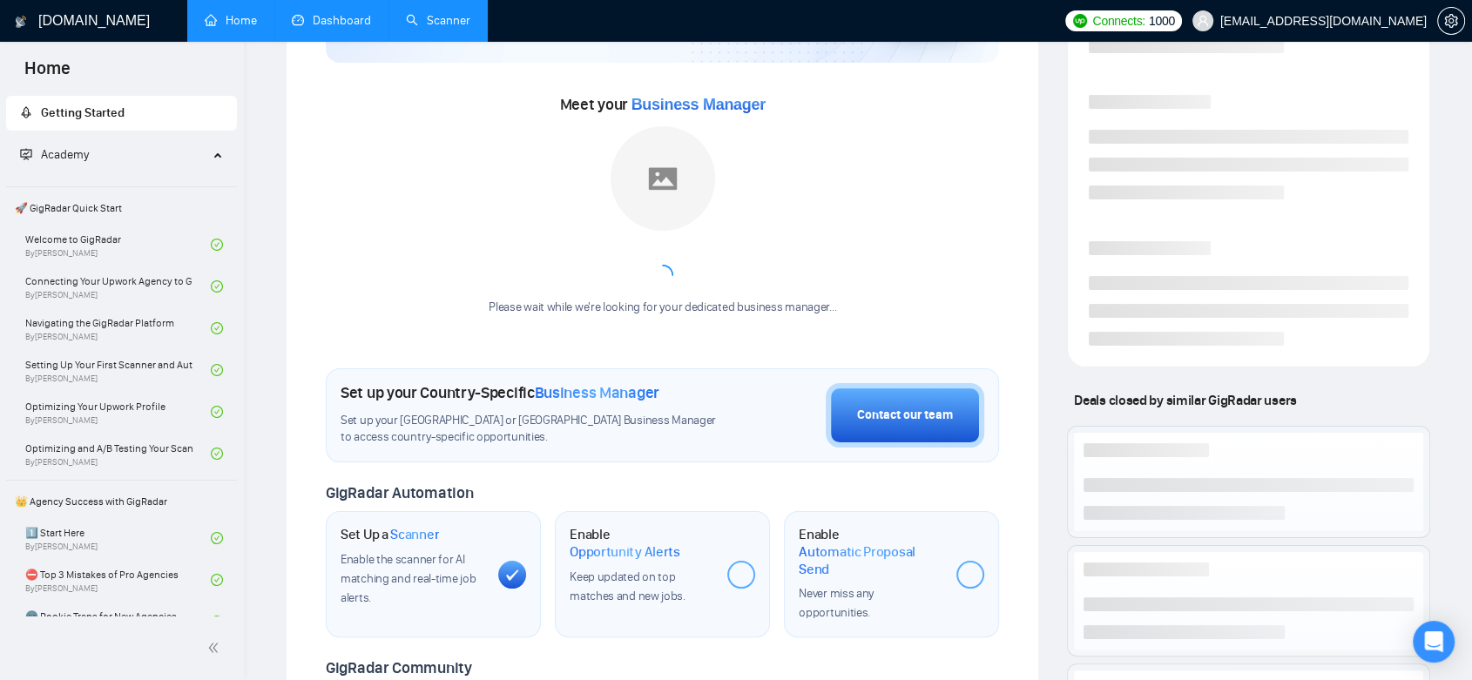
click at [334, 25] on link "Dashboard" at bounding box center [331, 20] width 79 height 15
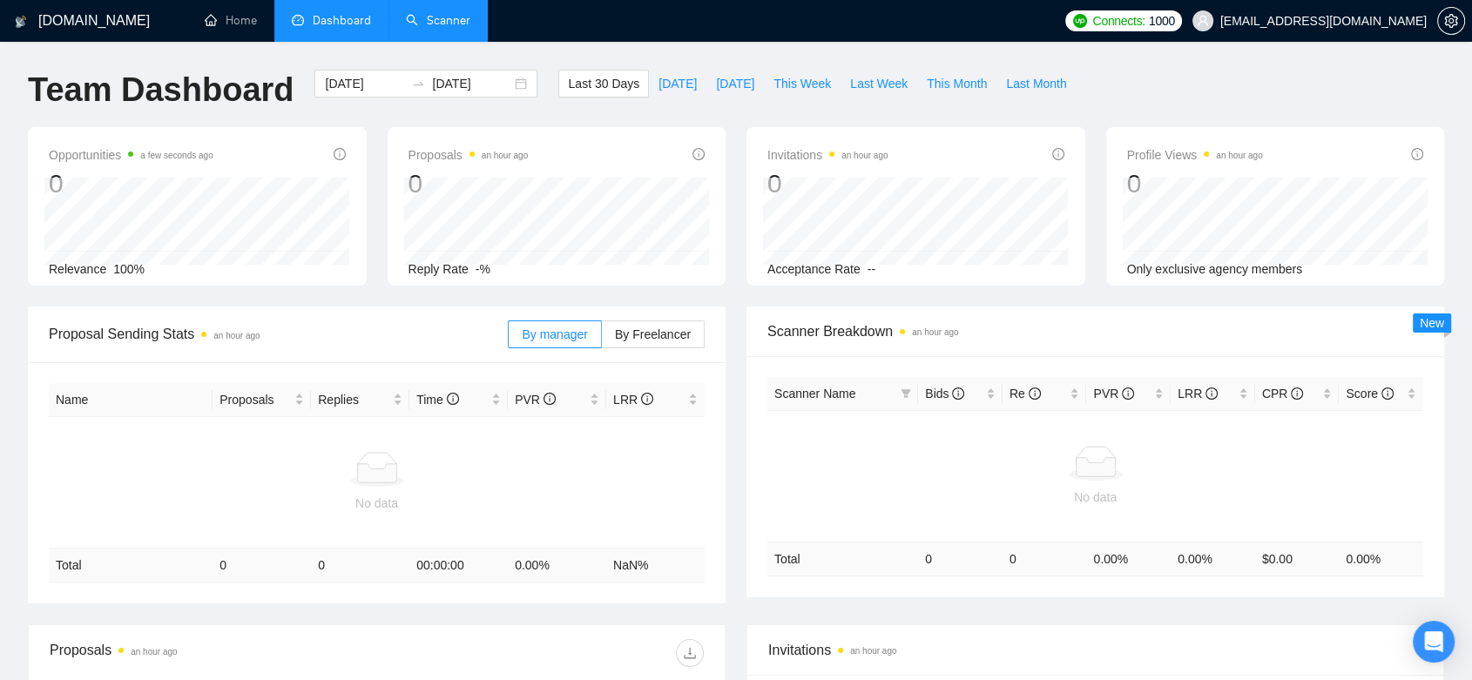
click at [442, 28] on link "Scanner" at bounding box center [438, 20] width 64 height 15
